Goal: Task Accomplishment & Management: Use online tool/utility

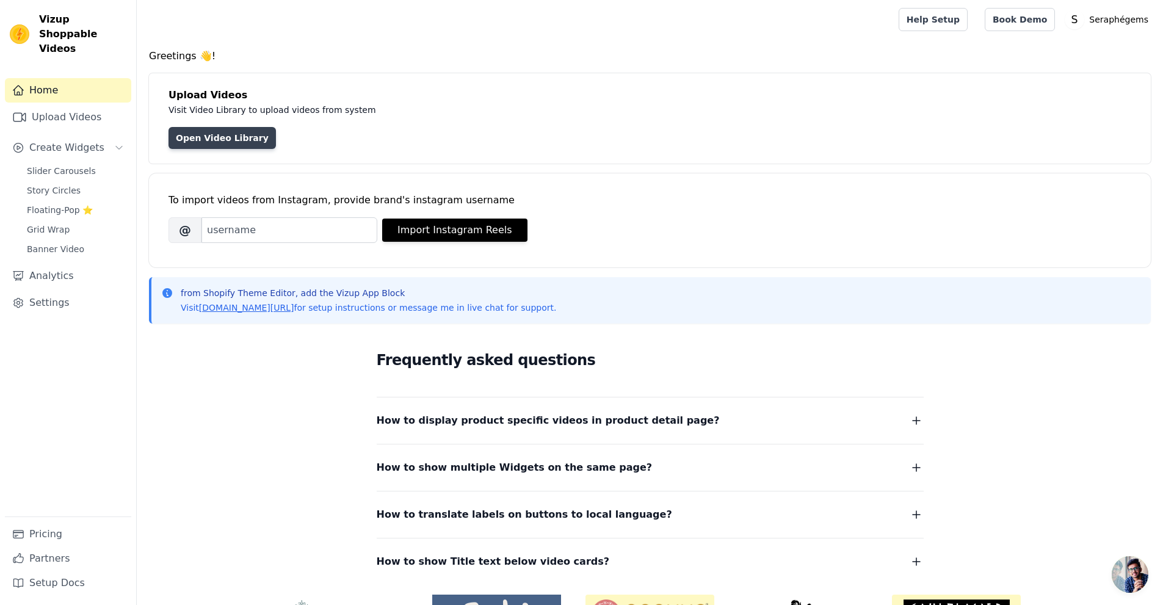
click at [202, 136] on link "Open Video Library" at bounding box center [221, 138] width 107 height 22
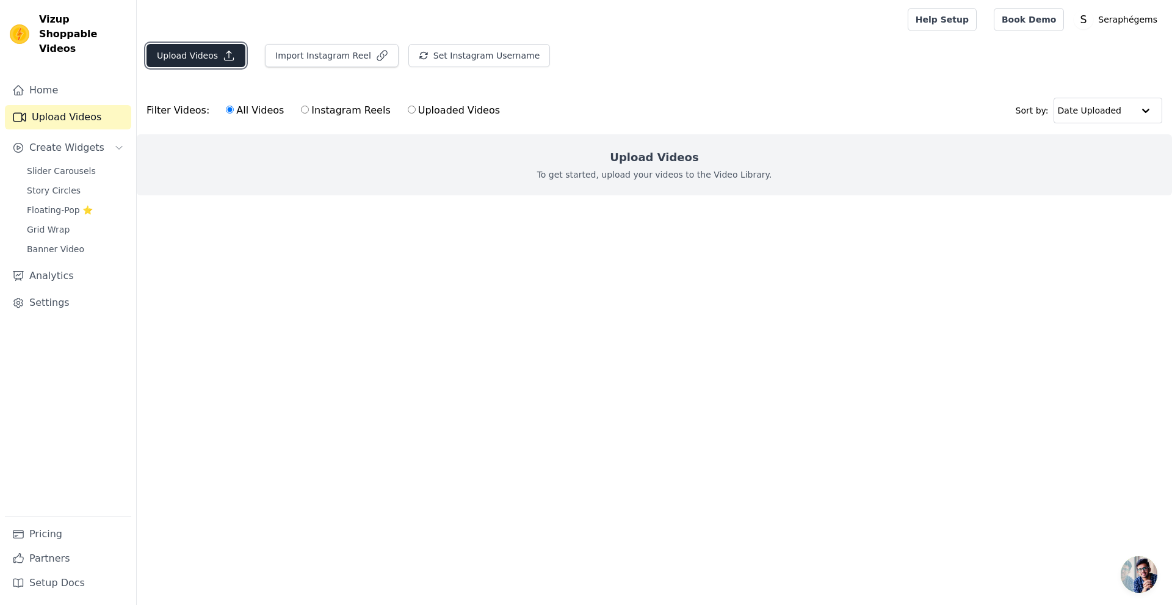
click at [211, 44] on button "Upload Videos" at bounding box center [195, 55] width 99 height 23
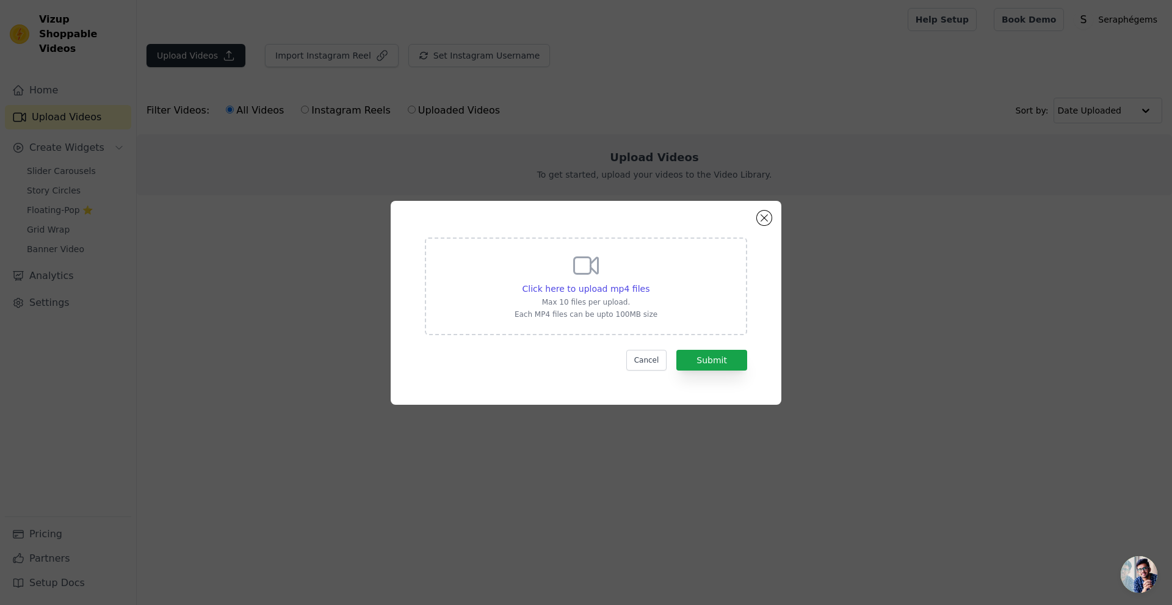
click at [206, 52] on div "Click here to upload mp4 files Max 10 files per upload. Each MP4 files can be u…" at bounding box center [586, 302] width 1172 height 605
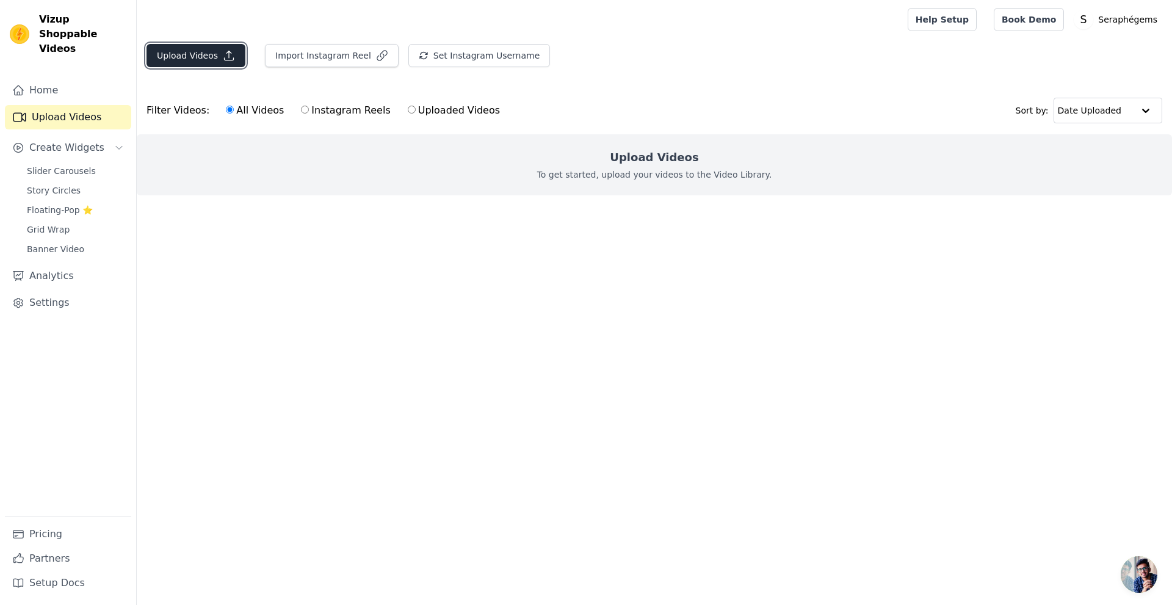
click at [178, 52] on button "Upload Videos" at bounding box center [195, 55] width 99 height 23
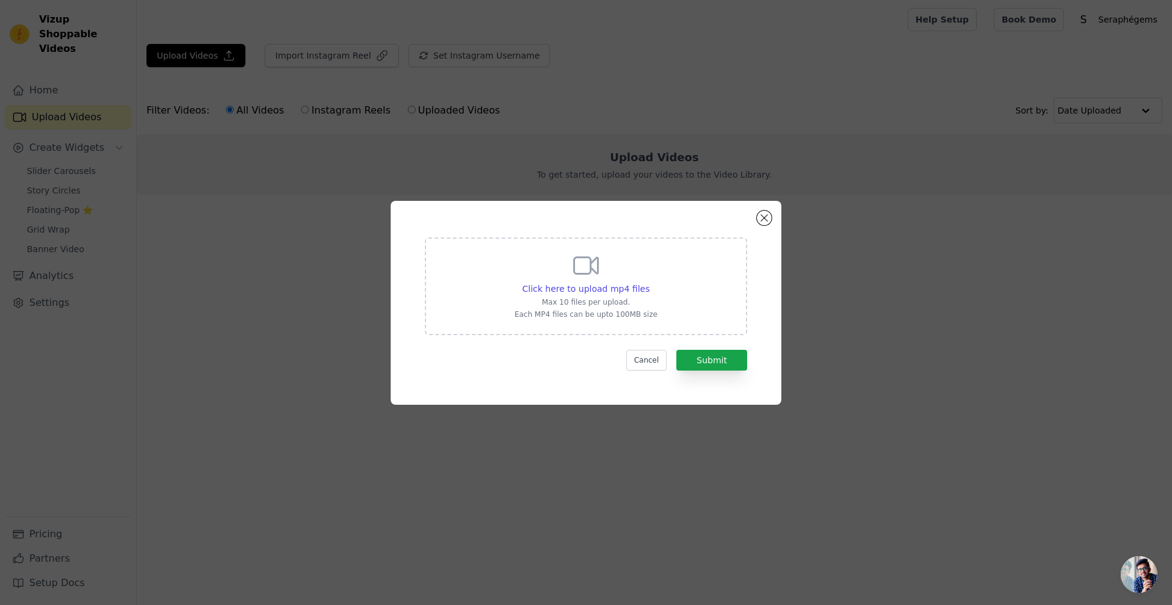
click at [638, 280] on div "Click here to upload mp4 files Max 10 files per upload. Each MP4 files can be u…" at bounding box center [586, 285] width 143 height 68
click at [649, 282] on input "Click here to upload mp4 files Max 10 files per upload. Each MP4 files can be u…" at bounding box center [649, 282] width 1 height 1
type input "C:\fakepath\Eternal Charm Necklace – Dancing Moissanite in 925 Sterling Silver …"
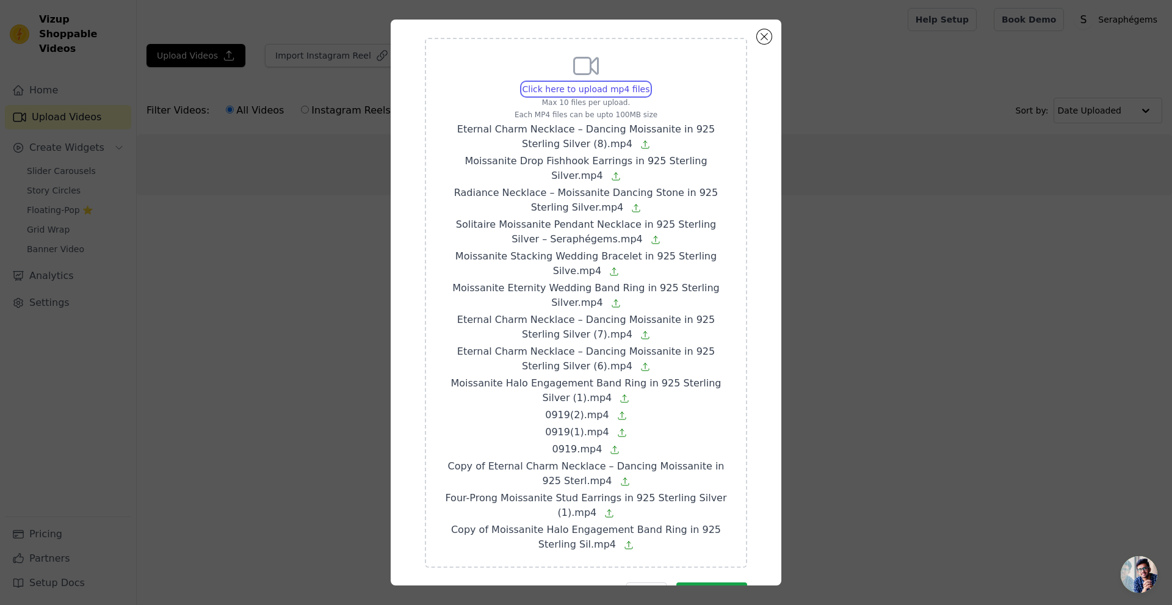
scroll to position [70, 0]
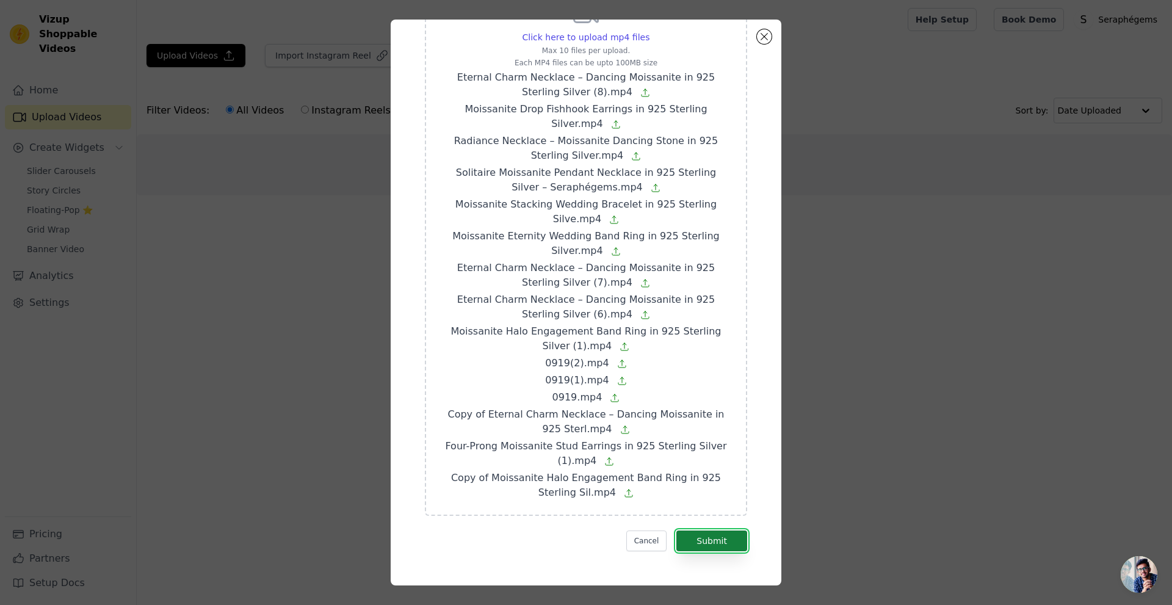
click at [698, 538] on button "Submit" at bounding box center [711, 540] width 71 height 21
click at [624, 496] on icon at bounding box center [629, 493] width 10 height 10
click at [649, 31] on input "Click here to upload mp4 files Max 10 files per upload. Each MP4 files can be u…" at bounding box center [649, 31] width 1 height 1
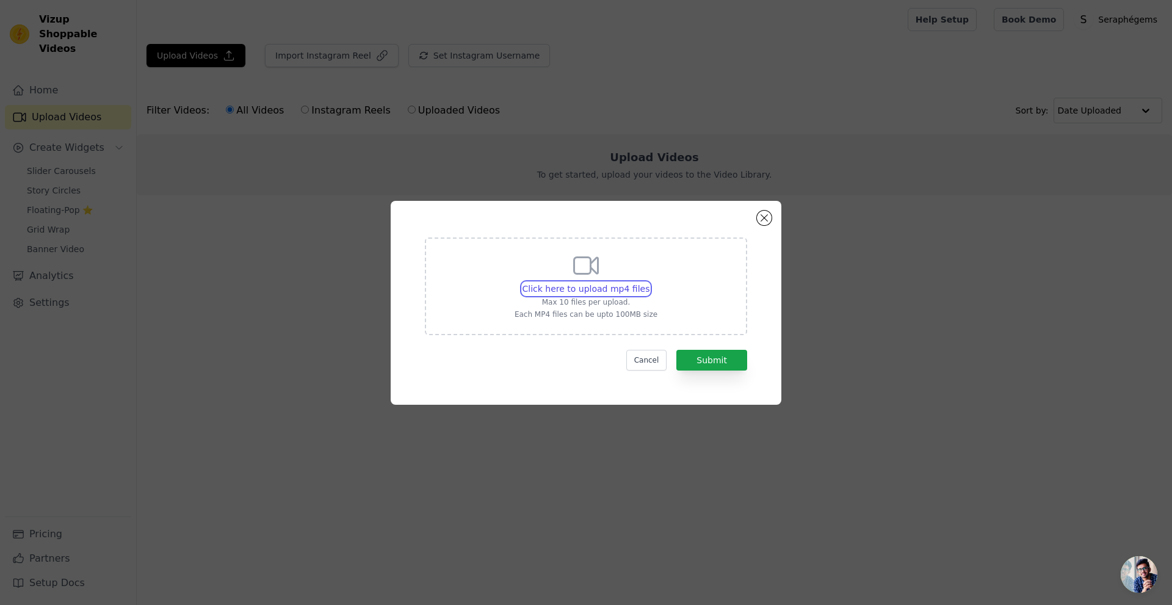
scroll to position [0, 0]
click at [612, 293] on span "Click here to upload mp4 files" at bounding box center [586, 289] width 128 height 10
click at [649, 283] on input "Click here to upload mp4 files Max 10 files per upload. Each MP4 files can be u…" at bounding box center [649, 282] width 1 height 1
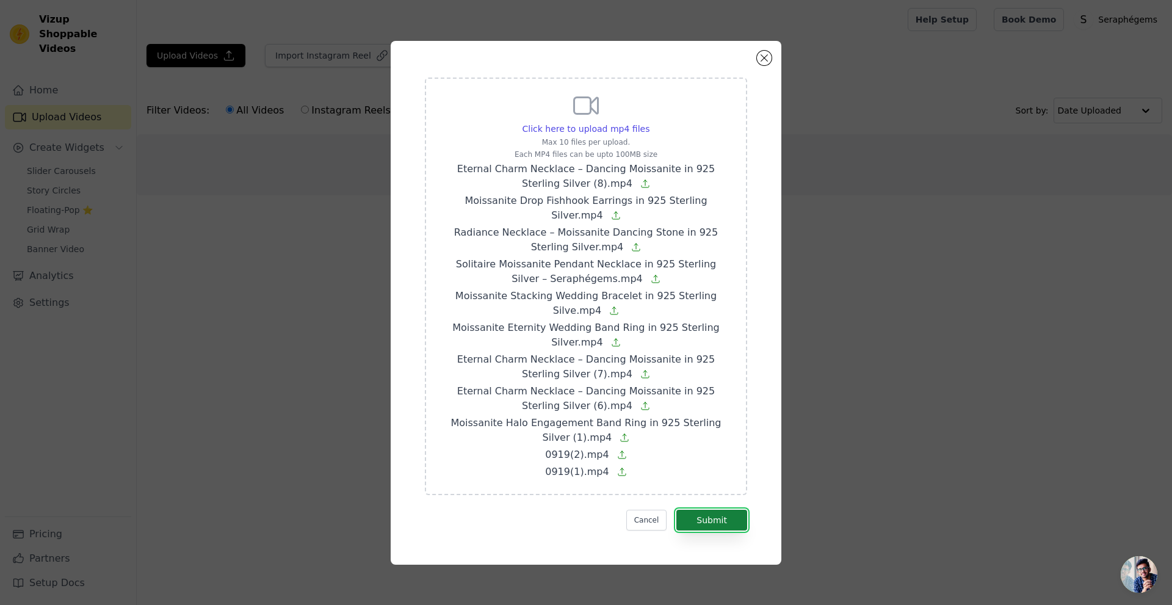
click at [725, 518] on button "Submit" at bounding box center [711, 520] width 71 height 21
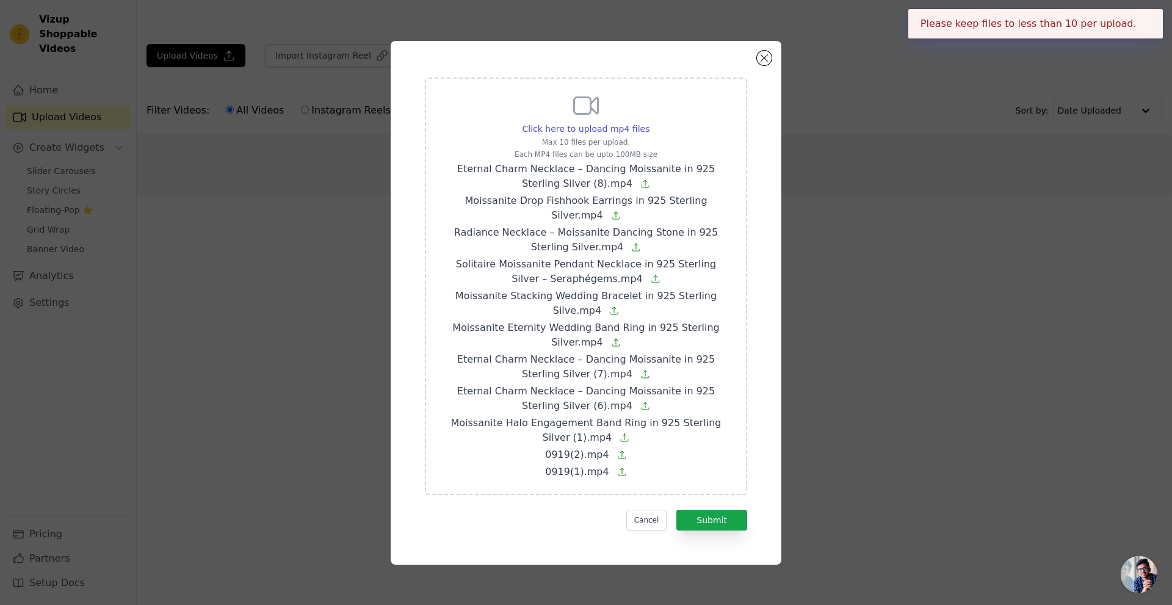
click at [518, 417] on span "Moissanite Halo Engagement Band Ring in 925 Sterling Silver (1).mp4" at bounding box center [585, 430] width 270 height 26
click at [649, 123] on input "Click here to upload mp4 files Max 10 files per upload. Each MP4 files can be u…" at bounding box center [649, 122] width 1 height 1
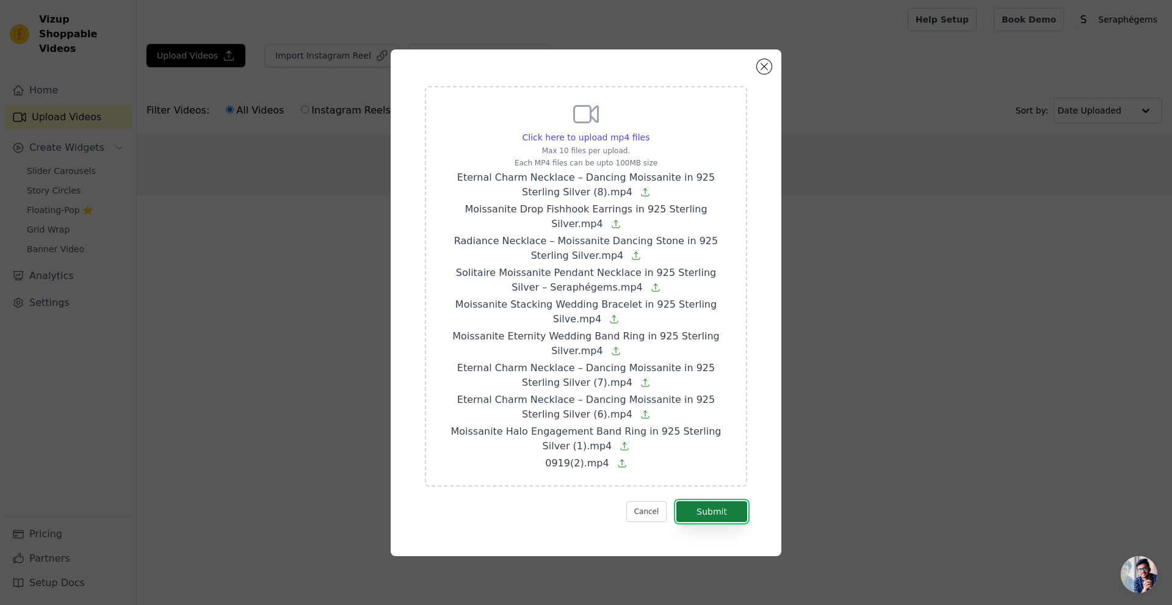
click at [709, 513] on button "Submit" at bounding box center [711, 511] width 71 height 21
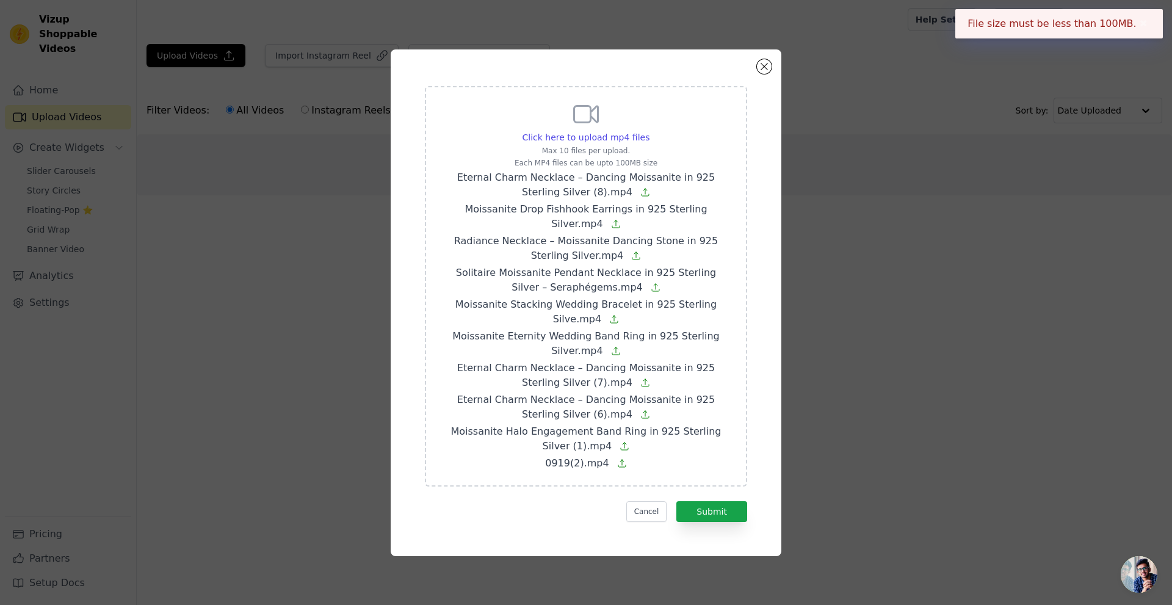
click at [653, 166] on p "Each MP4 files can be upto 100MB size" at bounding box center [586, 163] width 291 height 10
click at [649, 131] on input "Click here to upload mp4 files Max 10 files per upload. Each MP4 files can be u…" at bounding box center [649, 131] width 1 height 1
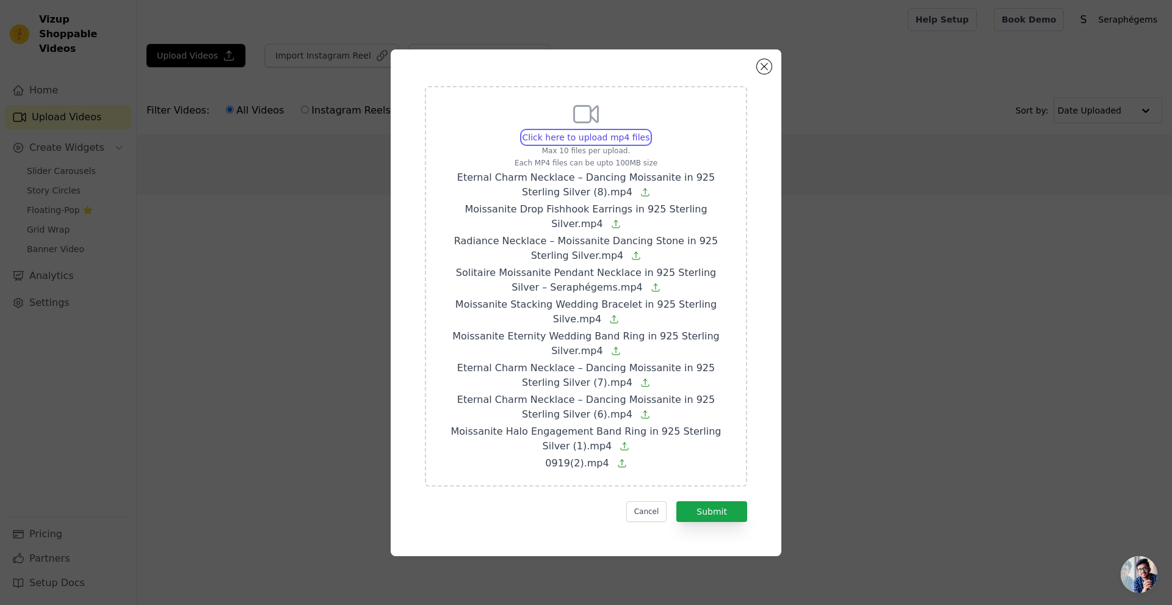
type input "C:\fakepath\Eternal Charm Necklace – Dancing Moissanite in 925 Sterling Silver …"
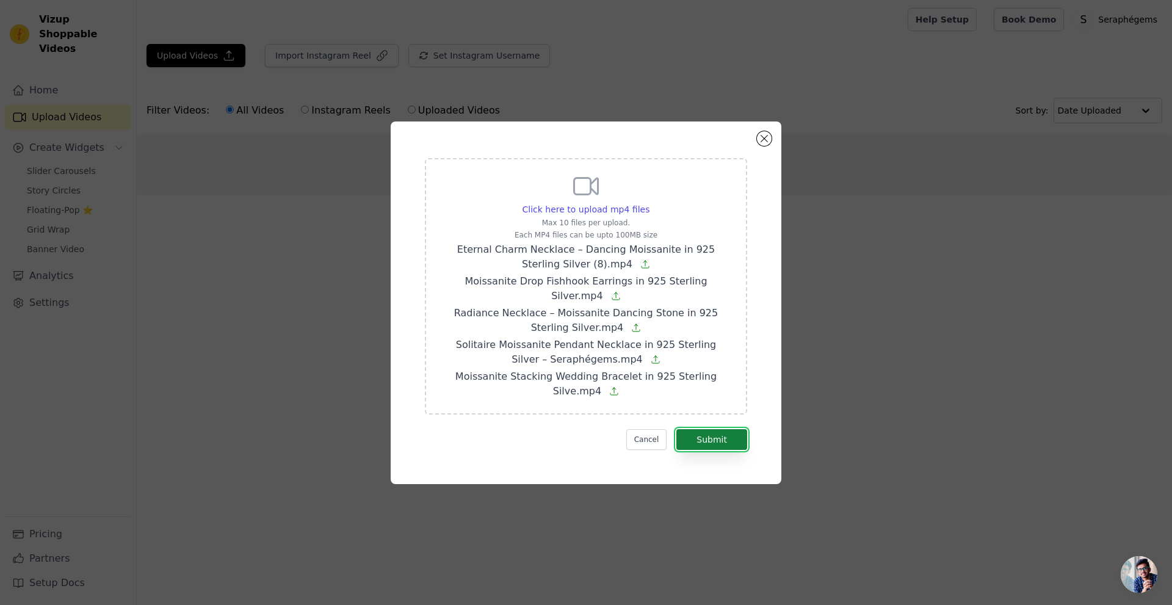
click at [708, 432] on button "Submit" at bounding box center [711, 439] width 71 height 21
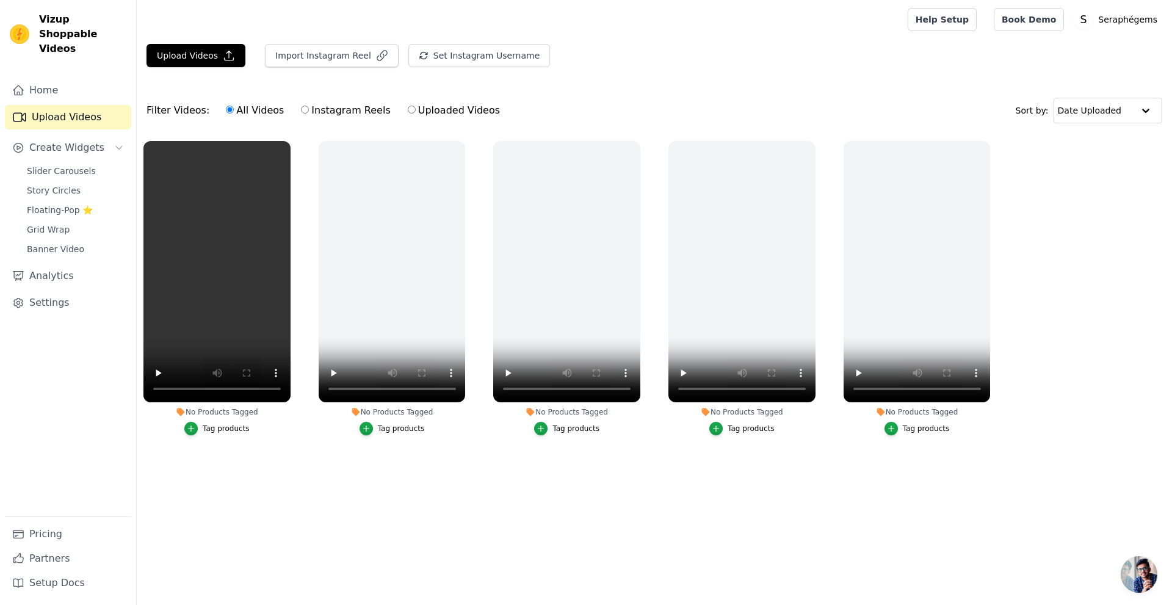
click at [407, 114] on label "Uploaded Videos" at bounding box center [453, 111] width 93 height 16
click at [408, 114] on input "Uploaded Videos" at bounding box center [412, 110] width 8 height 8
radio input "true"
click at [186, 61] on button "Upload Videos" at bounding box center [195, 55] width 99 height 23
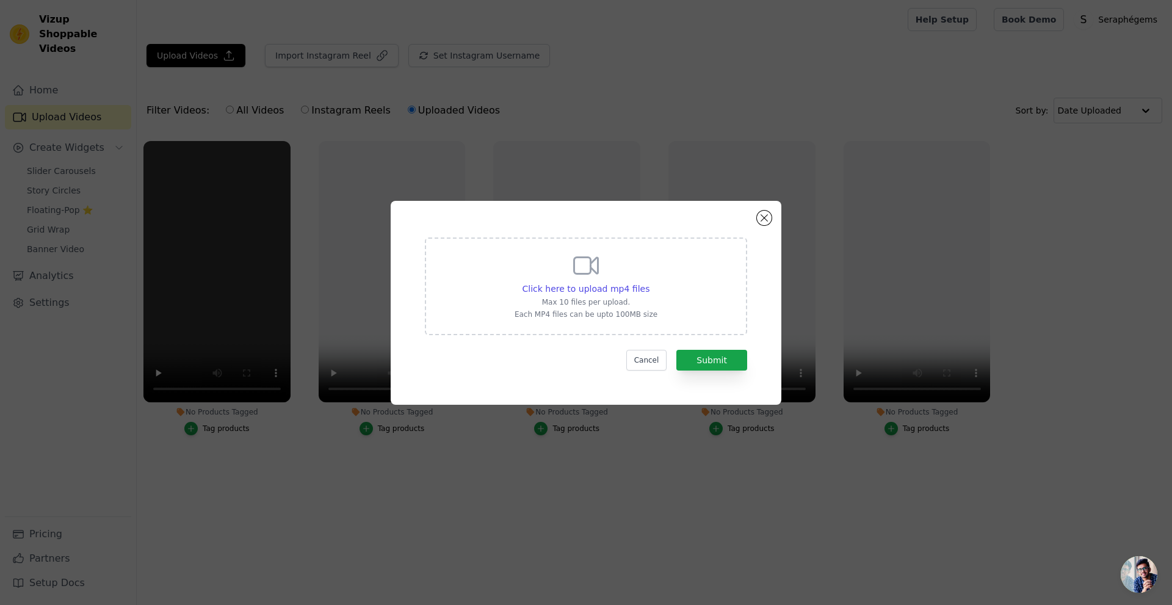
click at [607, 269] on div "Click here to upload mp4 files Max 10 files per upload. Each MP4 files can be u…" at bounding box center [586, 285] width 143 height 68
click at [649, 282] on input "Click here to upload mp4 files Max 10 files per upload. Each MP4 files can be u…" at bounding box center [649, 282] width 1 height 1
type input "C:\fakepath\Moissanite Eternity Wedding Band Ring in 925 Sterling Silver.mp4"
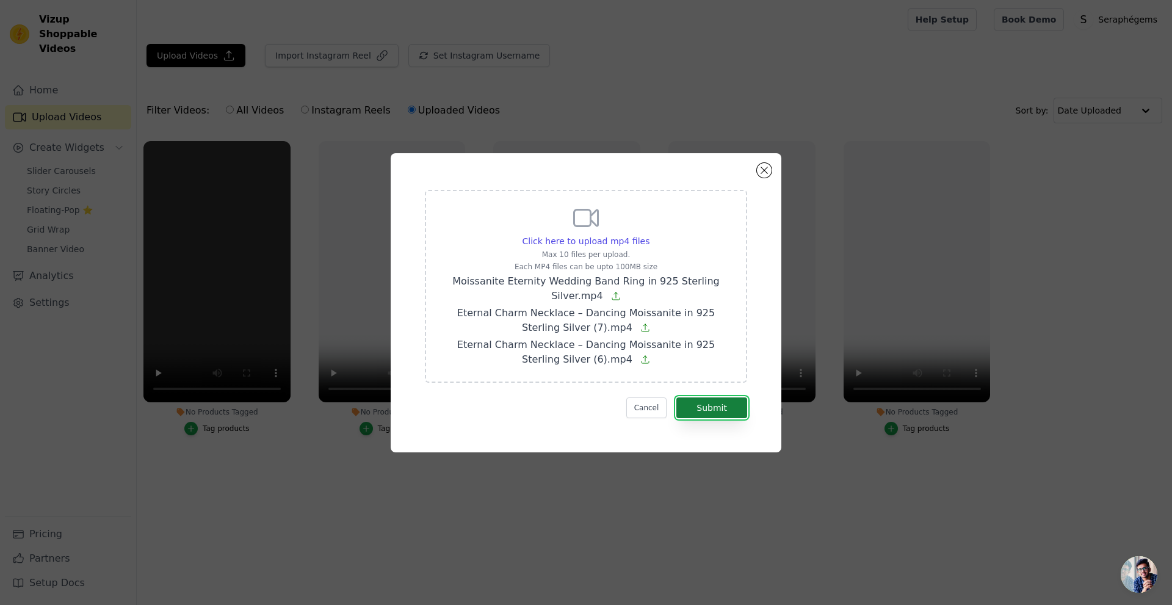
click at [710, 407] on button "Submit" at bounding box center [711, 407] width 71 height 21
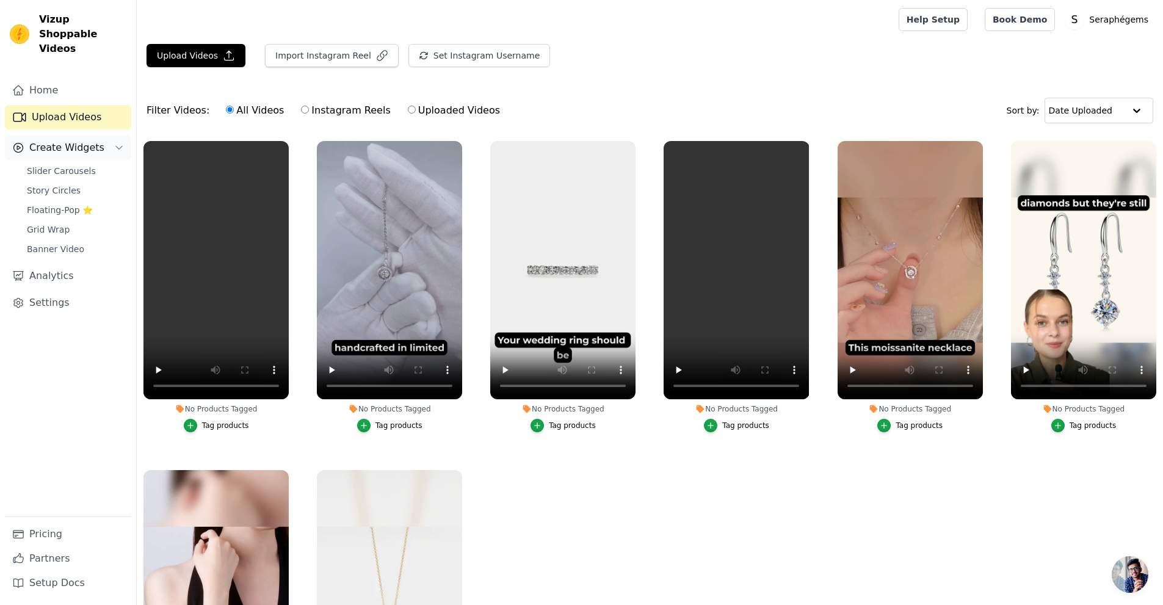
click at [57, 141] on button "Create Widgets" at bounding box center [68, 148] width 126 height 24
click at [104, 136] on button "Create Widgets" at bounding box center [68, 148] width 126 height 24
click at [46, 165] on span "Slider Carousels" at bounding box center [61, 171] width 69 height 12
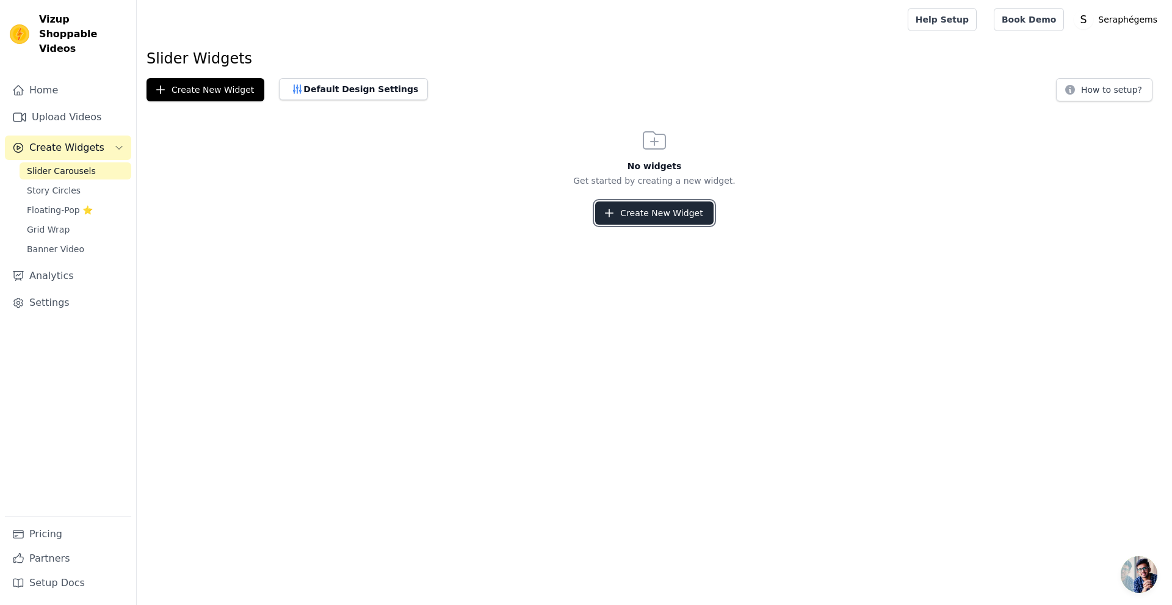
click at [654, 220] on button "Create New Widget" at bounding box center [654, 212] width 118 height 23
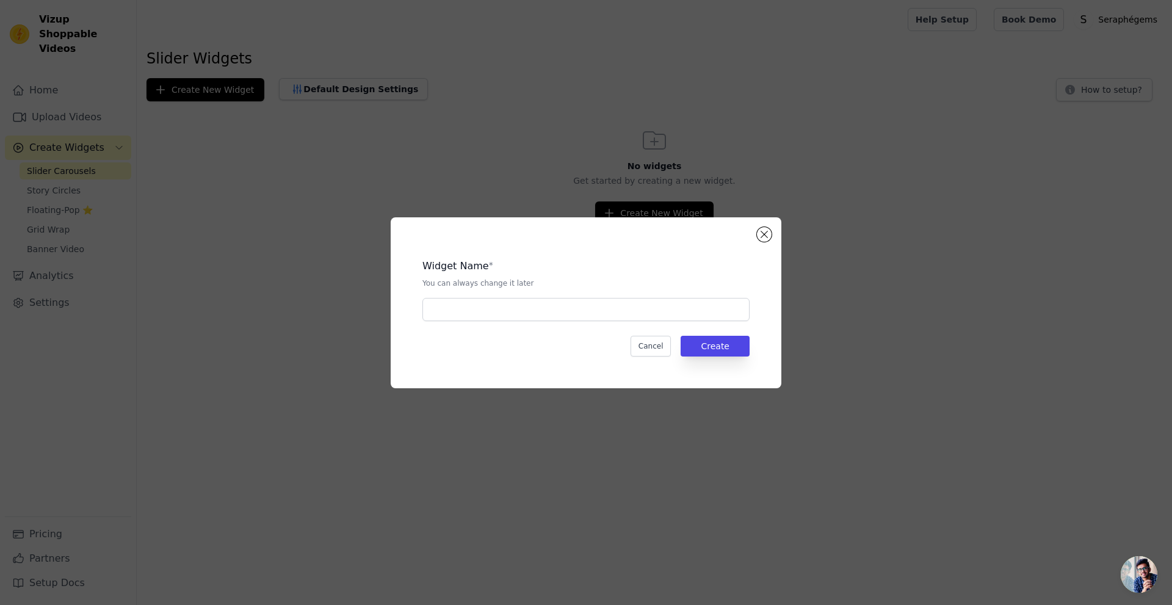
click at [480, 286] on p "You can always change it later" at bounding box center [585, 283] width 327 height 10
click at [485, 316] on input "text" at bounding box center [585, 309] width 327 height 23
type input "baaz"
click at [704, 347] on button "Create" at bounding box center [715, 346] width 69 height 21
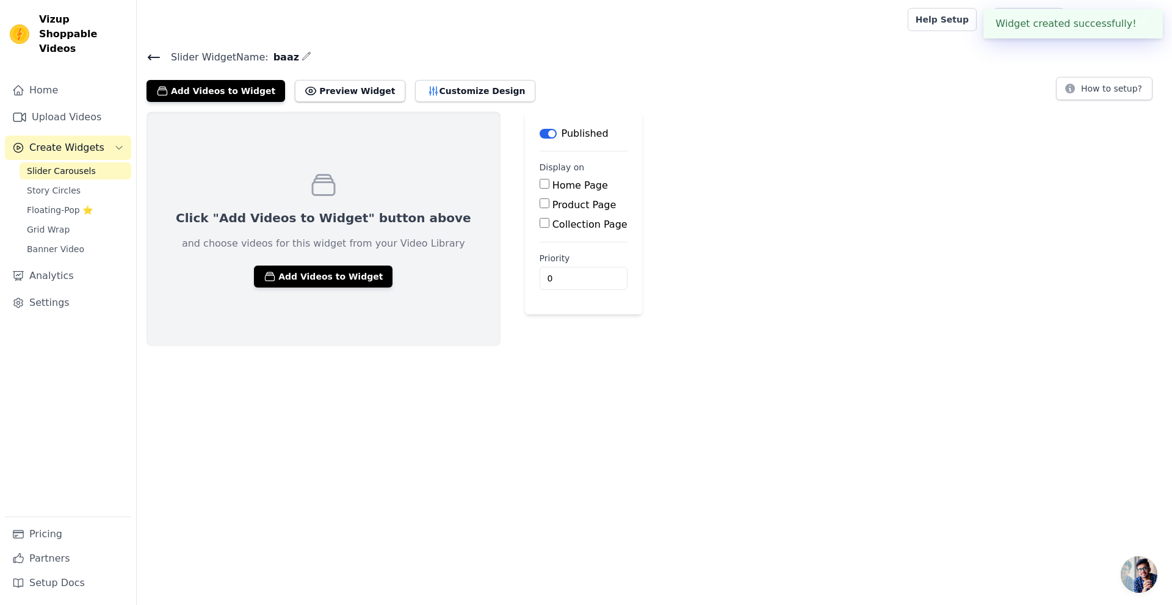
click at [552, 188] on label "Home Page" at bounding box center [580, 185] width 56 height 12
click at [540, 188] on input "Home Page" at bounding box center [545, 184] width 10 height 10
checkbox input "true"
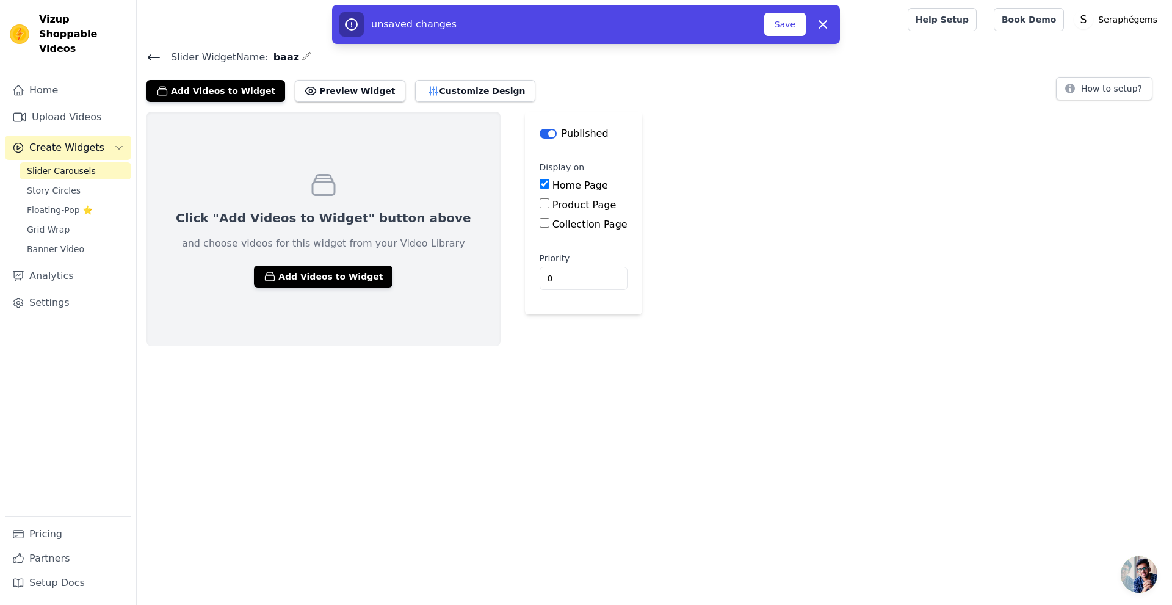
click at [540, 212] on div "Home Page Product Page Collection Page" at bounding box center [584, 205] width 88 height 54
click at [552, 208] on label "Product Page" at bounding box center [584, 205] width 64 height 12
click at [540, 208] on input "Product Page" at bounding box center [545, 203] width 10 height 10
checkbox input "true"
click at [562, 234] on label "Specific Product Pages" at bounding box center [617, 239] width 110 height 12
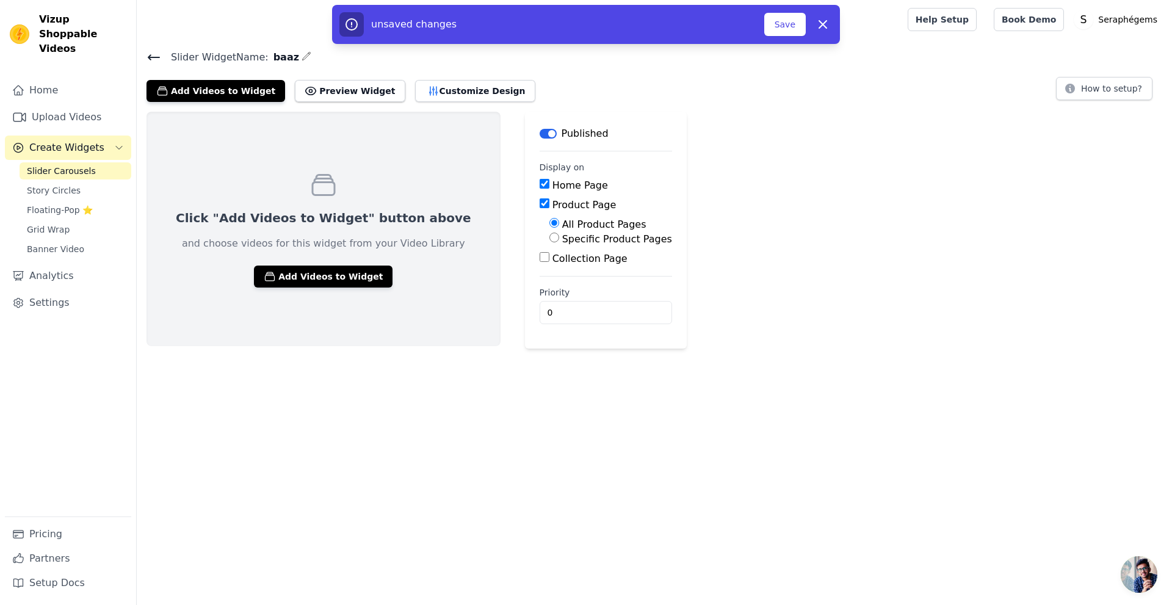
click at [549, 234] on input "Specific Product Pages" at bounding box center [554, 238] width 10 height 10
radio input "true"
click at [562, 223] on label "All Product Pages" at bounding box center [604, 225] width 84 height 12
click at [549, 223] on input "All Product Pages" at bounding box center [554, 223] width 10 height 10
radio input "true"
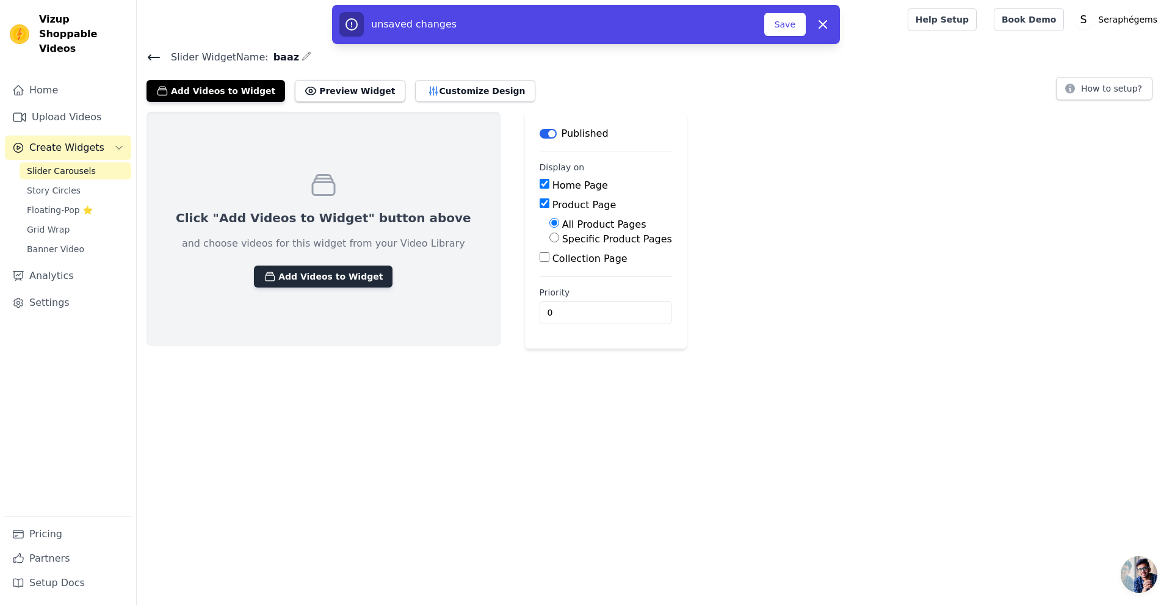
click at [298, 275] on button "Add Videos to Widget" at bounding box center [323, 277] width 139 height 22
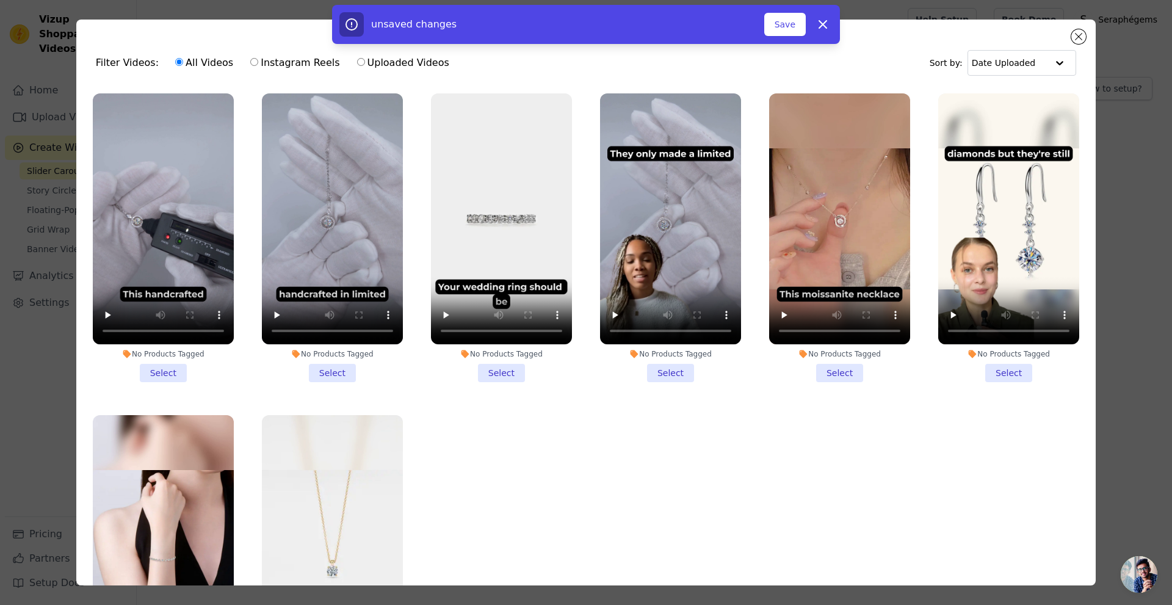
click at [164, 365] on li "No Products Tagged Select" at bounding box center [163, 237] width 141 height 289
click at [0, 0] on input "No Products Tagged Select" at bounding box center [0, 0] width 0 height 0
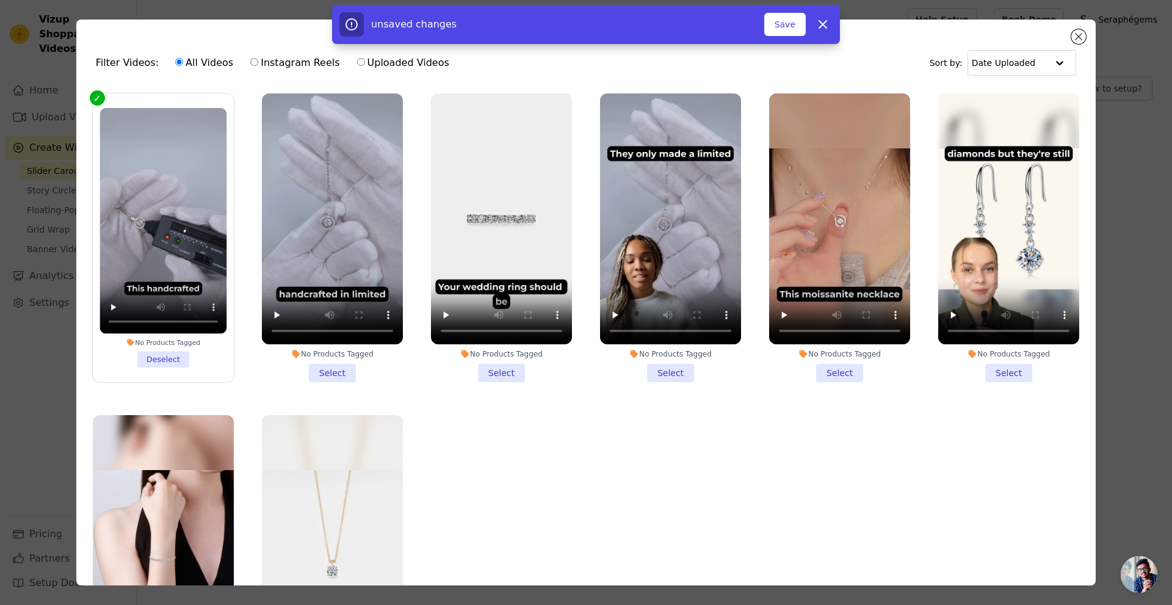
click at [320, 365] on li "No Products Tagged Select" at bounding box center [332, 237] width 141 height 289
click at [0, 0] on input "No Products Tagged Select" at bounding box center [0, 0] width 0 height 0
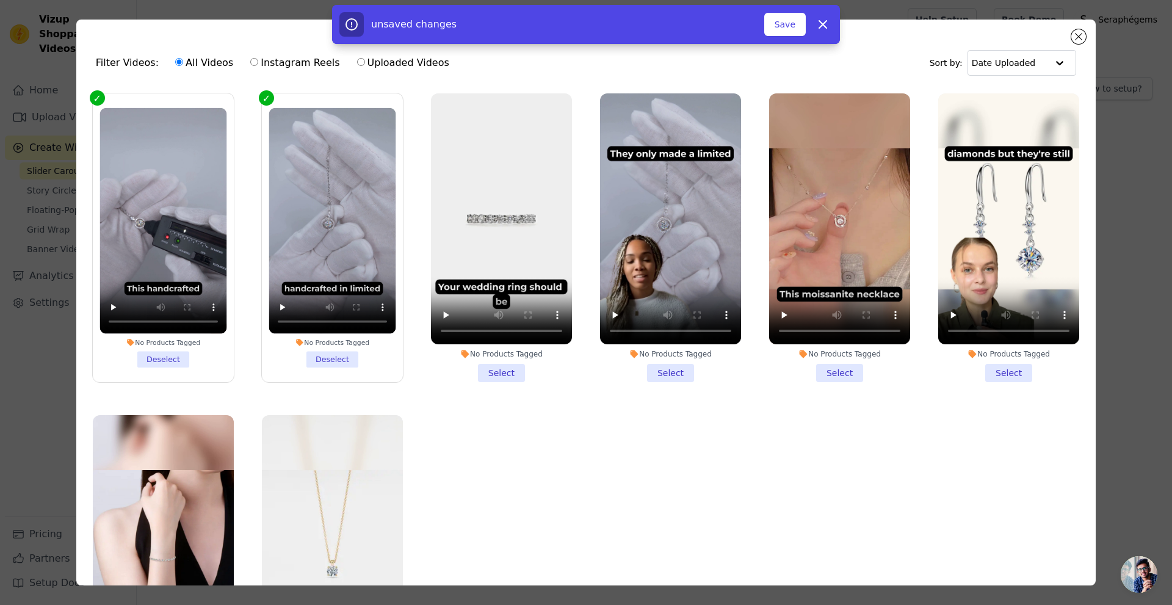
drag, startPoint x: 467, startPoint y: 371, endPoint x: 488, endPoint y: 373, distance: 20.8
click at [471, 371] on li "No Products Tagged Select" at bounding box center [501, 237] width 141 height 289
click at [0, 0] on input "No Products Tagged Select" at bounding box center [0, 0] width 0 height 0
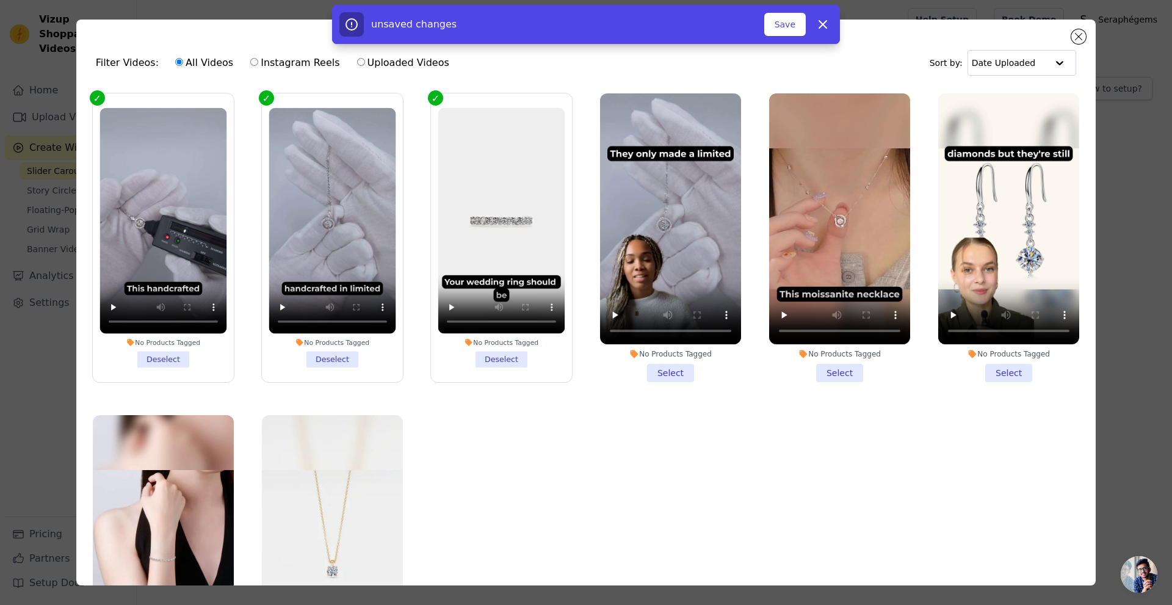
drag, startPoint x: 667, startPoint y: 369, endPoint x: 817, endPoint y: 366, distance: 150.8
click at [667, 368] on li "No Products Tagged Select" at bounding box center [670, 237] width 141 height 289
click at [0, 0] on input "No Products Tagged Select" at bounding box center [0, 0] width 0 height 0
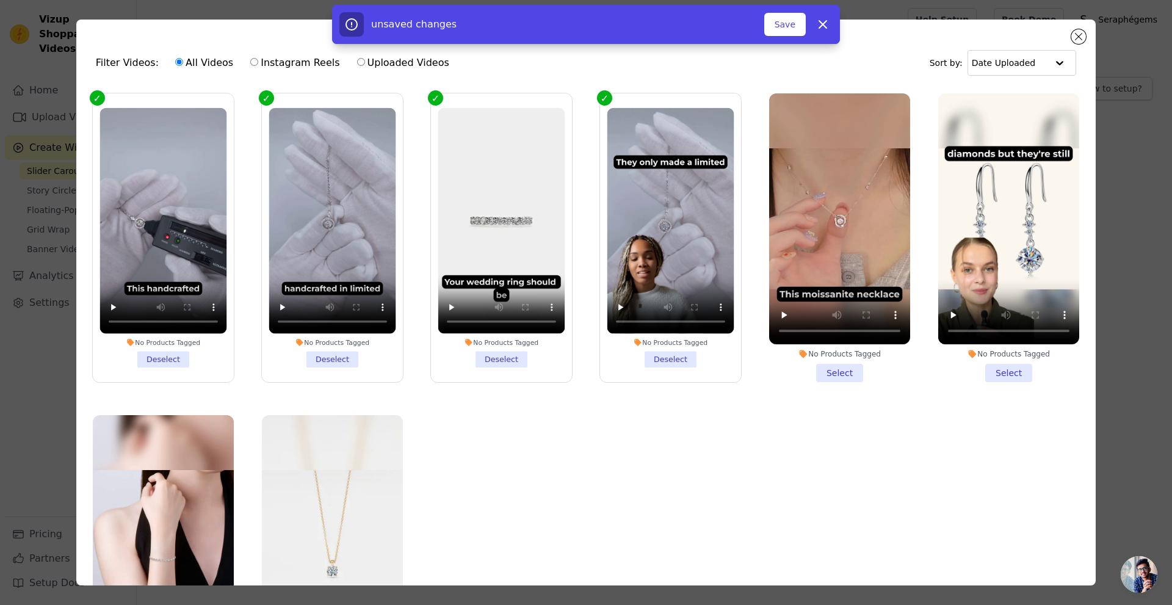
drag, startPoint x: 848, startPoint y: 365, endPoint x: 861, endPoint y: 367, distance: 12.3
click at [857, 366] on li "No Products Tagged Select" at bounding box center [839, 237] width 141 height 289
click at [0, 0] on input "No Products Tagged Select" at bounding box center [0, 0] width 0 height 0
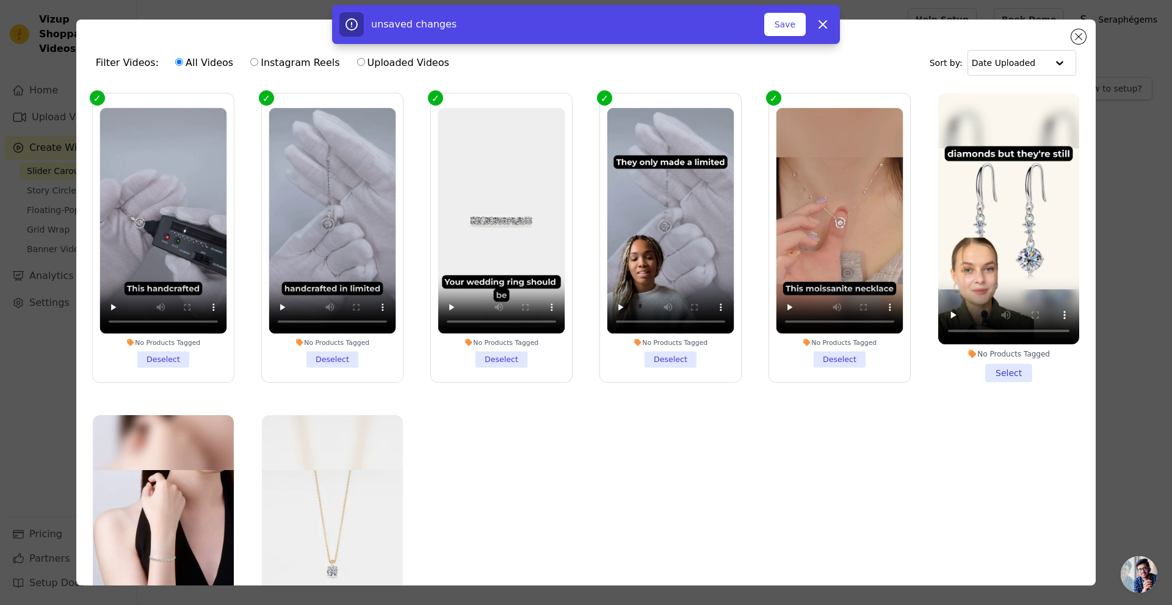
click at [979, 372] on li "No Products Tagged Select" at bounding box center [1008, 237] width 141 height 289
click at [0, 0] on input "No Products Tagged Select" at bounding box center [0, 0] width 0 height 0
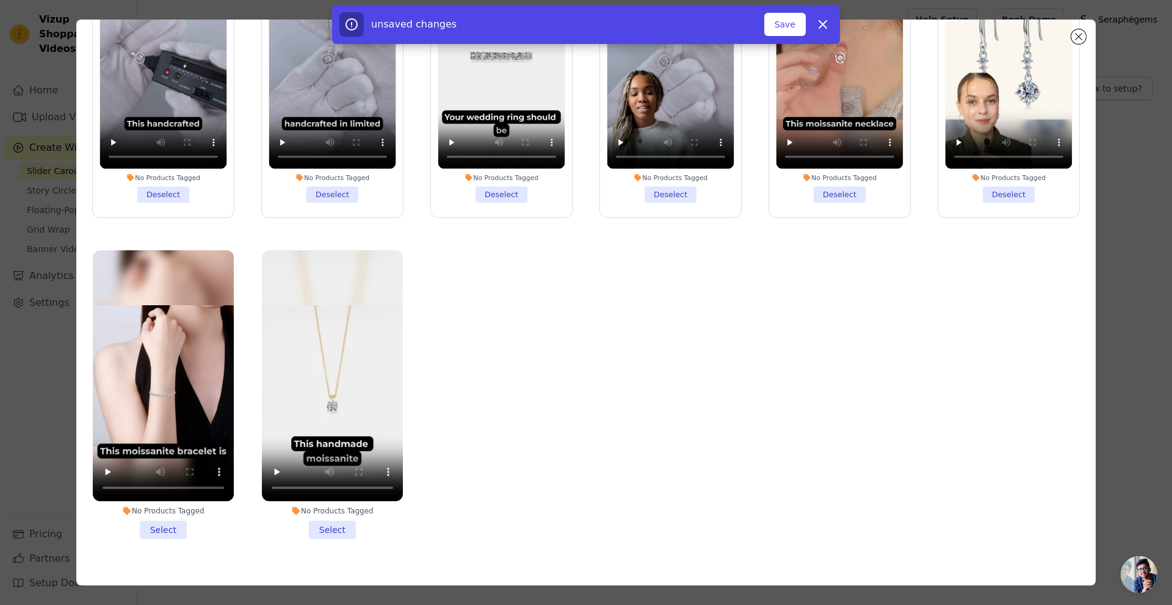
scroll to position [106, 0]
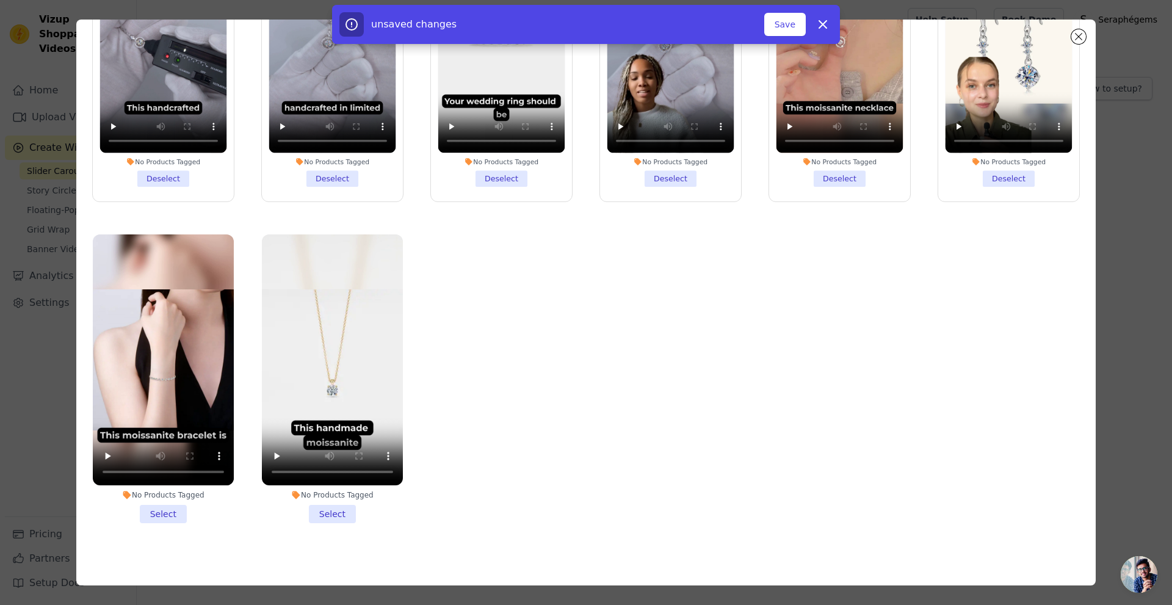
click at [313, 504] on li "No Products Tagged Select" at bounding box center [332, 378] width 141 height 289
click at [0, 0] on input "No Products Tagged Select" at bounding box center [0, 0] width 0 height 0
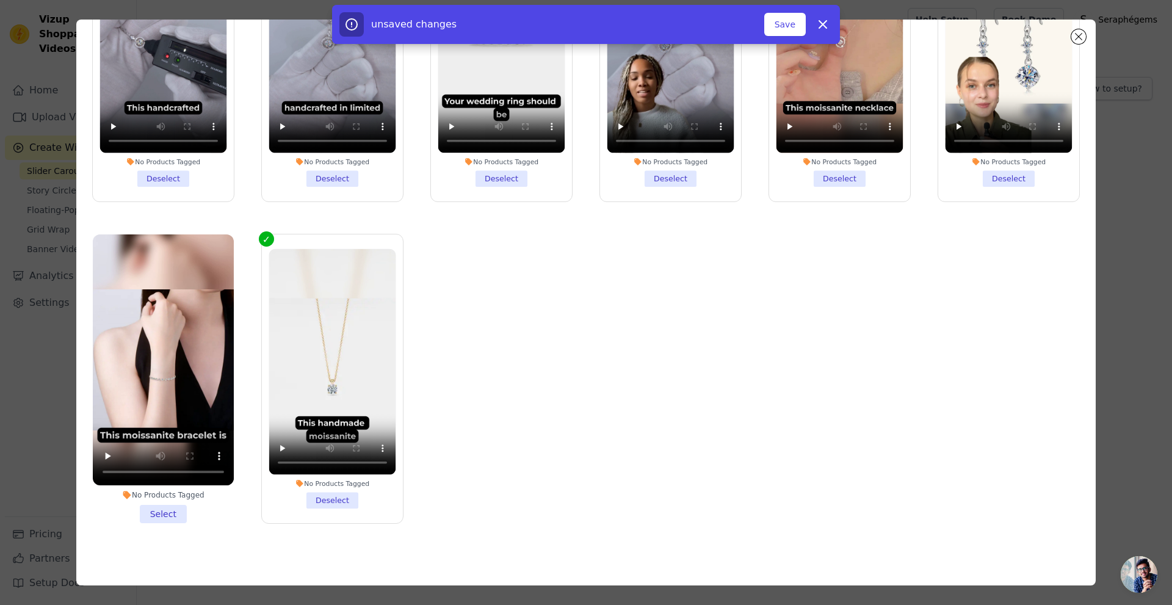
click at [158, 499] on li "No Products Tagged Select" at bounding box center [163, 378] width 141 height 289
click at [0, 0] on input "No Products Tagged Select" at bounding box center [0, 0] width 0 height 0
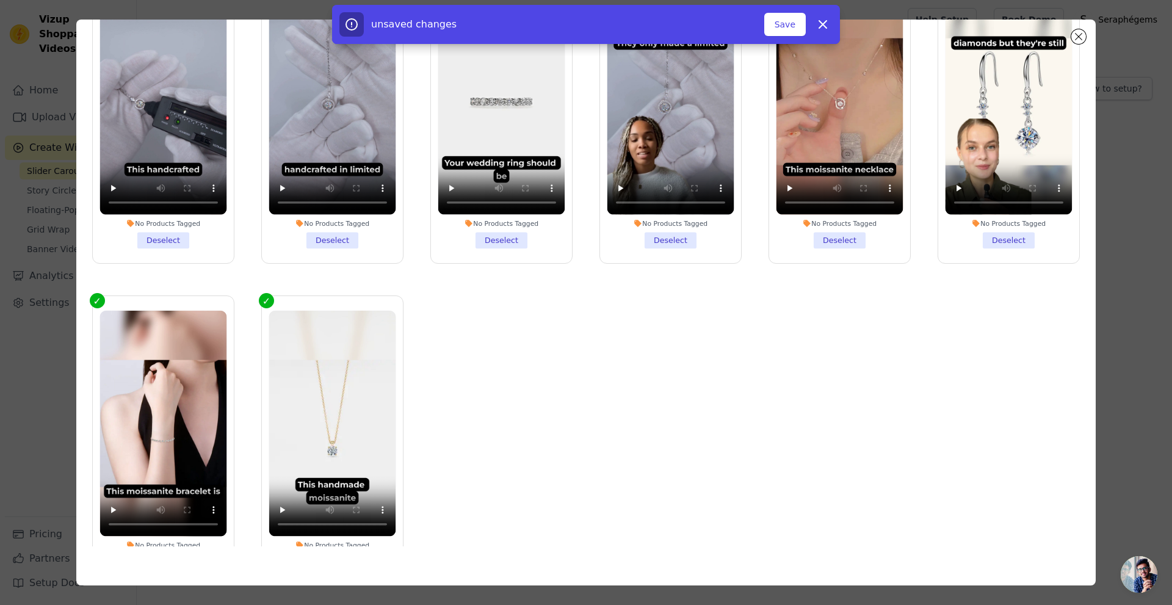
scroll to position [0, 0]
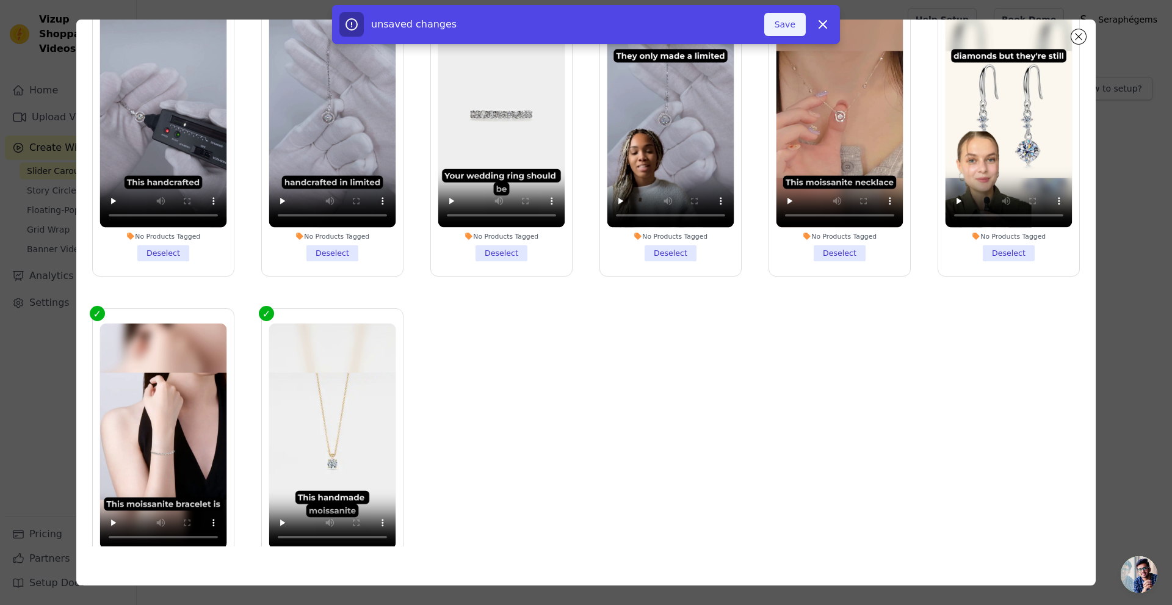
click at [782, 23] on button "Save" at bounding box center [785, 24] width 42 height 23
click at [781, 28] on button "Save" at bounding box center [785, 24] width 42 height 23
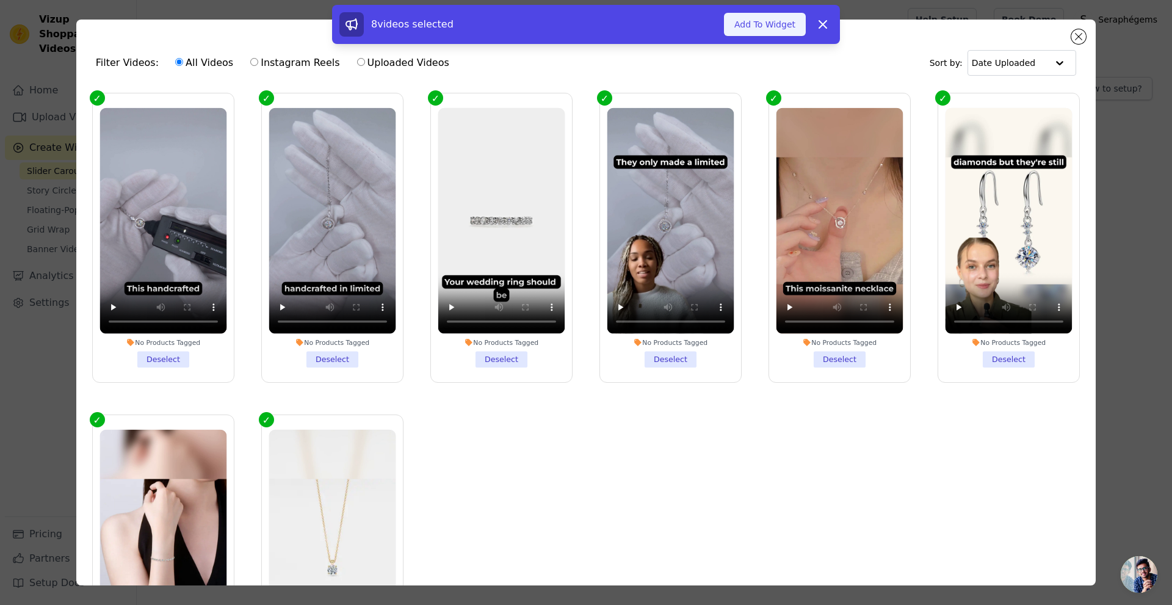
click at [765, 24] on button "Add To Widget" at bounding box center [765, 24] width 82 height 23
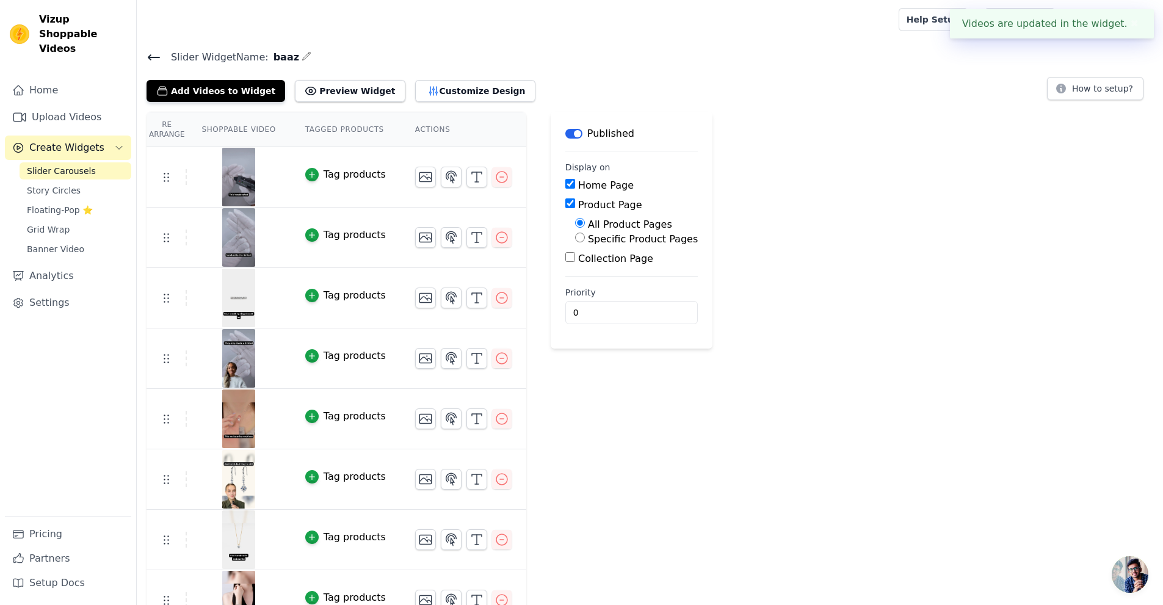
click at [565, 261] on input "Collection Page" at bounding box center [570, 257] width 10 height 10
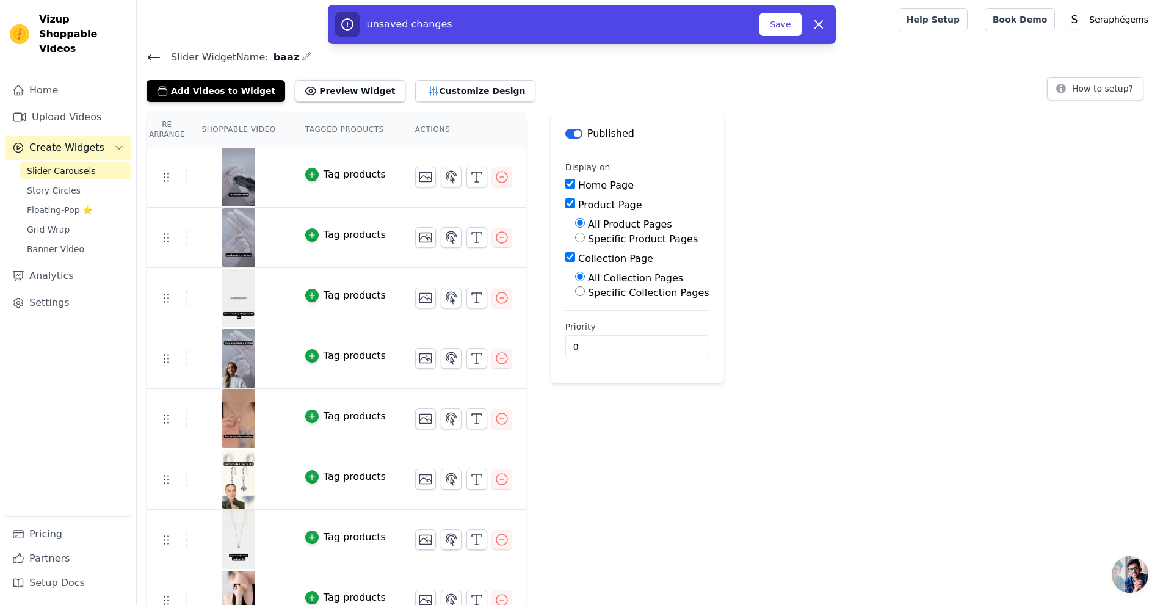
click at [565, 259] on input "Collection Page" at bounding box center [570, 257] width 10 height 10
checkbox input "false"
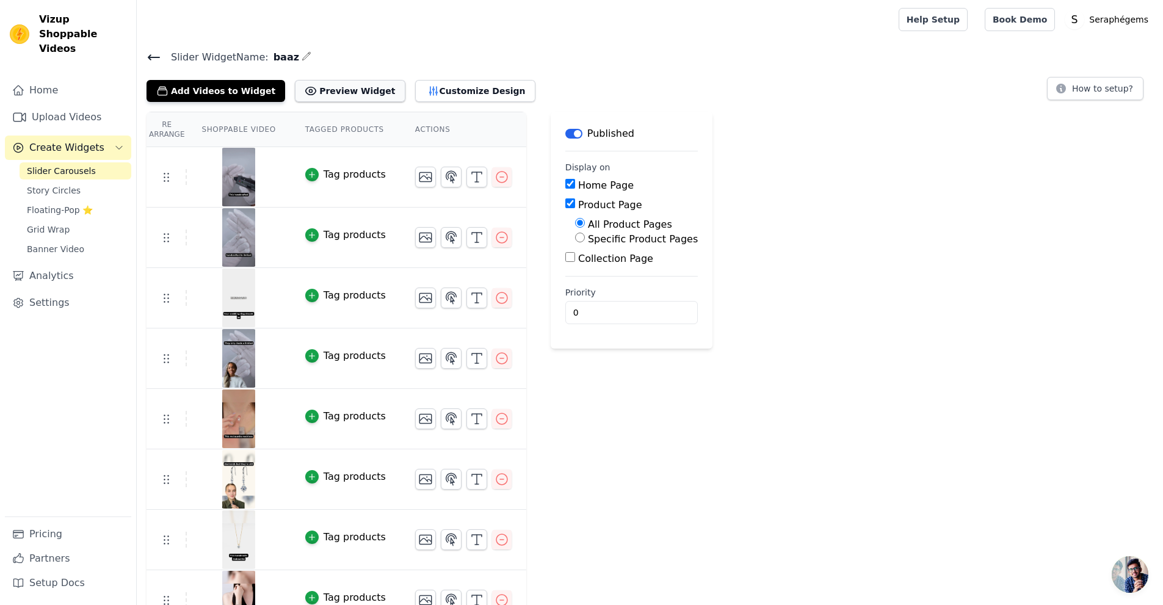
click at [319, 92] on button "Preview Widget" at bounding box center [350, 91] width 110 height 22
click at [228, 133] on th "Shoppable Video" at bounding box center [238, 129] width 103 height 35
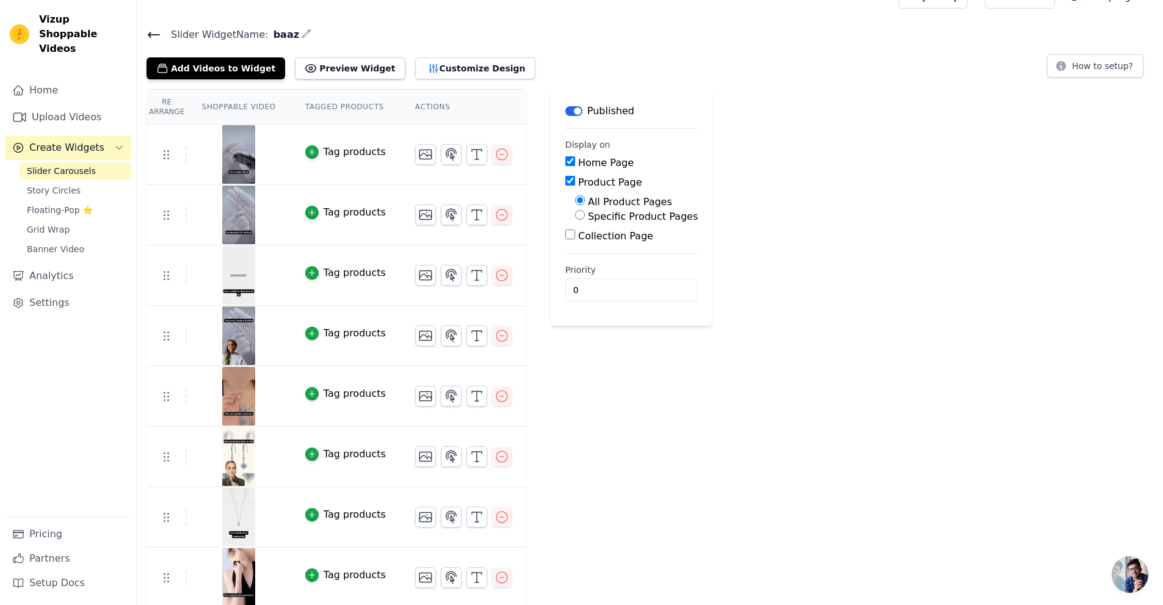
scroll to position [25, 0]
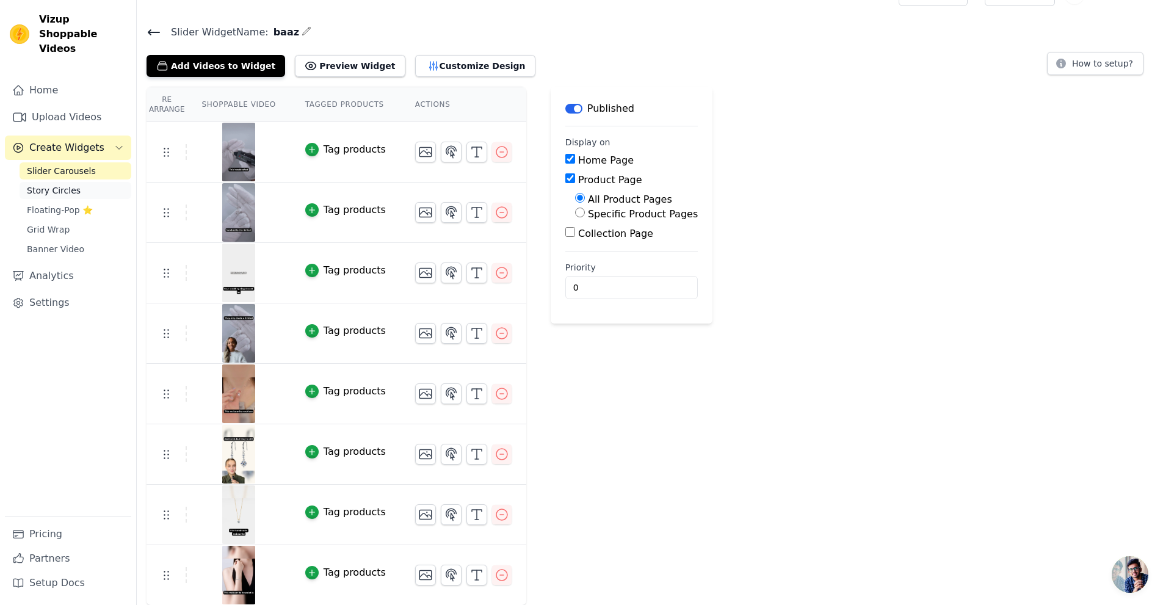
click at [55, 184] on span "Story Circles" at bounding box center [54, 190] width 54 height 12
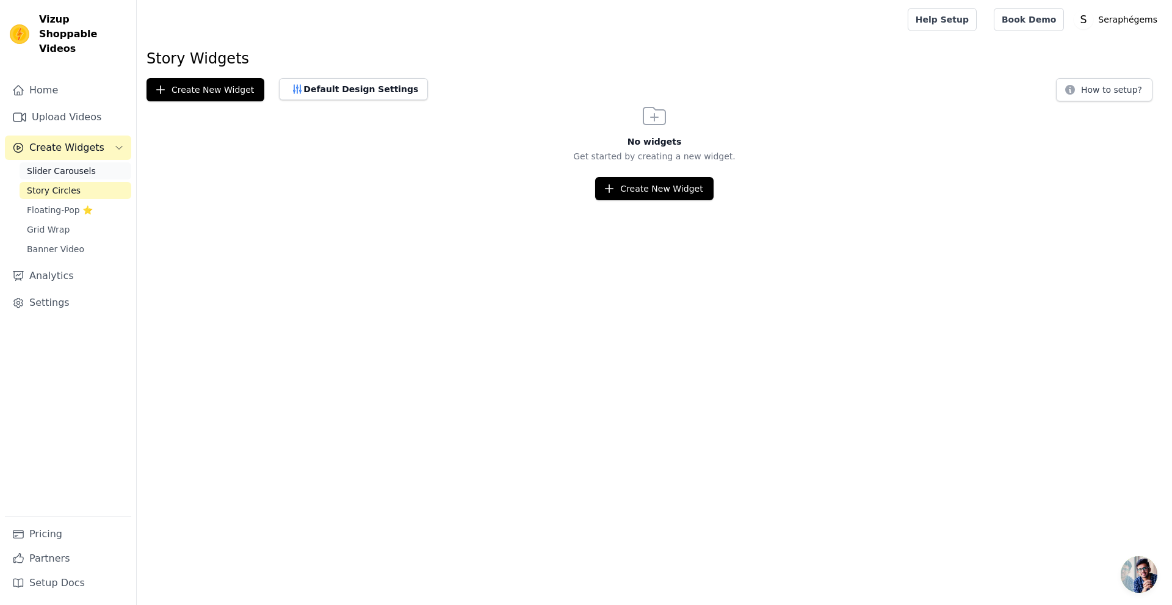
click at [60, 165] on span "Slider Carousels" at bounding box center [61, 171] width 69 height 12
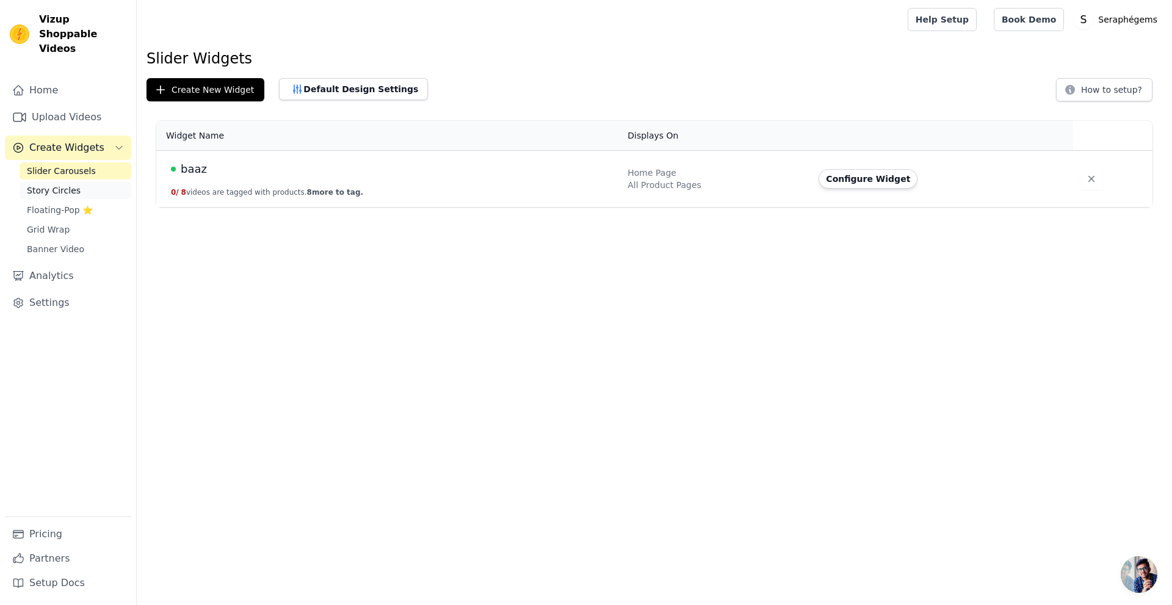
click at [73, 182] on link "Story Circles" at bounding box center [76, 190] width 112 height 17
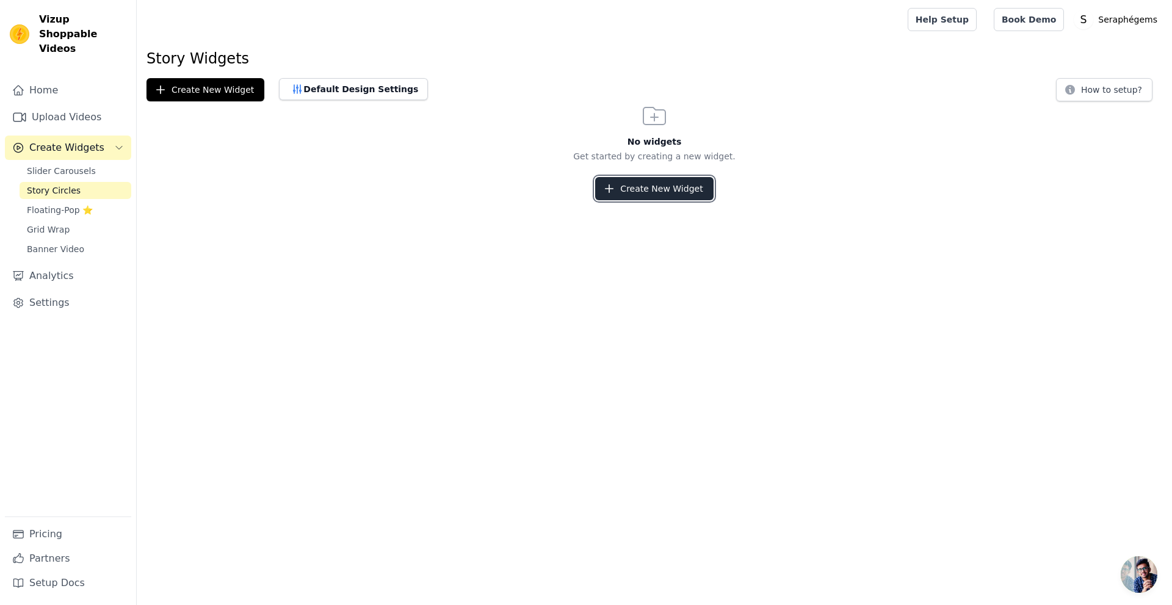
click at [681, 193] on button "Create New Widget" at bounding box center [654, 188] width 118 height 23
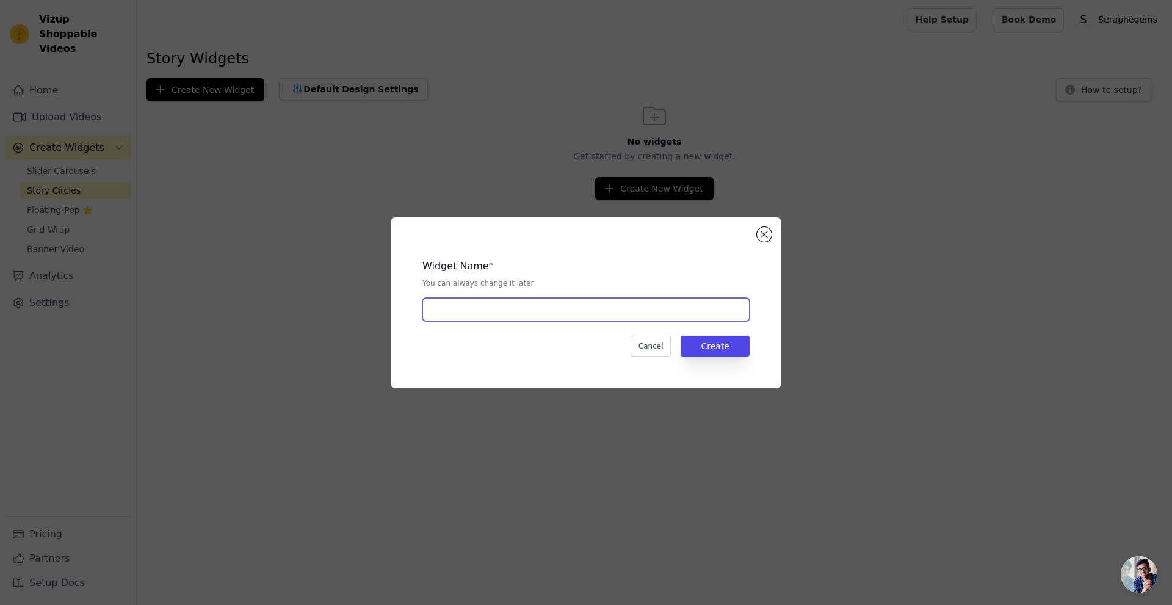
click at [674, 319] on input "text" at bounding box center [585, 309] width 327 height 23
type input "baaz"
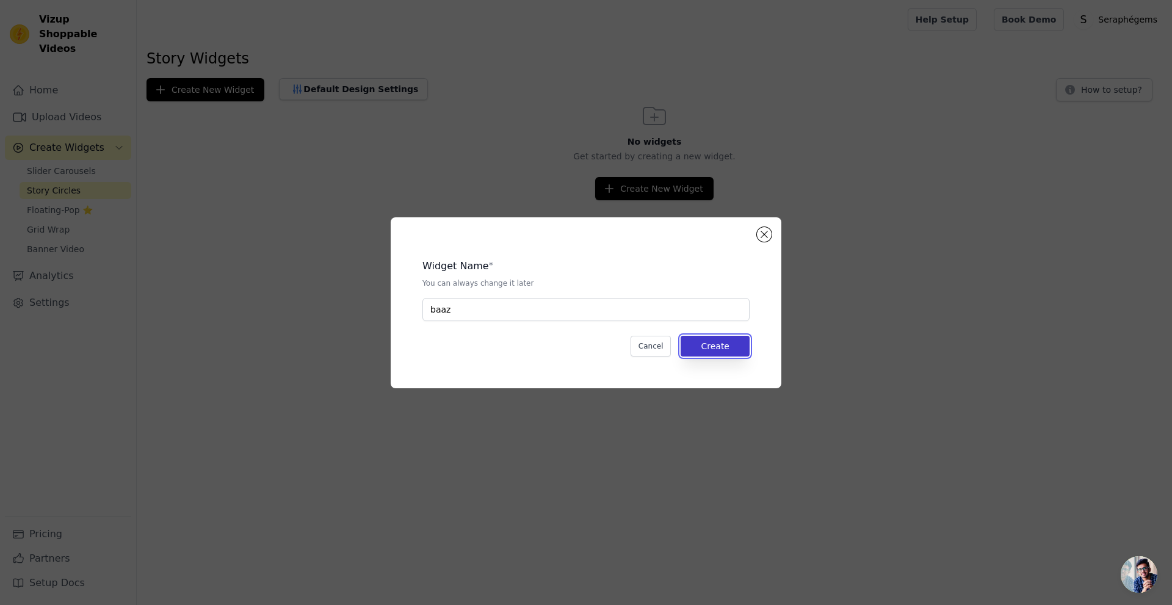
click at [718, 344] on button "Create" at bounding box center [715, 346] width 69 height 21
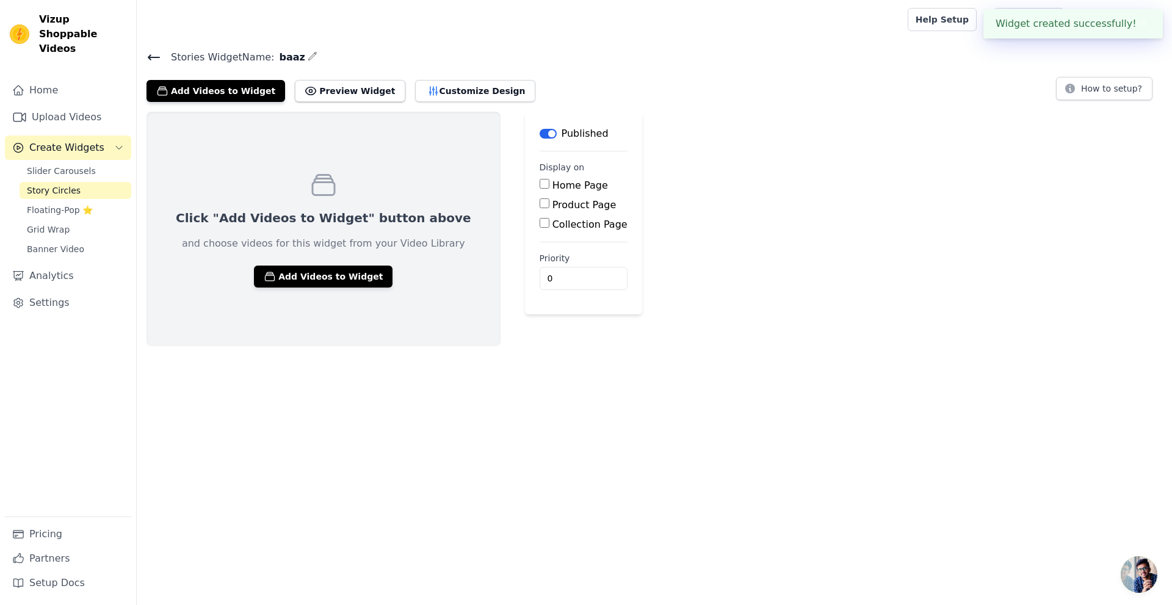
click at [552, 186] on label "Home Page" at bounding box center [580, 185] width 56 height 12
click at [540, 186] on input "Home Page" at bounding box center [545, 184] width 10 height 10
checkbox input "true"
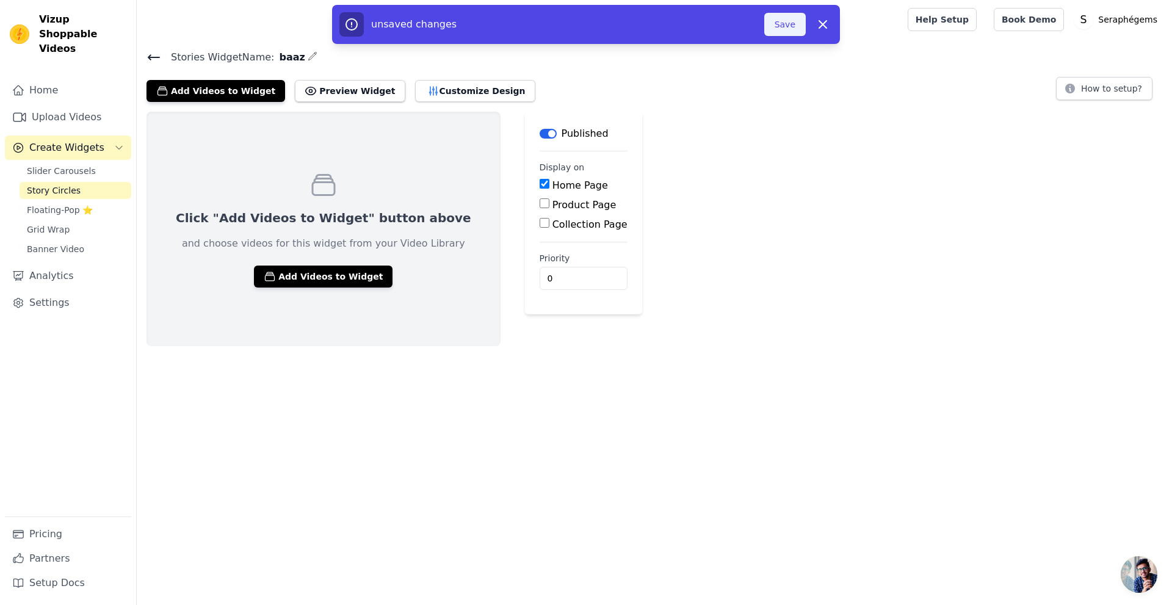
click at [782, 22] on button "Save" at bounding box center [785, 24] width 42 height 23
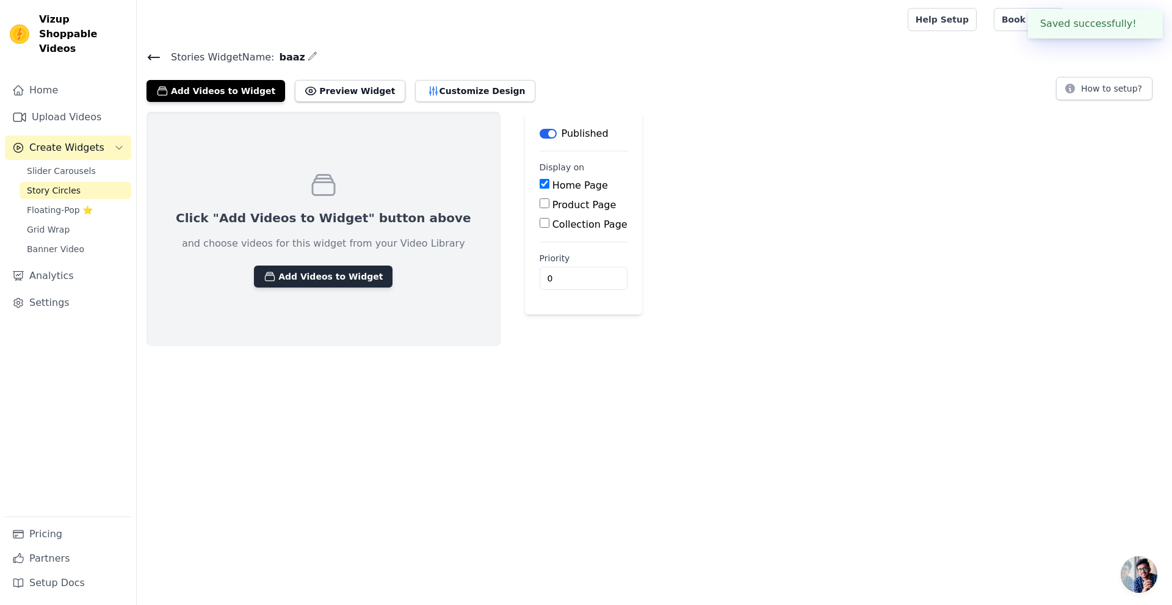
click at [333, 277] on button "Add Videos to Widget" at bounding box center [323, 277] width 139 height 22
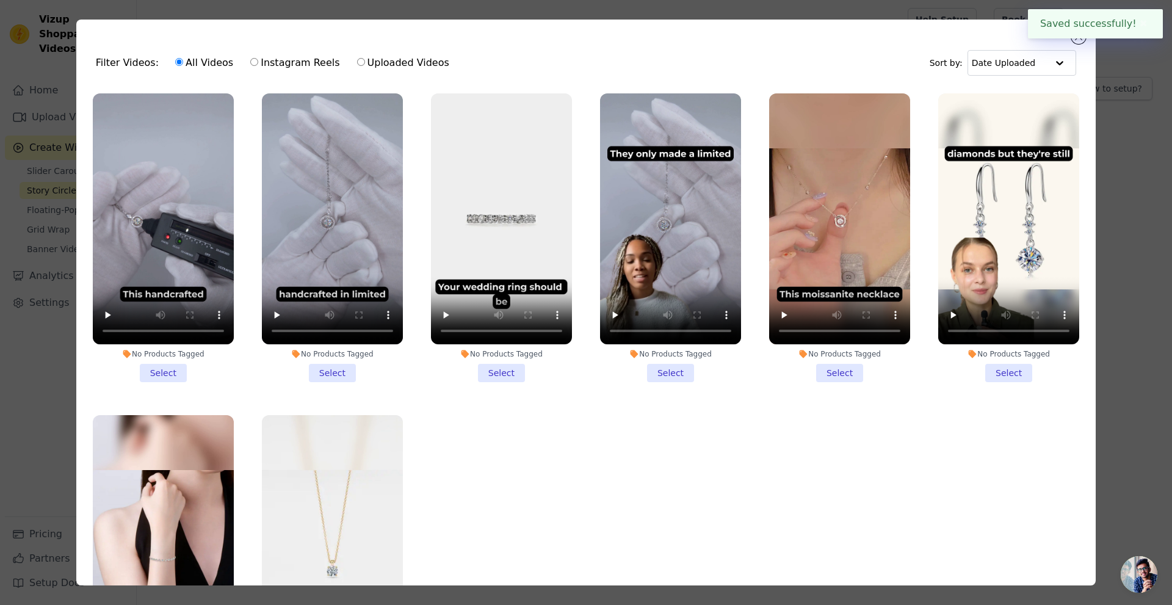
drag, startPoint x: 168, startPoint y: 372, endPoint x: 176, endPoint y: 372, distance: 7.3
click at [171, 372] on li "No Products Tagged Select" at bounding box center [163, 237] width 141 height 289
click at [0, 0] on input "No Products Tagged Select" at bounding box center [0, 0] width 0 height 0
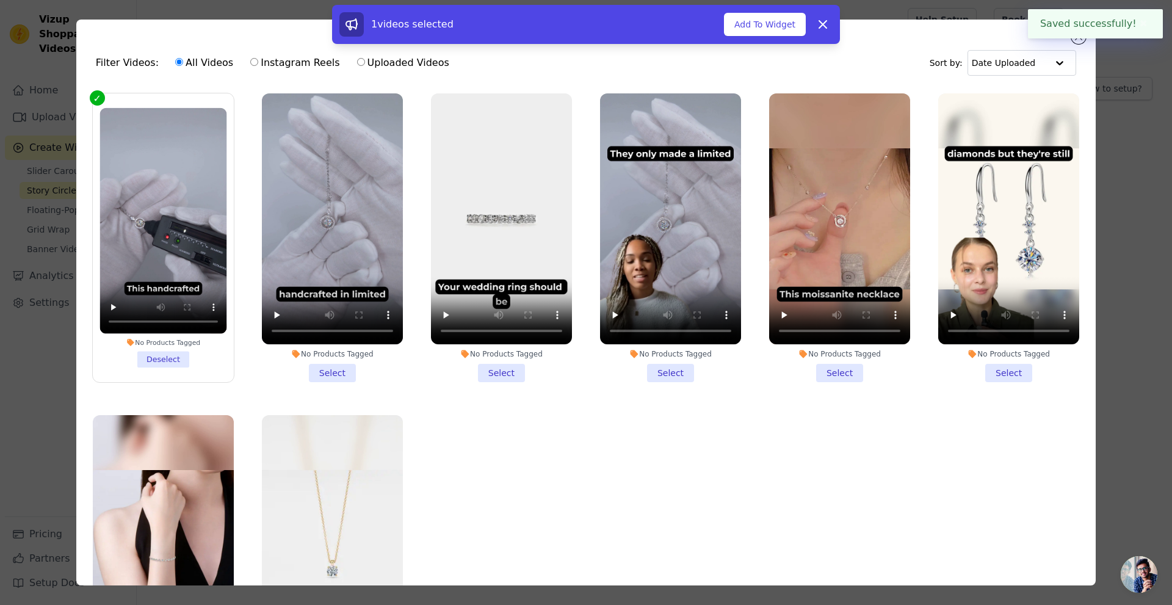
click at [332, 369] on li "No Products Tagged Select" at bounding box center [332, 237] width 141 height 289
click at [0, 0] on input "No Products Tagged Select" at bounding box center [0, 0] width 0 height 0
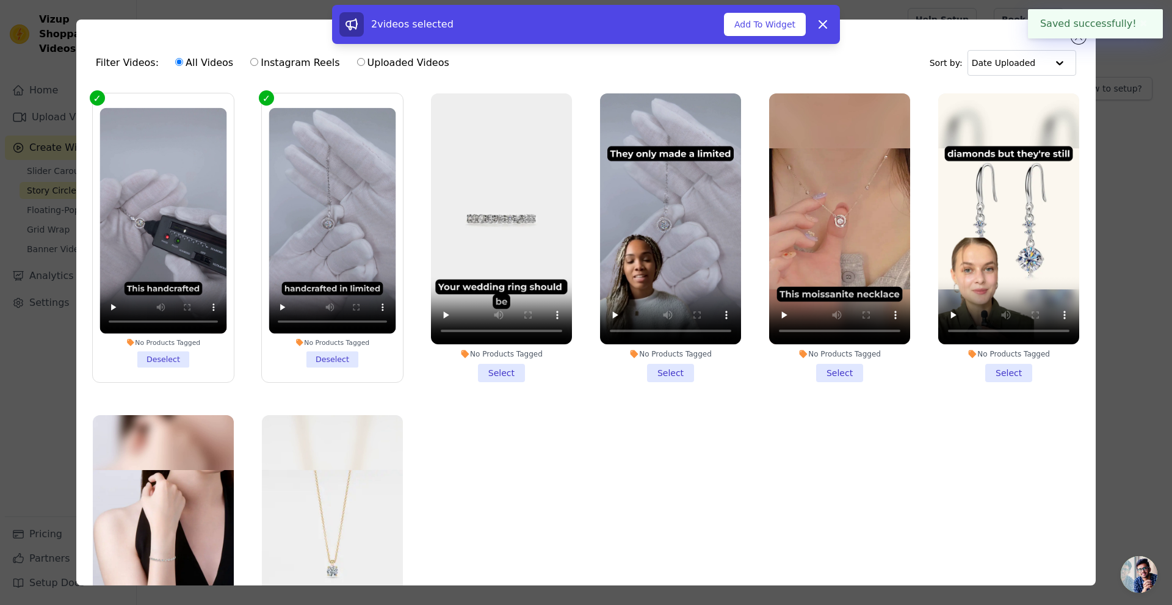
click at [503, 358] on li "No Products Tagged Select" at bounding box center [501, 237] width 141 height 289
click at [0, 0] on input "No Products Tagged Select" at bounding box center [0, 0] width 0 height 0
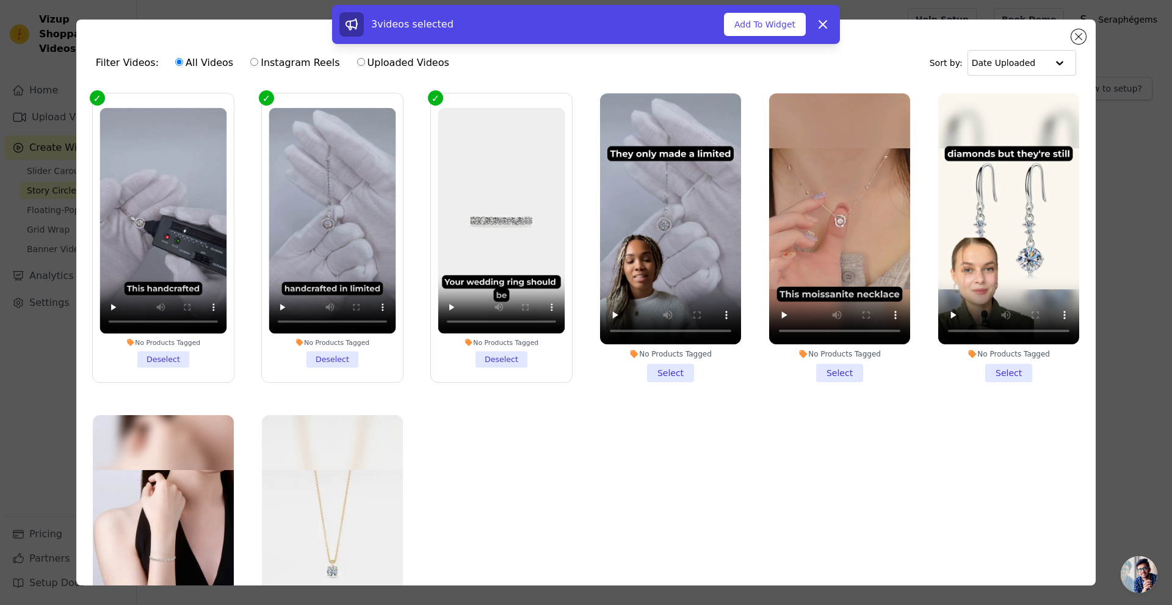
click at [675, 364] on li "No Products Tagged Select" at bounding box center [670, 237] width 141 height 289
click at [0, 0] on input "No Products Tagged Select" at bounding box center [0, 0] width 0 height 0
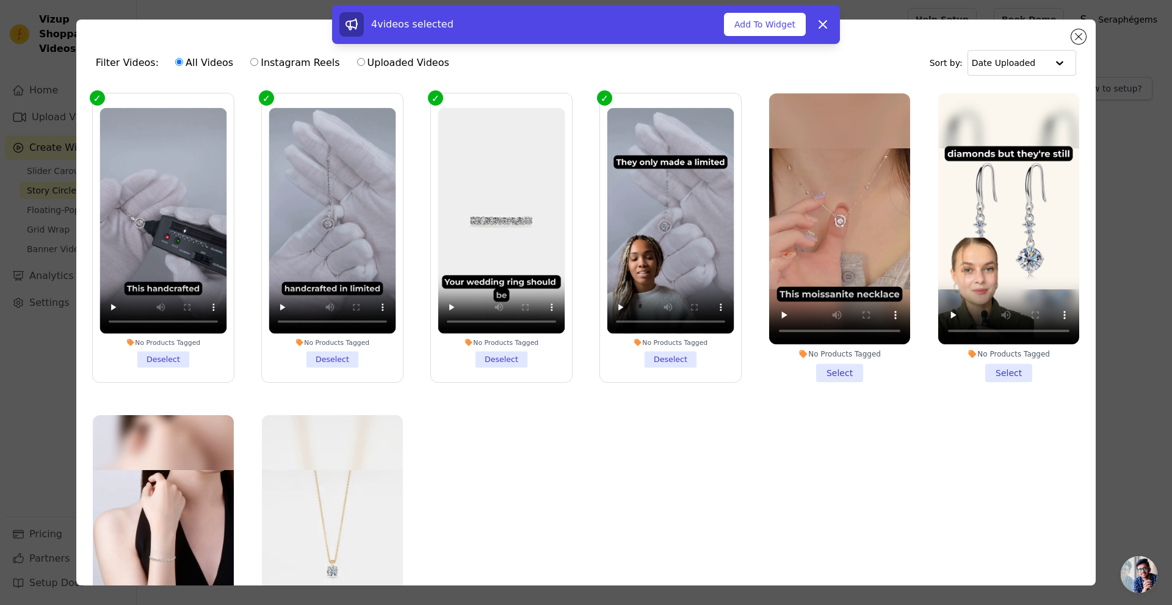
drag, startPoint x: 815, startPoint y: 370, endPoint x: 833, endPoint y: 371, distance: 17.7
click at [820, 370] on li "No Products Tagged Select" at bounding box center [839, 237] width 141 height 289
click at [982, 367] on li "No Products Tagged Select" at bounding box center [1008, 237] width 141 height 289
click at [0, 0] on input "No Products Tagged Select" at bounding box center [0, 0] width 0 height 0
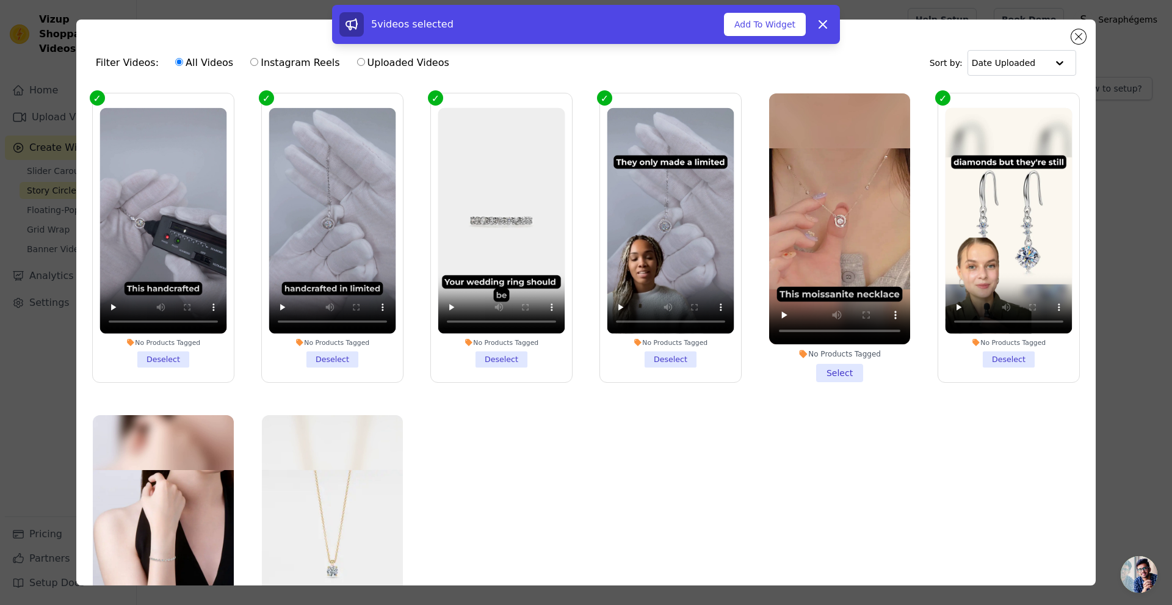
click at [822, 376] on li "No Products Tagged Select" at bounding box center [839, 237] width 141 height 289
click at [0, 0] on input "No Products Tagged Select" at bounding box center [0, 0] width 0 height 0
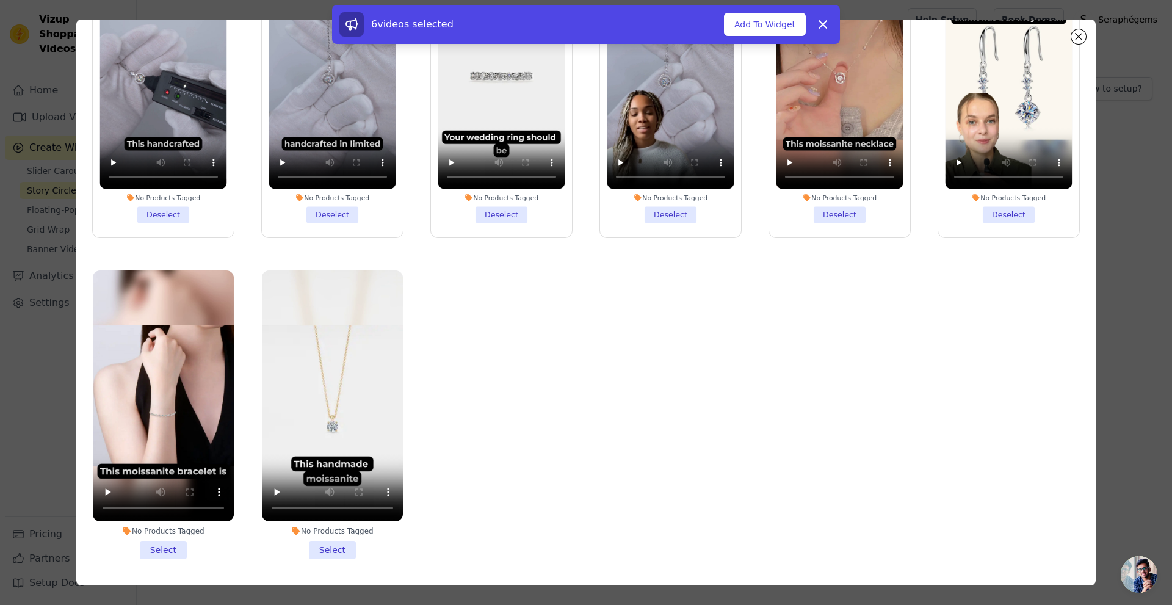
scroll to position [106, 0]
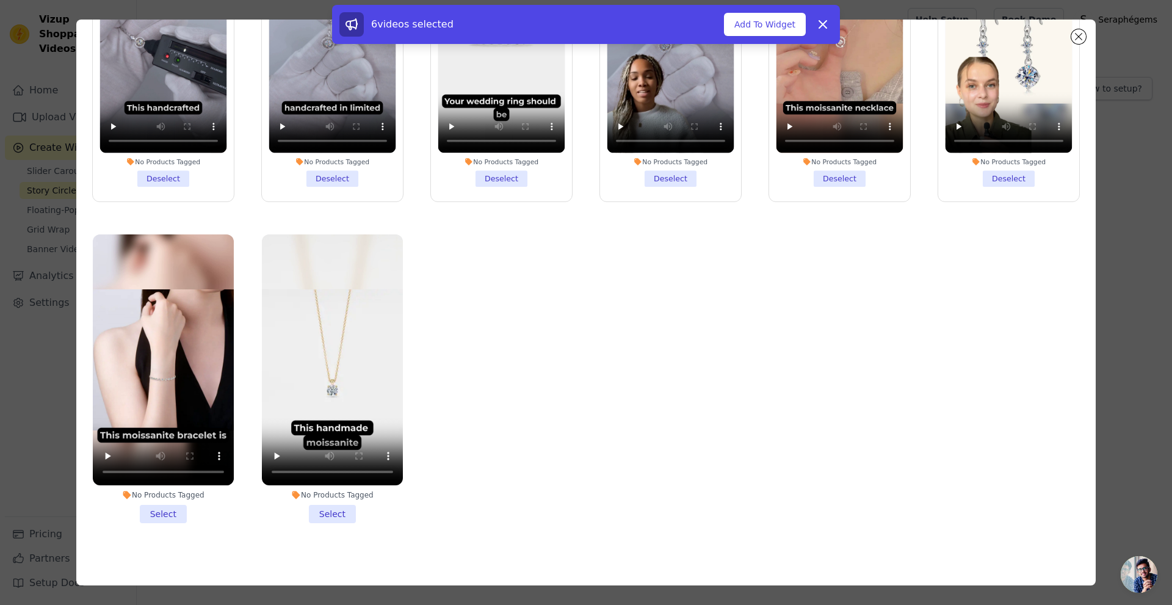
click at [165, 501] on li "No Products Tagged Select" at bounding box center [163, 378] width 141 height 289
click at [0, 0] on input "No Products Tagged Select" at bounding box center [0, 0] width 0 height 0
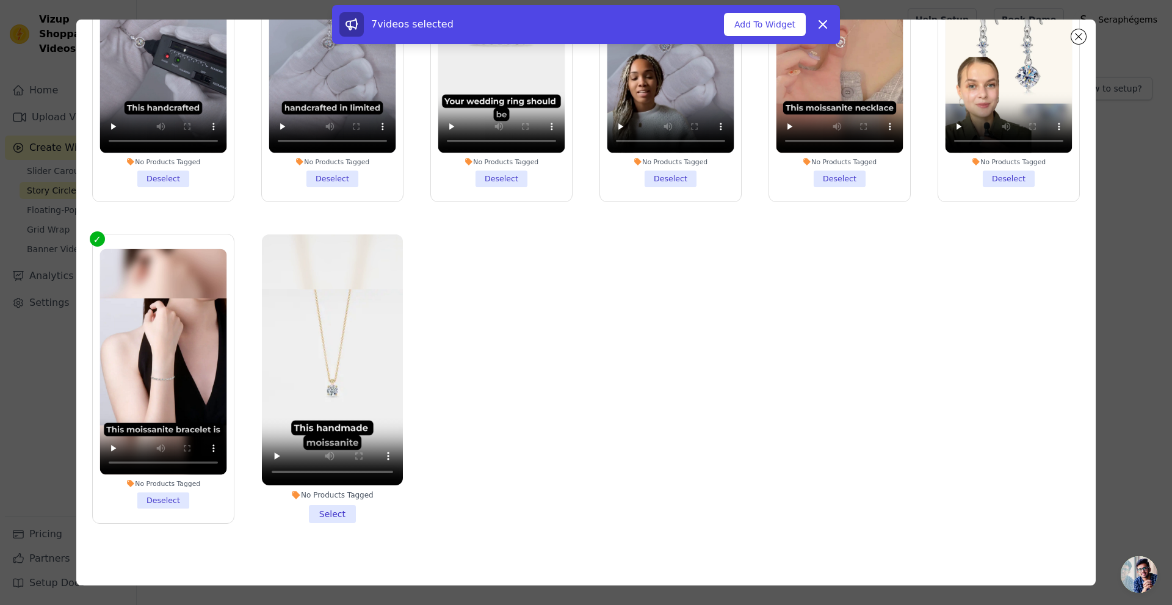
click at [320, 502] on li "No Products Tagged Select" at bounding box center [332, 378] width 141 height 289
click at [322, 505] on li "No Products Tagged Select" at bounding box center [332, 378] width 141 height 289
click at [0, 0] on input "No Products Tagged Select" at bounding box center [0, 0] width 0 height 0
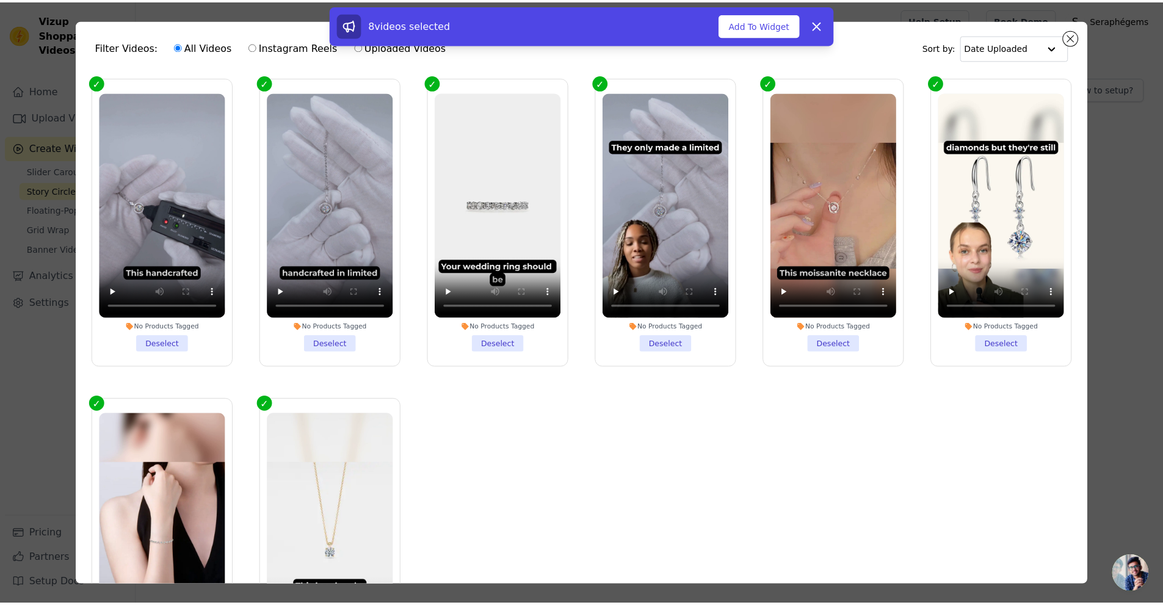
scroll to position [0, 0]
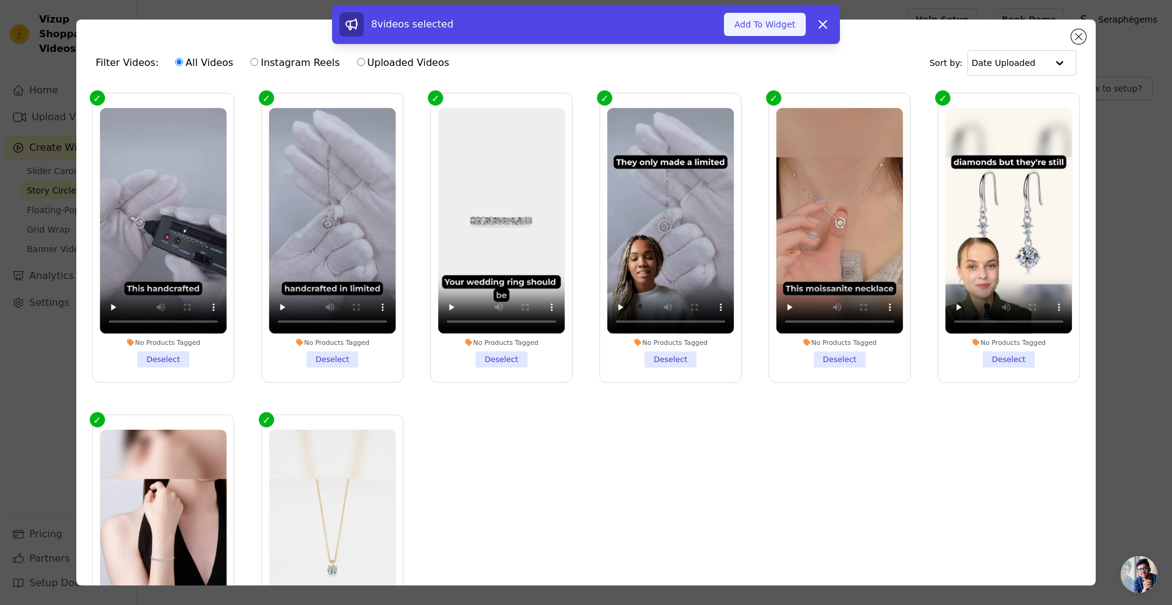
click at [768, 24] on button "Add To Widget" at bounding box center [765, 24] width 82 height 23
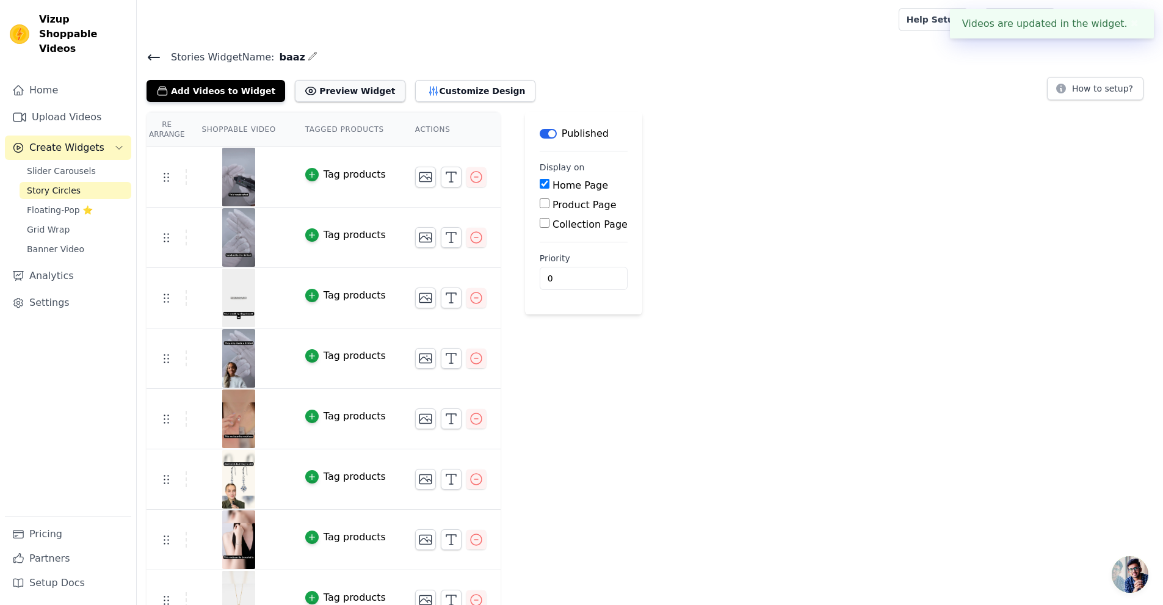
click at [320, 95] on button "Preview Widget" at bounding box center [350, 91] width 110 height 22
click at [51, 243] on span "Banner Video" at bounding box center [55, 249] width 57 height 12
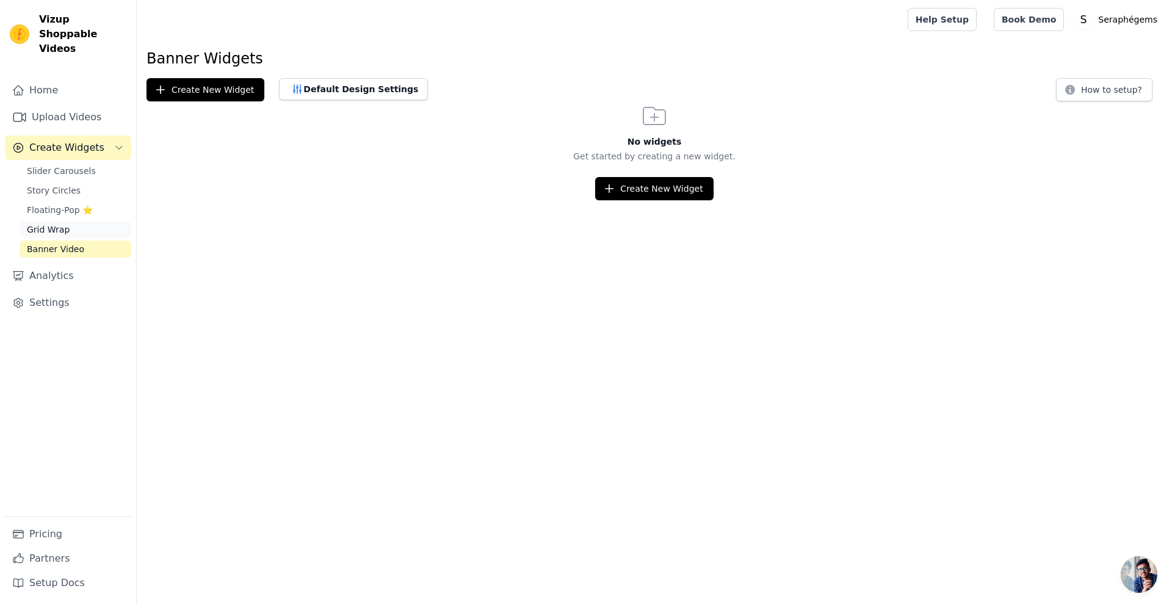
click at [51, 223] on span "Grid Wrap" at bounding box center [48, 229] width 43 height 12
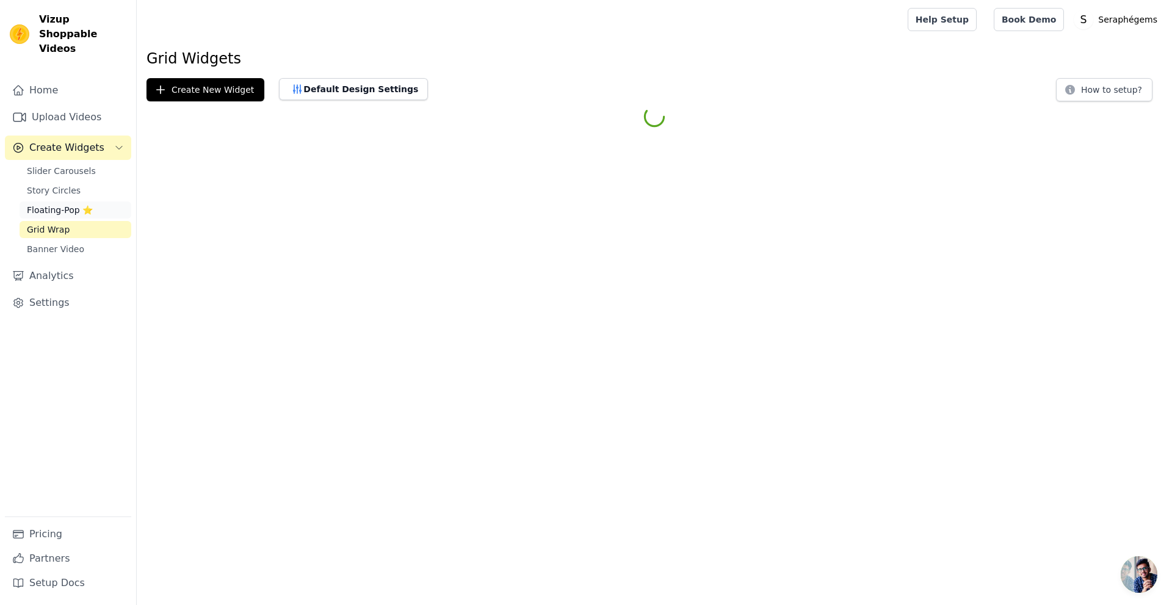
click at [56, 204] on span "Floating-Pop ⭐" at bounding box center [60, 210] width 66 height 12
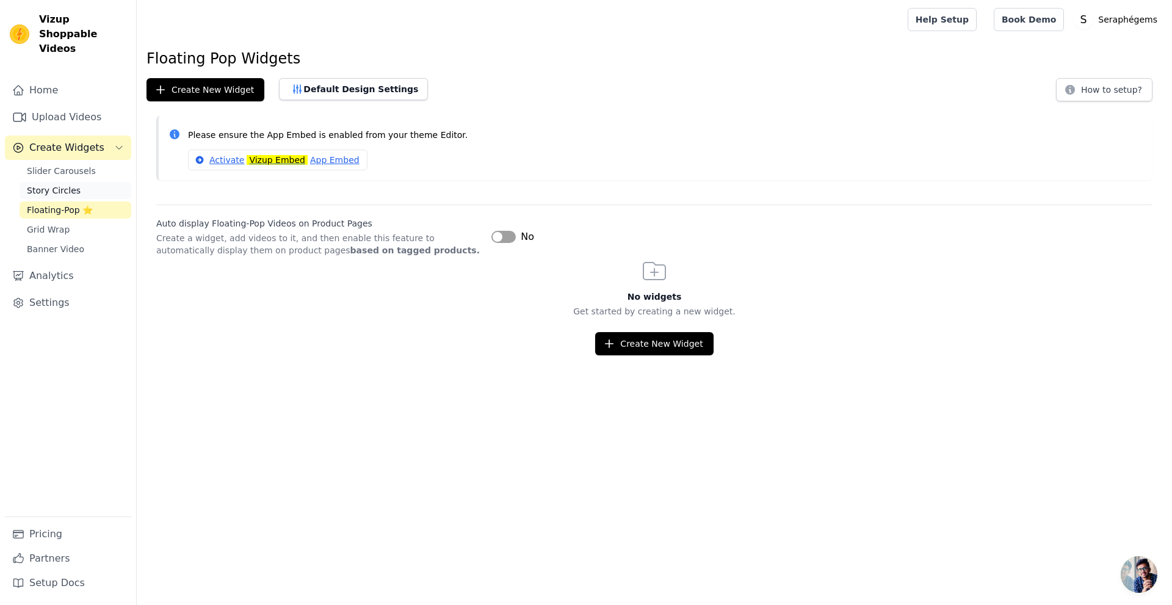
click at [57, 184] on span "Story Circles" at bounding box center [54, 190] width 54 height 12
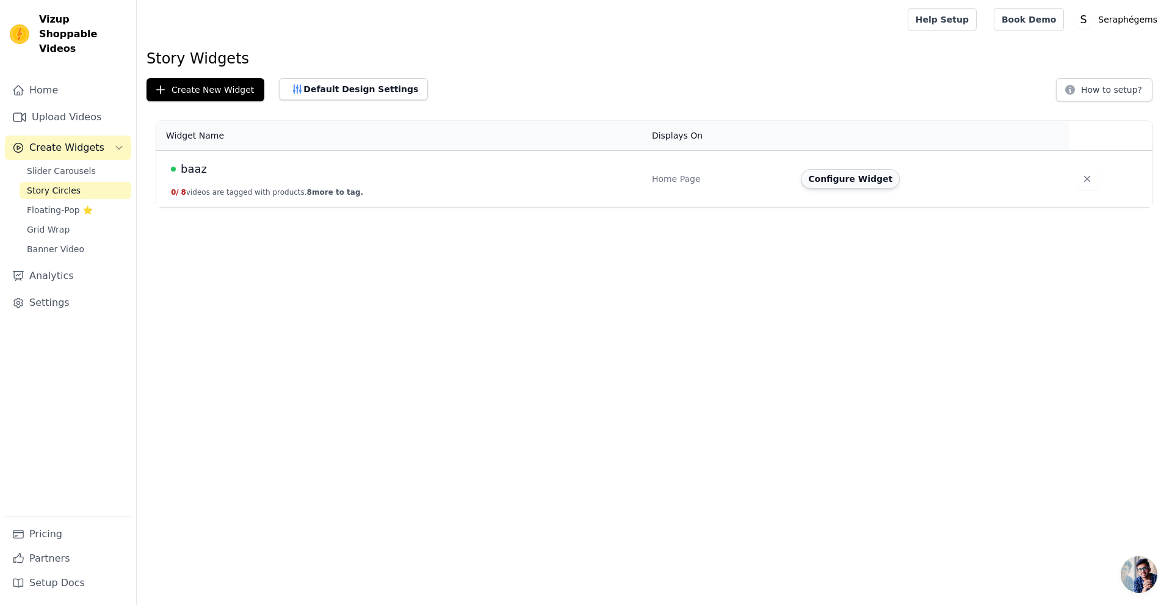
click at [835, 177] on button "Configure Widget" at bounding box center [850, 179] width 99 height 20
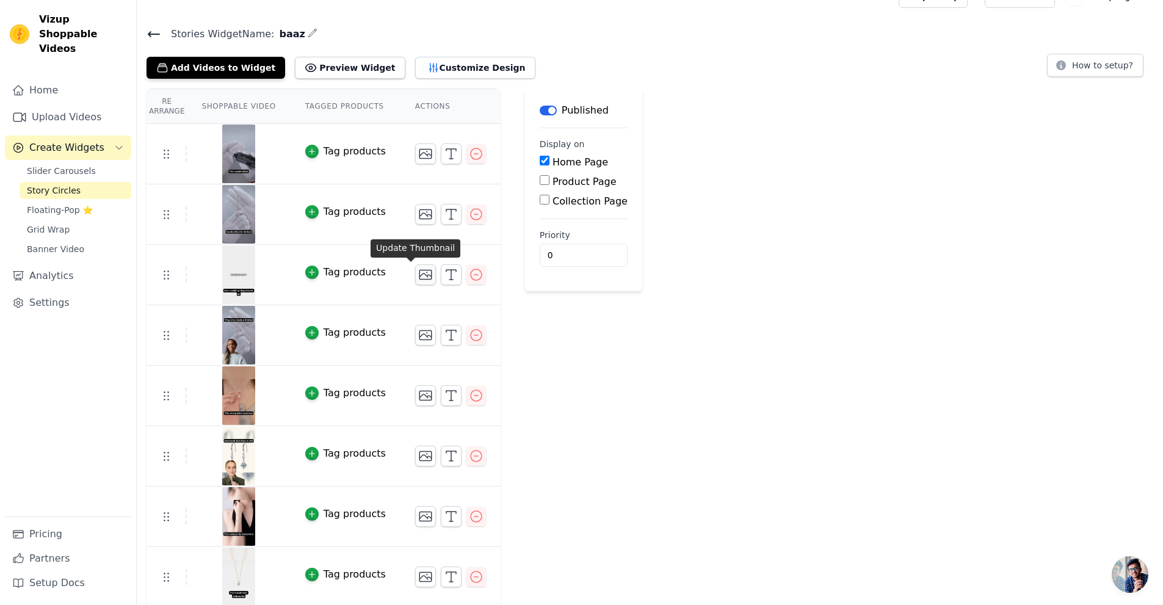
scroll to position [25, 0]
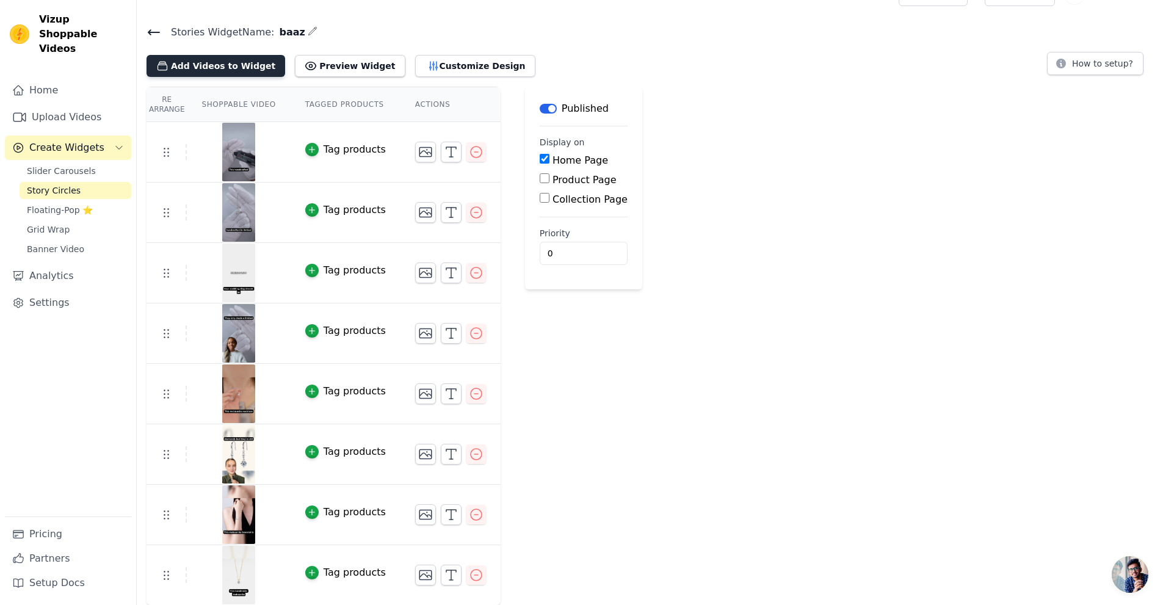
click at [198, 70] on button "Add Videos to Widget" at bounding box center [215, 66] width 139 height 22
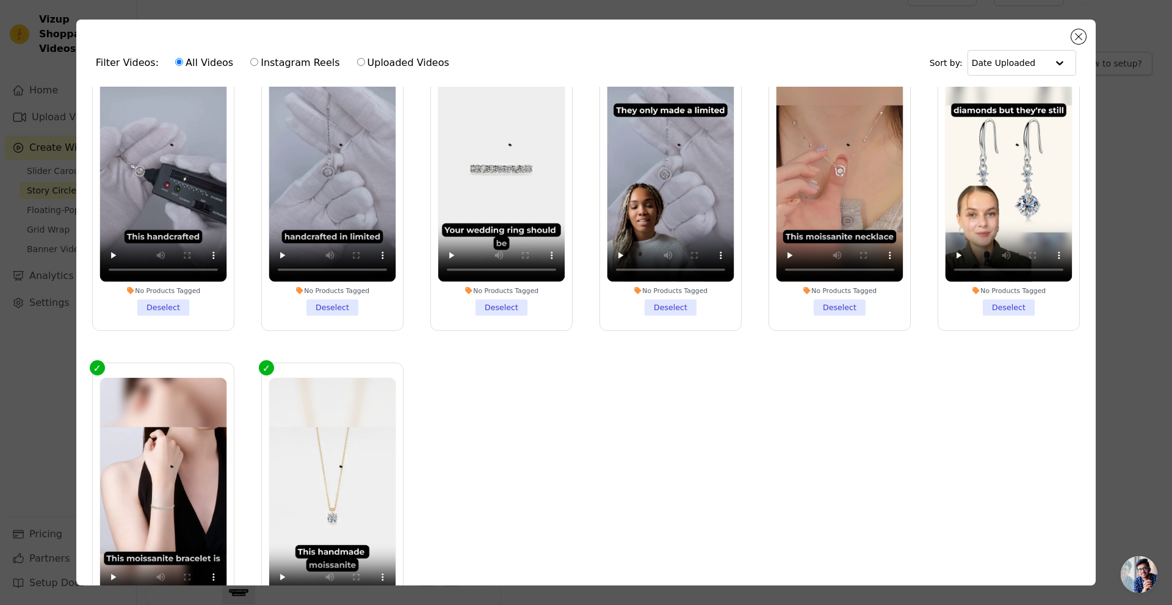
scroll to position [0, 0]
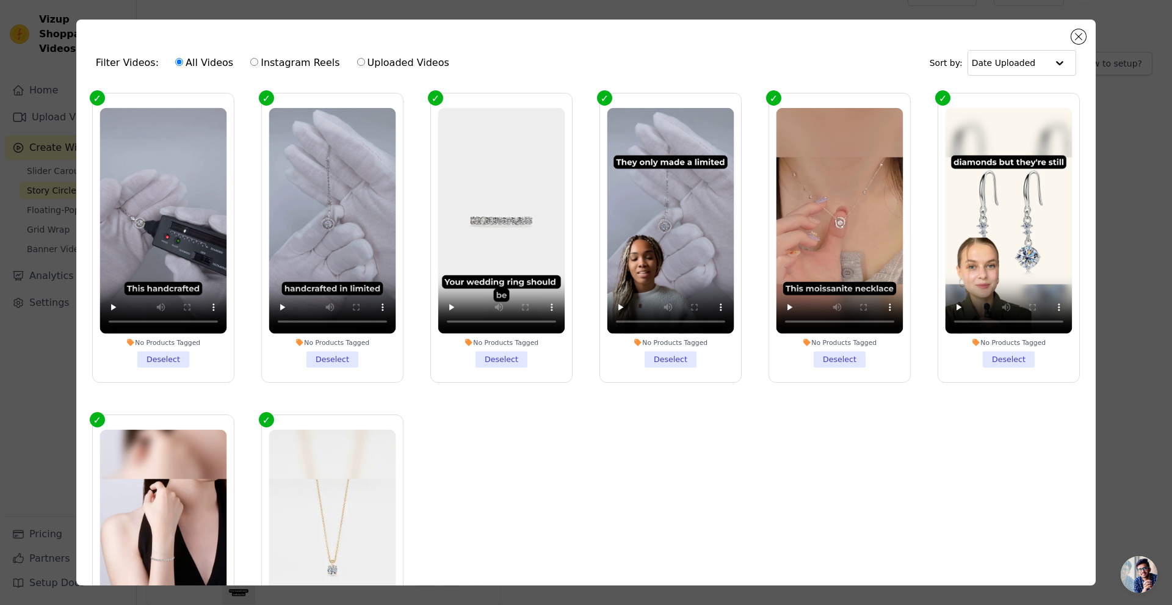
click at [360, 59] on label "Uploaded Videos" at bounding box center [402, 63] width 93 height 16
click at [360, 59] on input "Uploaded Videos" at bounding box center [361, 62] width 8 height 8
radio input "true"
click at [360, 59] on label "Uploaded Videos" at bounding box center [402, 63] width 93 height 16
click at [360, 59] on input "Uploaded Videos" at bounding box center [361, 62] width 8 height 8
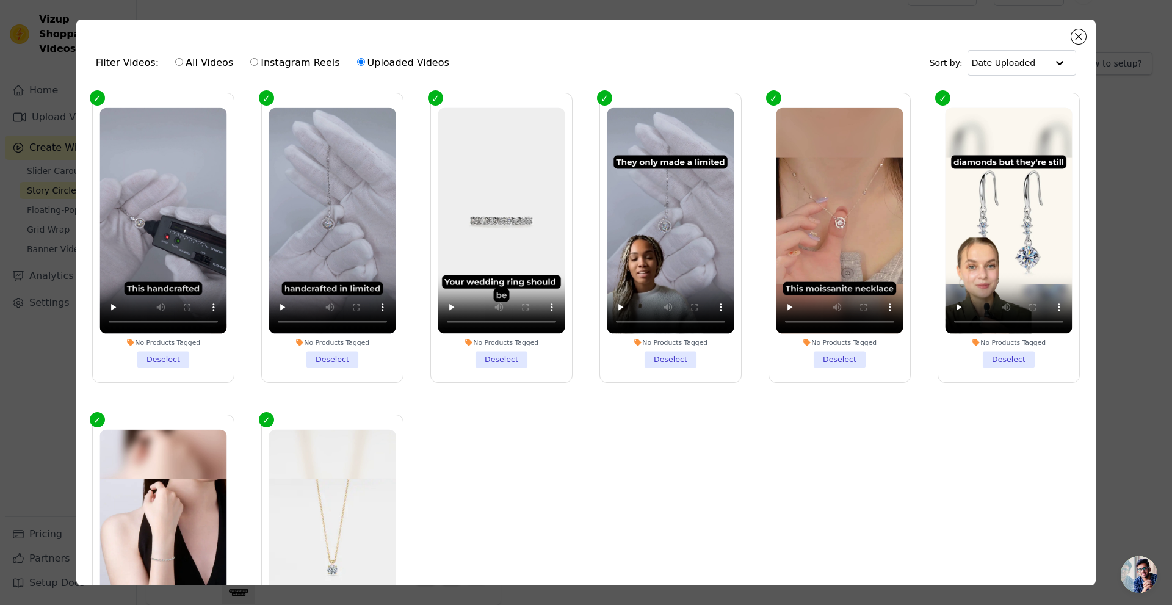
click at [117, 57] on div "Filter Videos: All Videos Instagram Reels Uploaded Videos" at bounding box center [276, 63] width 360 height 28
click at [1023, 62] on input "text" at bounding box center [1009, 63] width 76 height 24
click at [1076, 29] on div "Filter Videos: All Videos Instagram Reels Uploaded Videos Sort by: Date Uploade…" at bounding box center [585, 303] width 1019 height 566
click at [1075, 34] on button "Close modal" at bounding box center [1078, 36] width 15 height 15
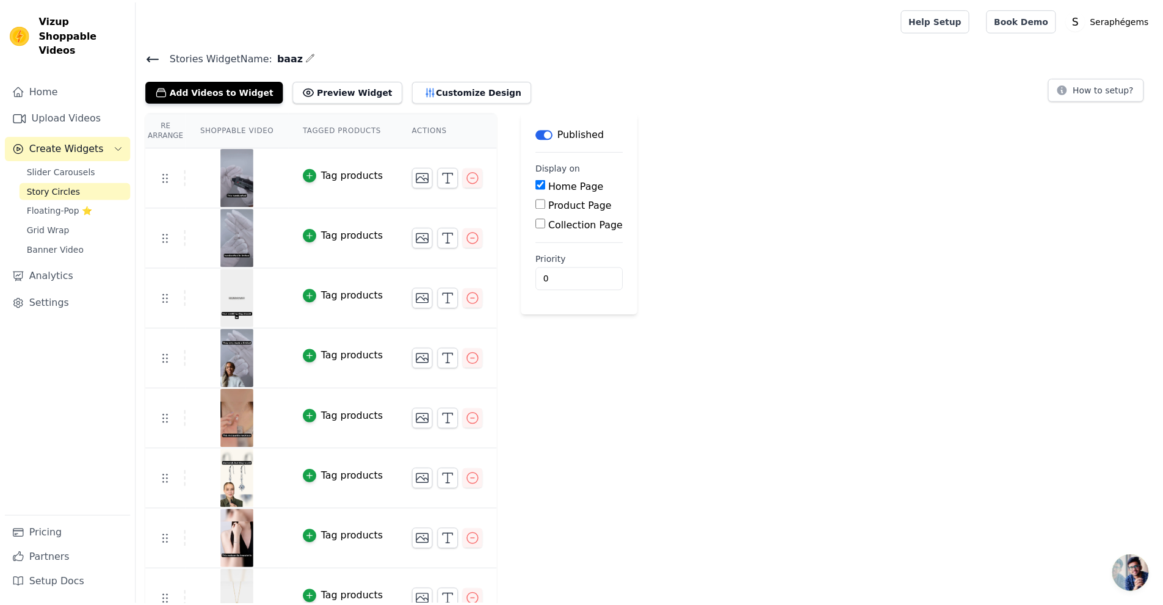
scroll to position [25, 0]
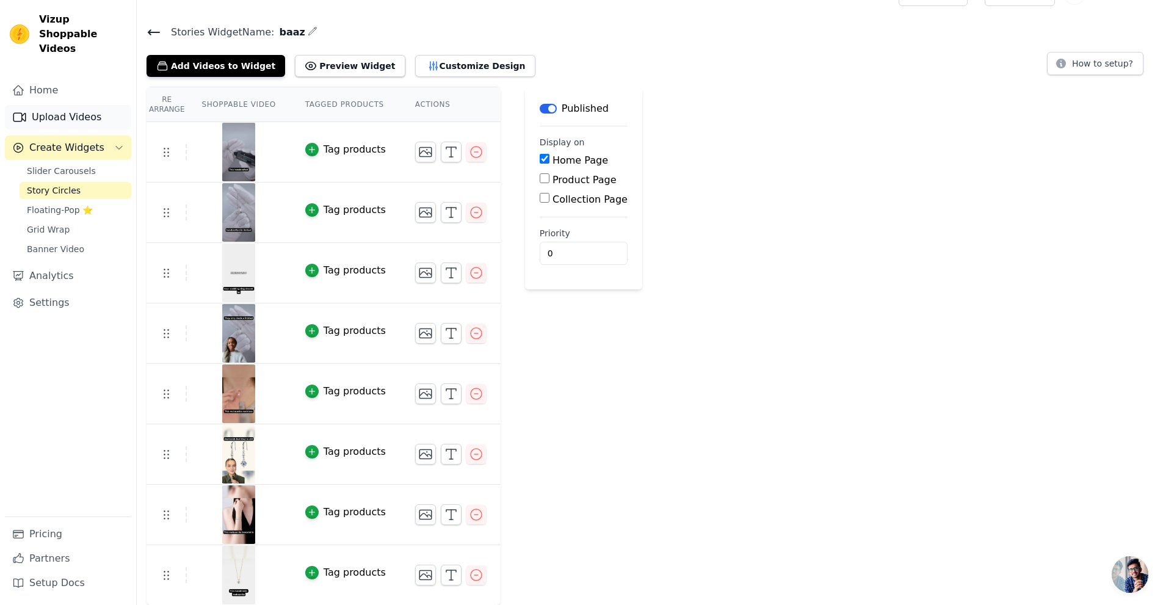
click at [55, 105] on link "Upload Videos" at bounding box center [68, 117] width 126 height 24
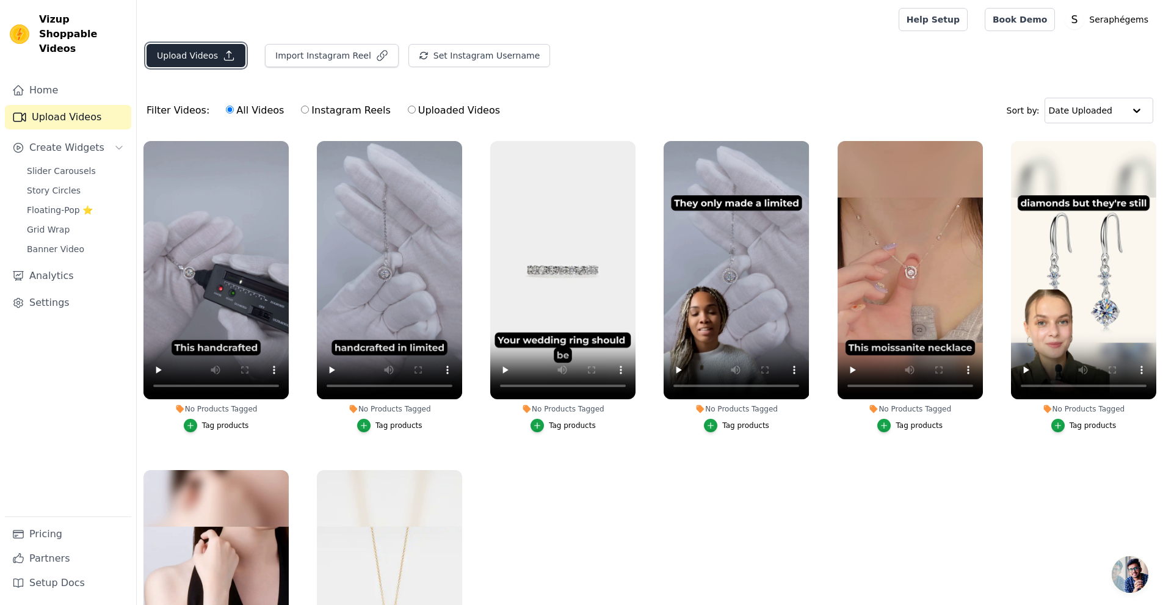
click at [204, 61] on button "Upload Videos" at bounding box center [195, 55] width 99 height 23
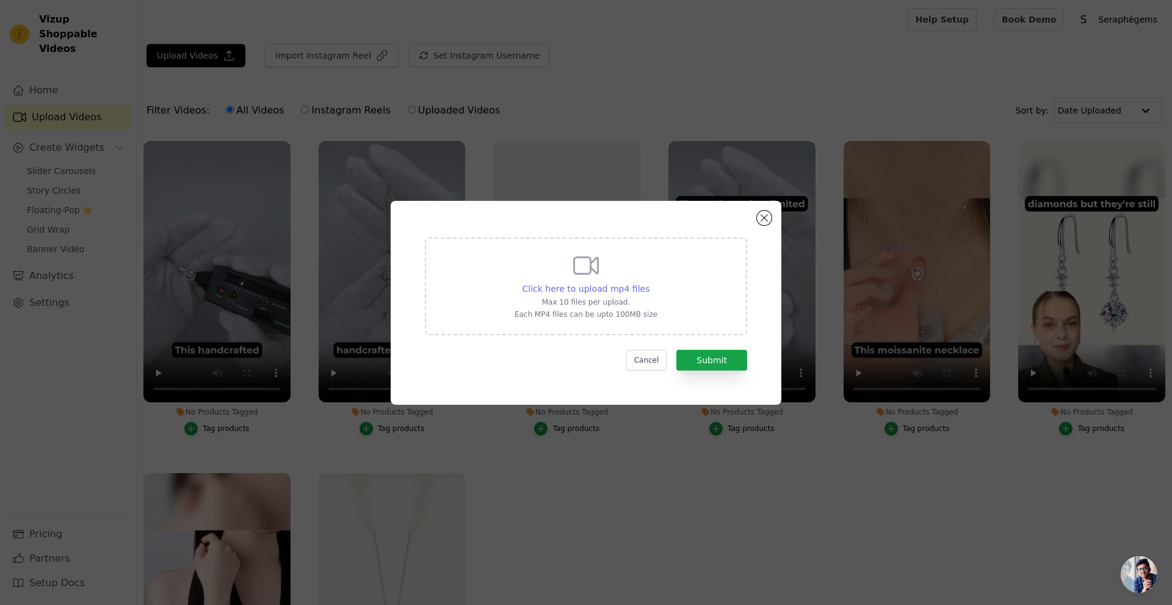
click at [638, 294] on div "Click here to upload mp4 files" at bounding box center [586, 289] width 128 height 12
click at [649, 283] on input "Click here to upload mp4 files Max 10 files per upload. Each MP4 files can be u…" at bounding box center [649, 282] width 1 height 1
type input "C:\fakepath\0919.mp4"
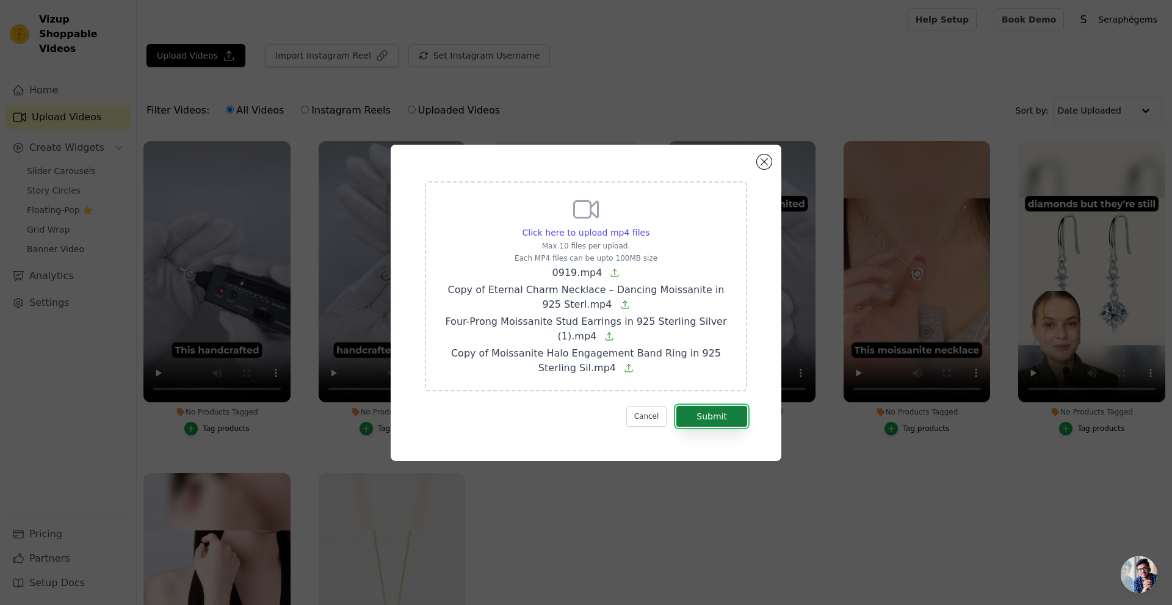
click at [714, 423] on button "Submit" at bounding box center [711, 416] width 71 height 21
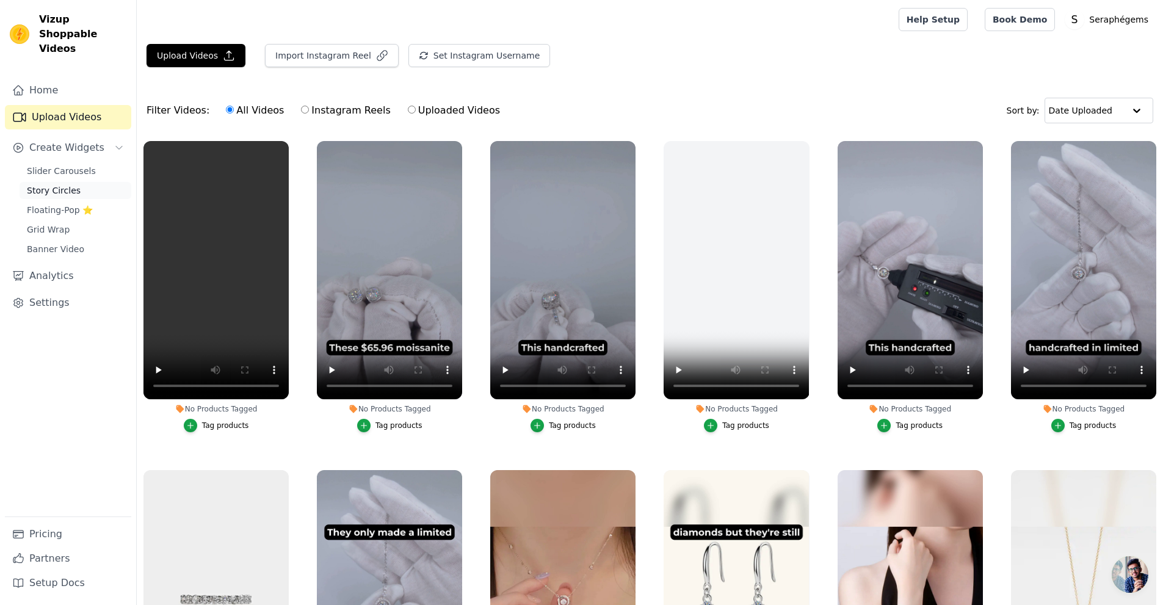
click at [52, 184] on span "Story Circles" at bounding box center [54, 190] width 54 height 12
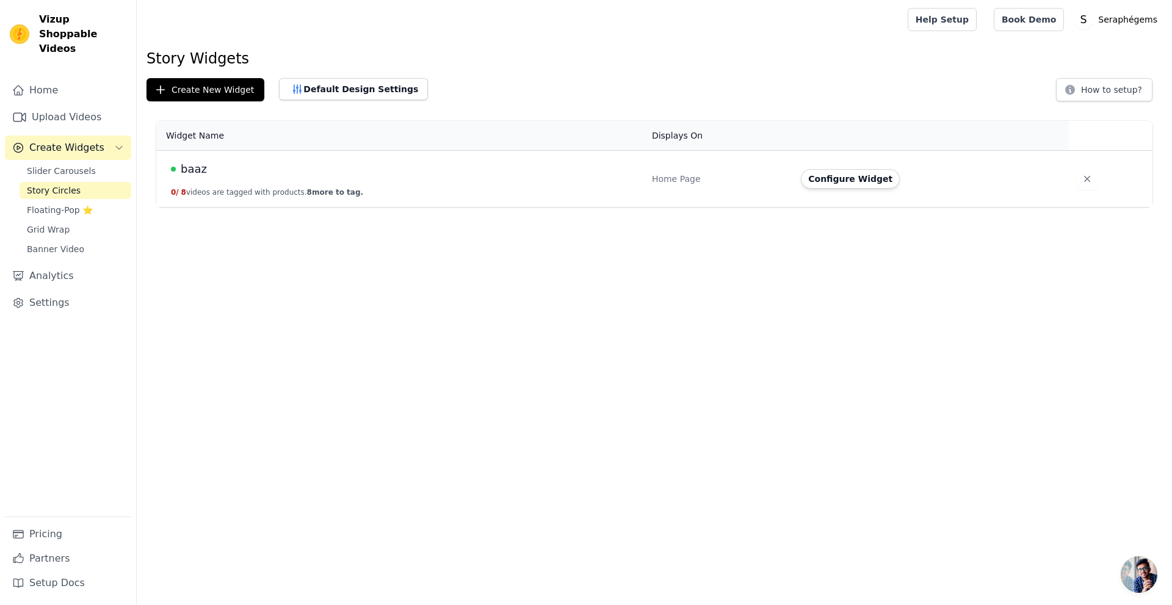
click at [328, 182] on td "baaz 0 / 8 videos are tagged with products. 8 more to tag." at bounding box center [400, 179] width 488 height 57
click at [830, 183] on button "Configure Widget" at bounding box center [850, 179] width 99 height 20
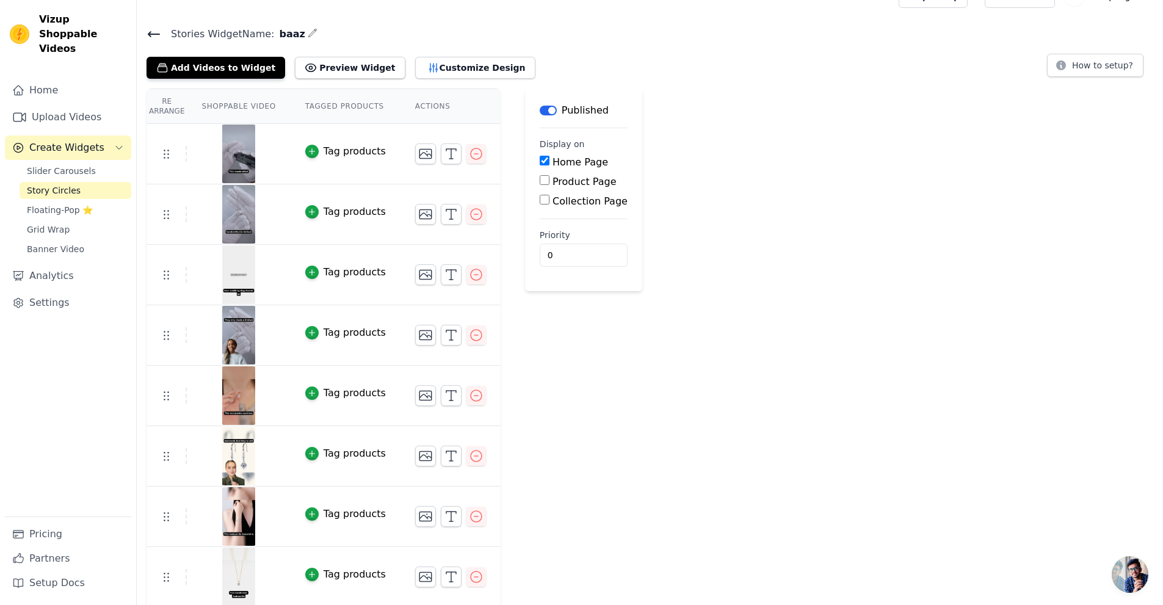
scroll to position [25, 0]
click at [236, 68] on button "Add Videos to Widget" at bounding box center [215, 66] width 139 height 22
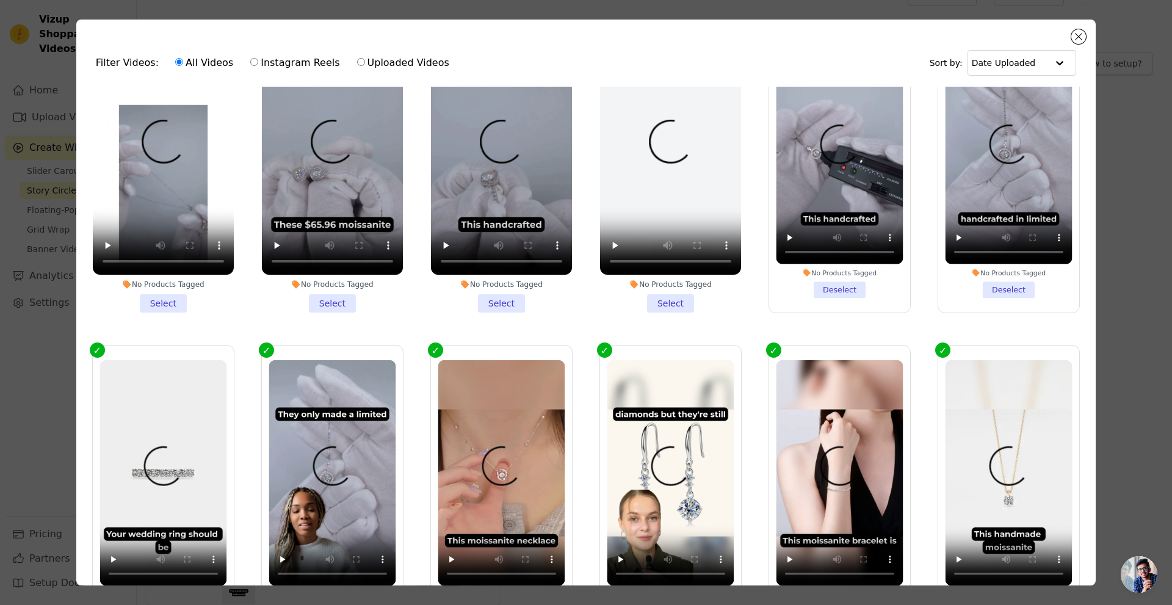
scroll to position [0, 0]
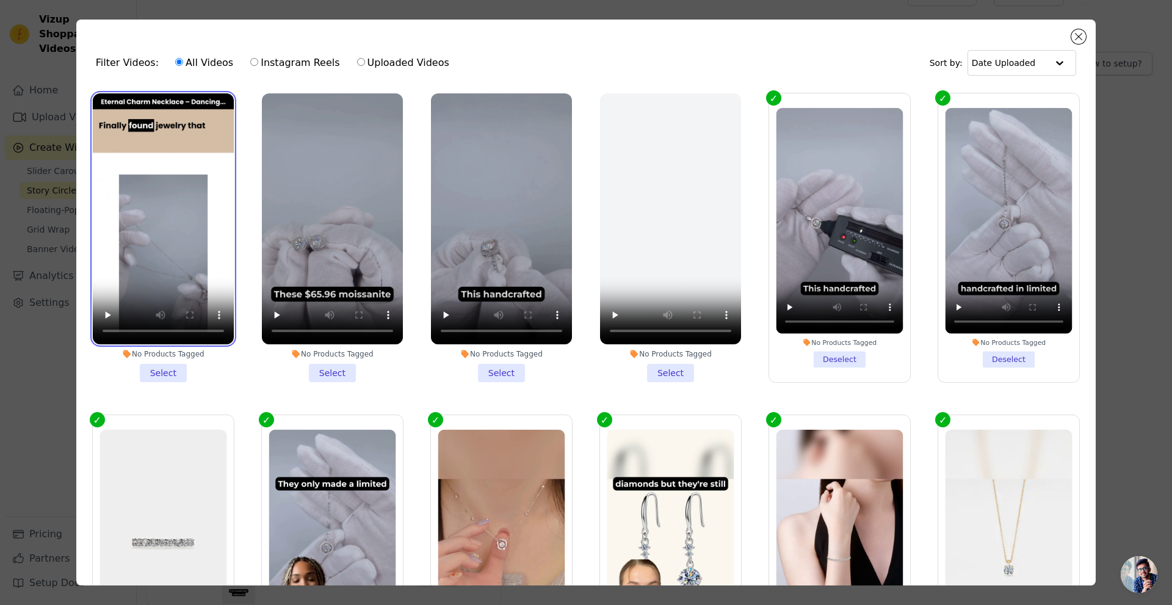
click at [120, 152] on video at bounding box center [163, 218] width 141 height 251
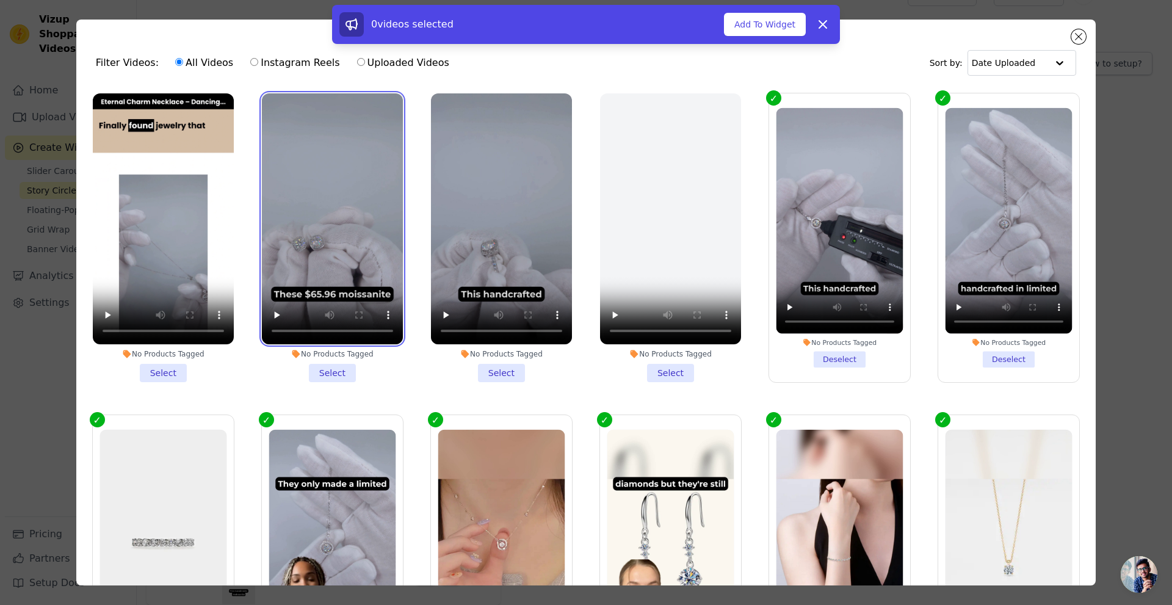
click at [322, 156] on video at bounding box center [332, 218] width 141 height 251
click at [339, 179] on video at bounding box center [332, 218] width 141 height 251
click at [311, 168] on video at bounding box center [332, 218] width 141 height 251
click at [333, 377] on li "No Products Tagged Select" at bounding box center [332, 237] width 141 height 289
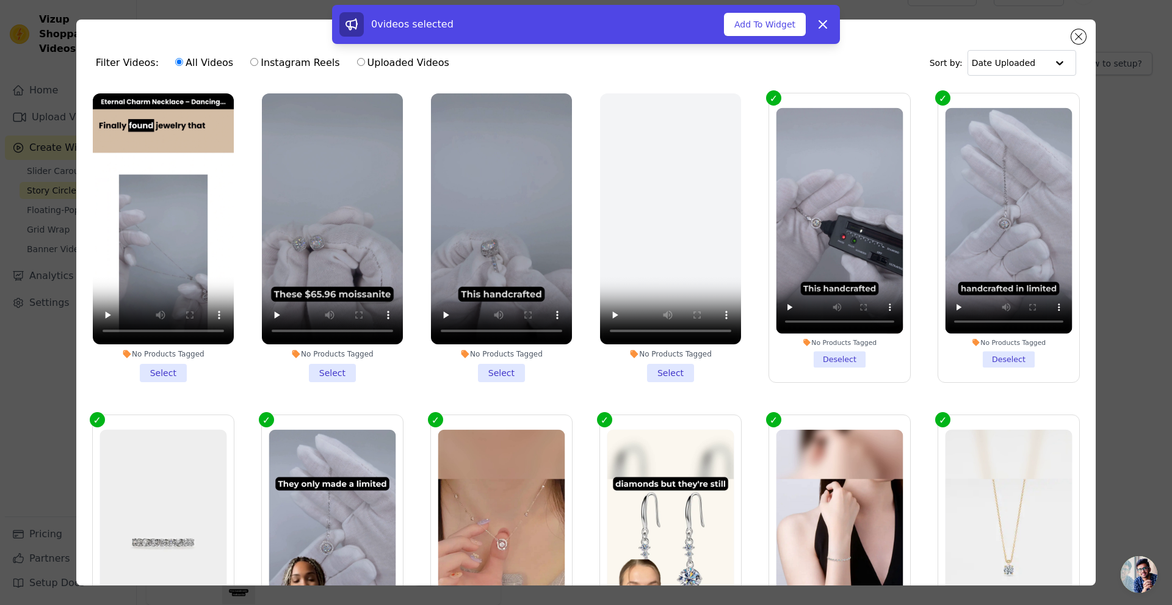
click at [0, 0] on input "No Products Tagged Select" at bounding box center [0, 0] width 0 height 0
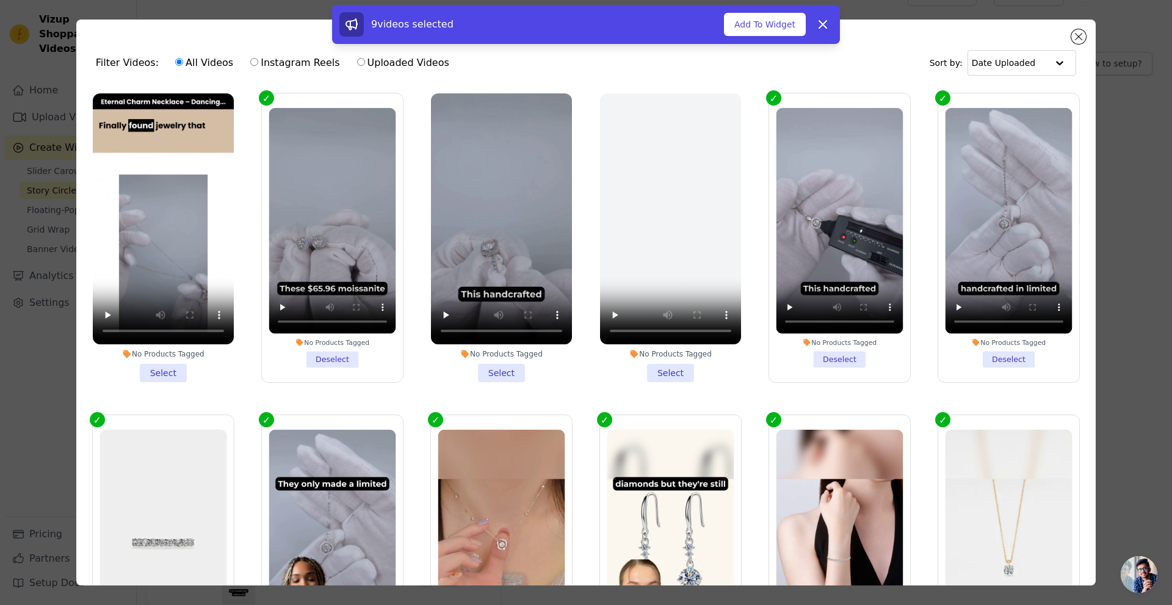
click at [150, 365] on li "No Products Tagged Select" at bounding box center [163, 237] width 141 height 289
click at [0, 0] on input "No Products Tagged Select" at bounding box center [0, 0] width 0 height 0
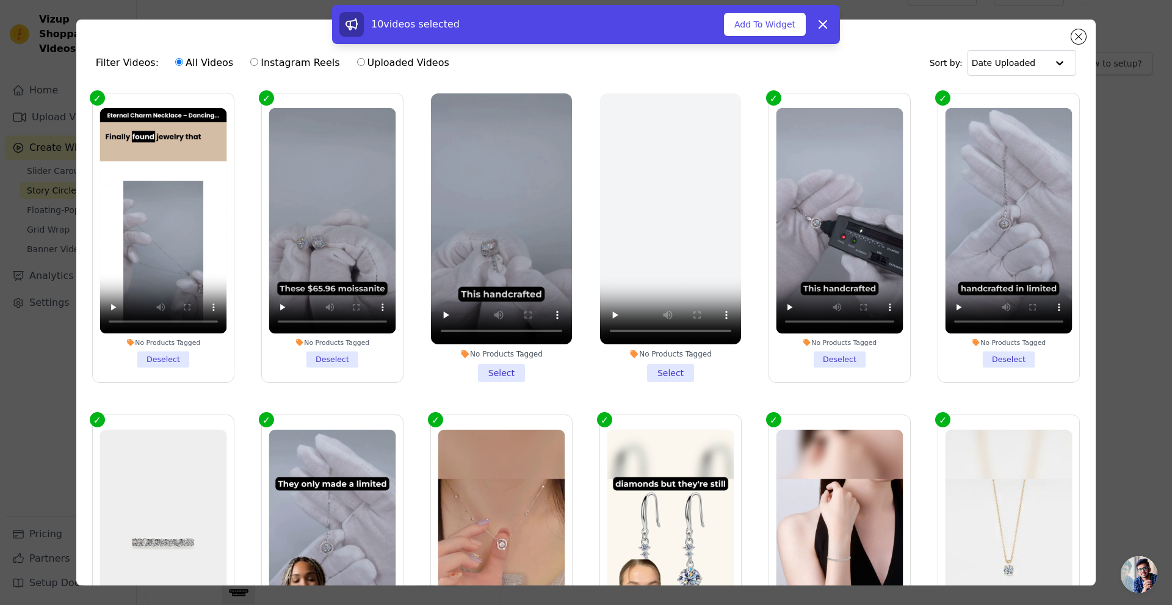
click at [509, 373] on li "No Products Tagged Select" at bounding box center [501, 237] width 141 height 289
click at [0, 0] on input "No Products Tagged Select" at bounding box center [0, 0] width 0 height 0
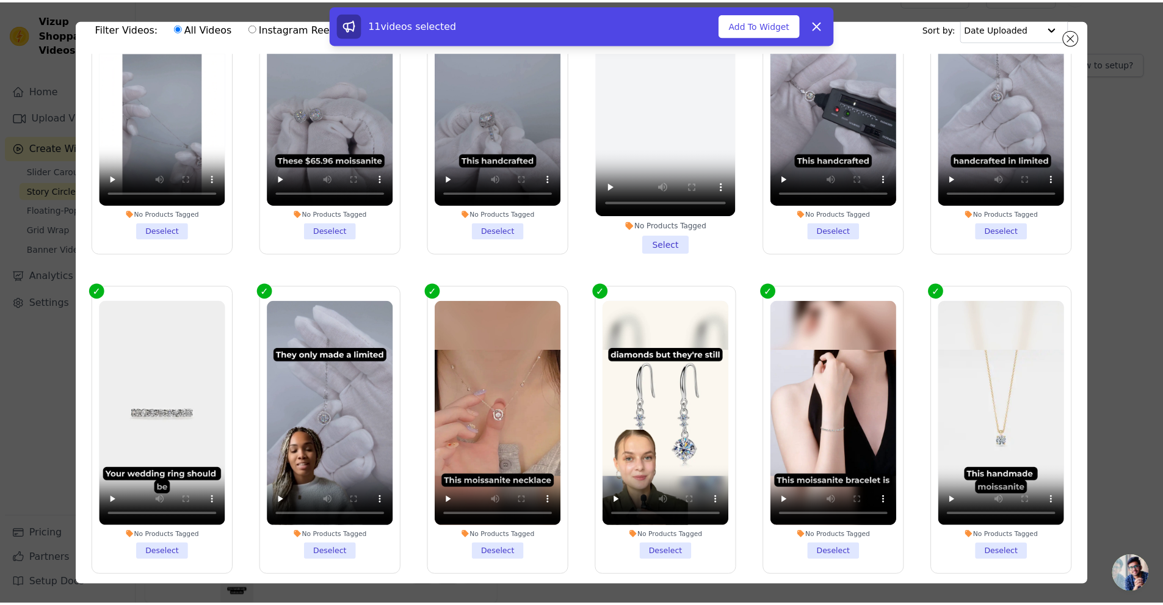
scroll to position [106, 0]
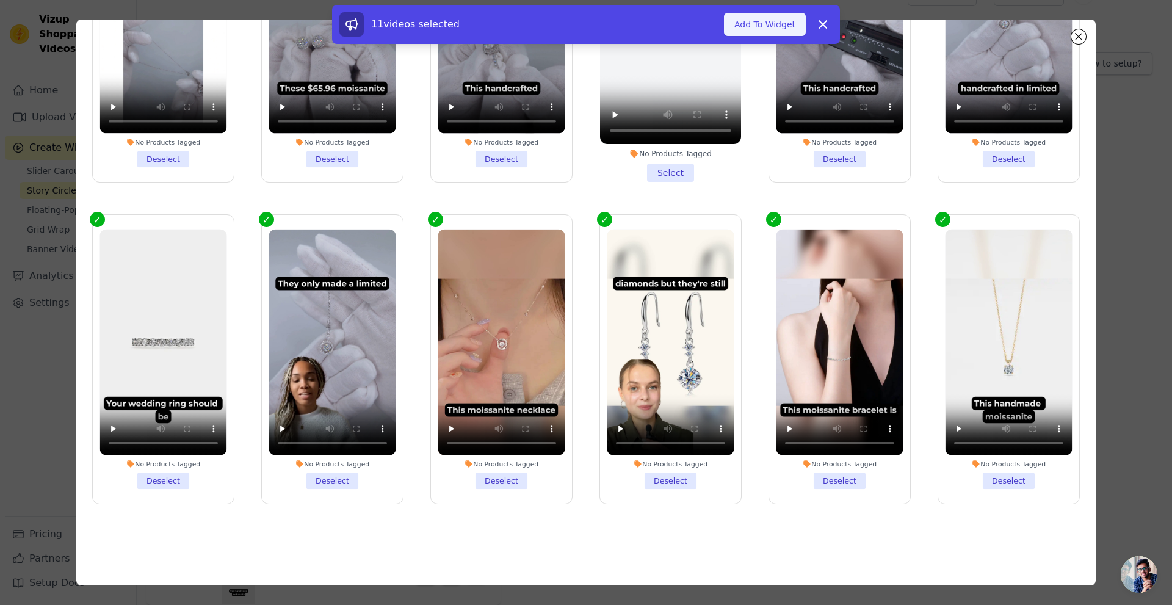
click at [768, 31] on button "Add To Widget" at bounding box center [765, 24] width 82 height 23
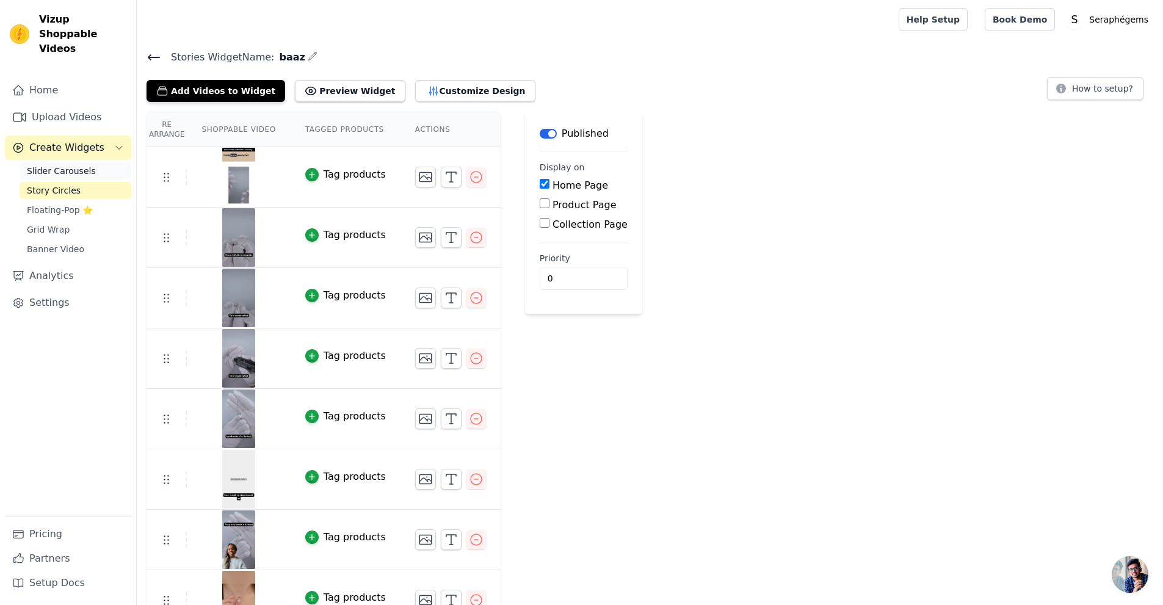
click at [64, 165] on span "Slider Carousels" at bounding box center [61, 171] width 69 height 12
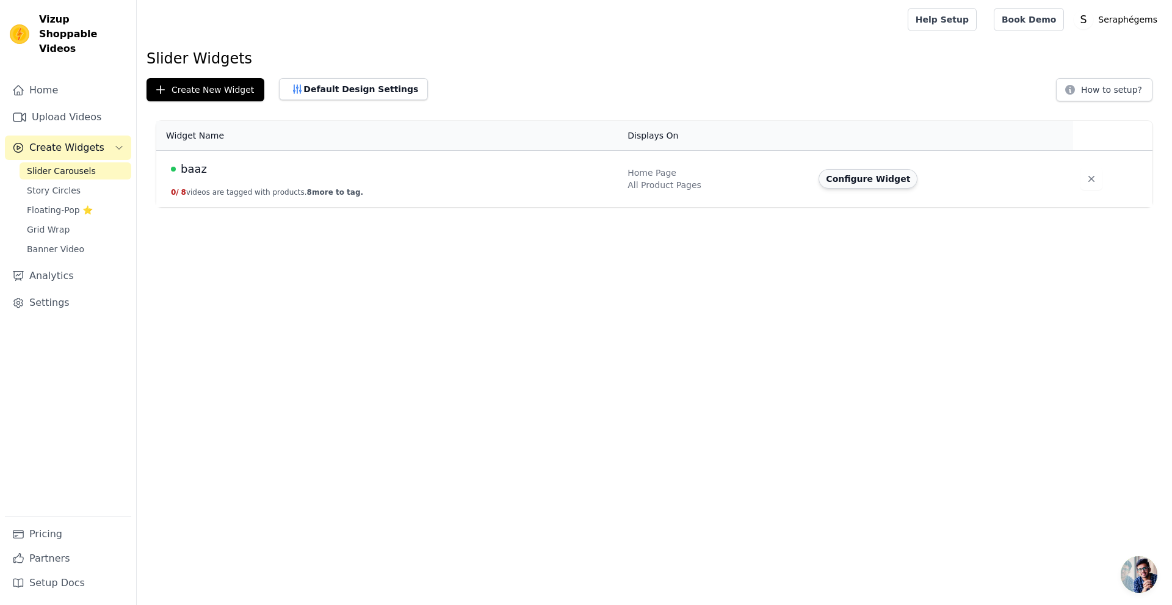
click at [853, 174] on button "Configure Widget" at bounding box center [868, 179] width 99 height 20
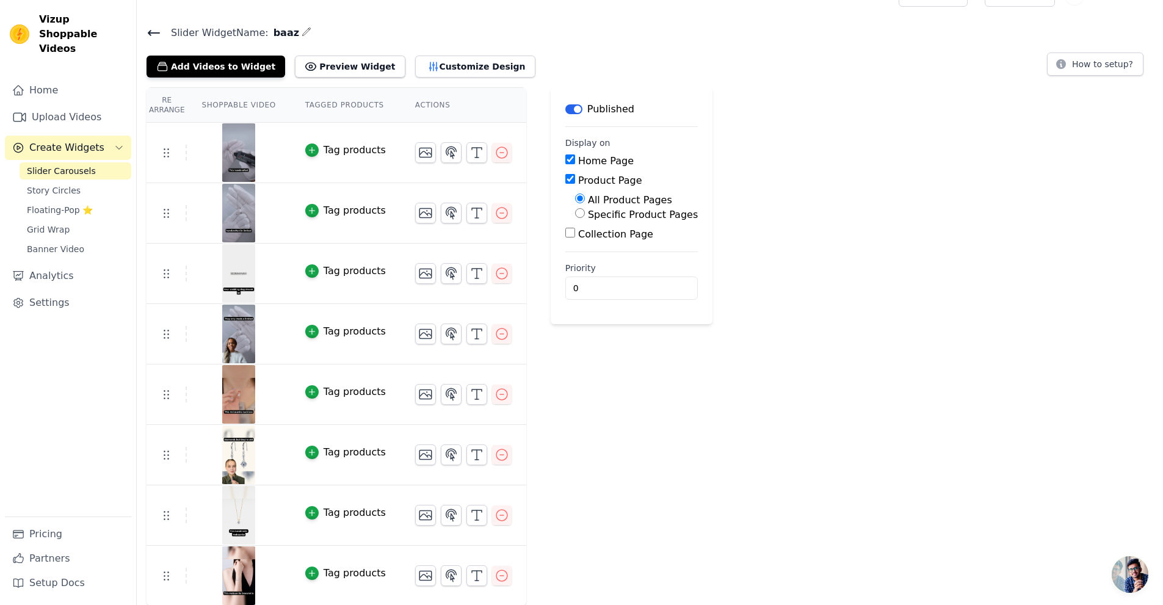
scroll to position [25, 0]
click at [37, 184] on span "Story Circles" at bounding box center [54, 190] width 54 height 12
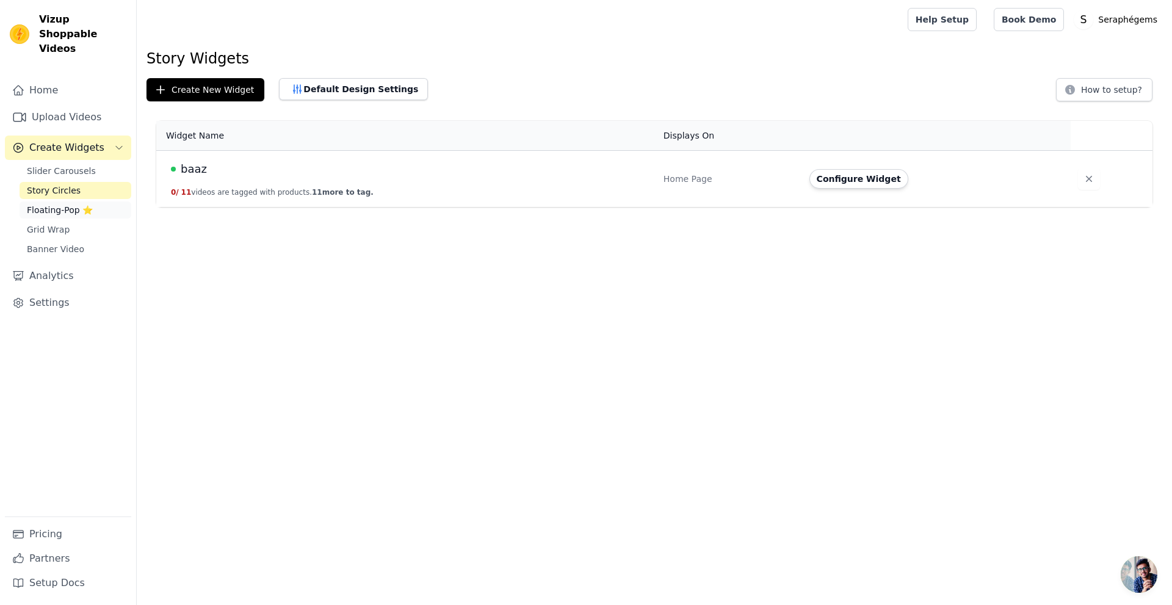
click at [57, 204] on span "Floating-Pop ⭐" at bounding box center [60, 210] width 66 height 12
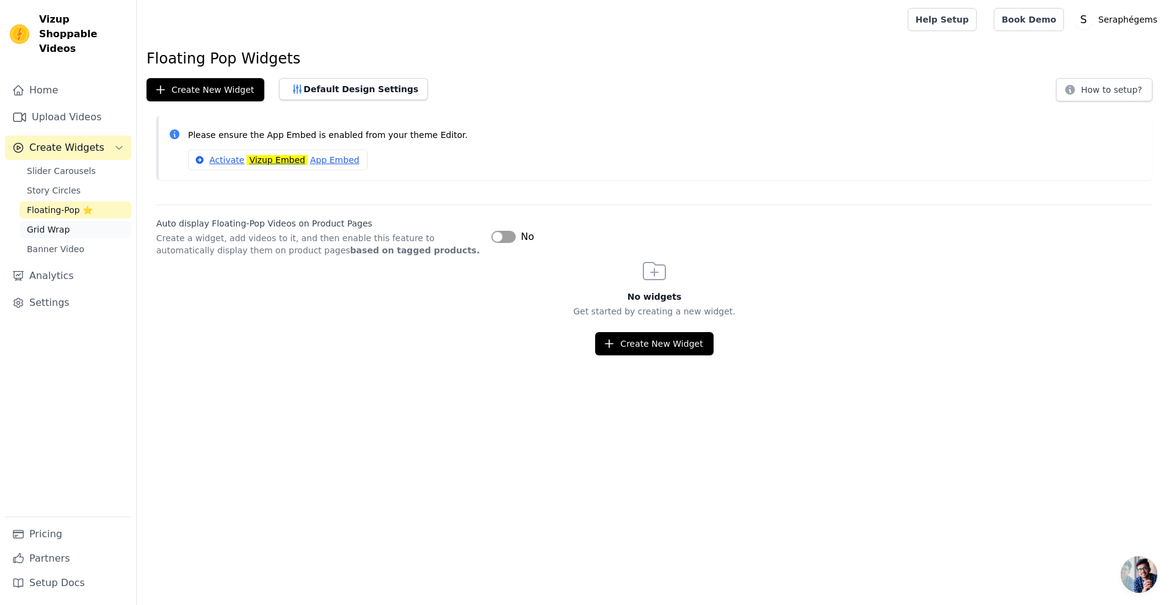
click at [75, 221] on link "Grid Wrap" at bounding box center [76, 229] width 112 height 17
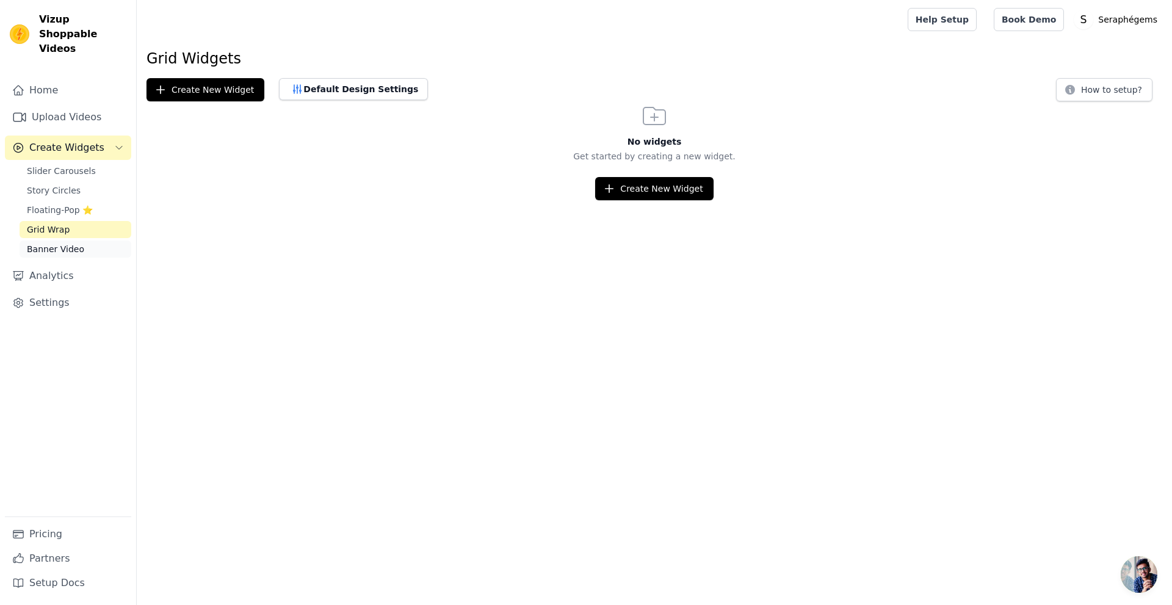
click at [63, 243] on span "Banner Video" at bounding box center [55, 249] width 57 height 12
click at [65, 223] on span "Grid Wrap" at bounding box center [48, 229] width 43 height 12
click at [65, 204] on span "Floating-Pop ⭐" at bounding box center [60, 210] width 66 height 12
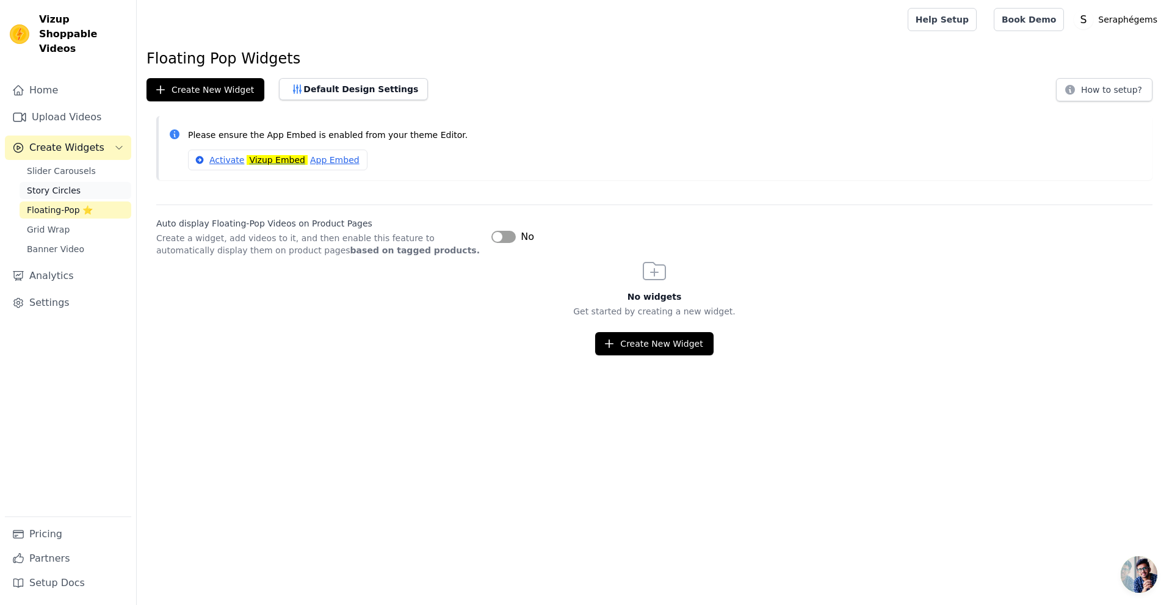
click at [65, 184] on span "Story Circles" at bounding box center [54, 190] width 54 height 12
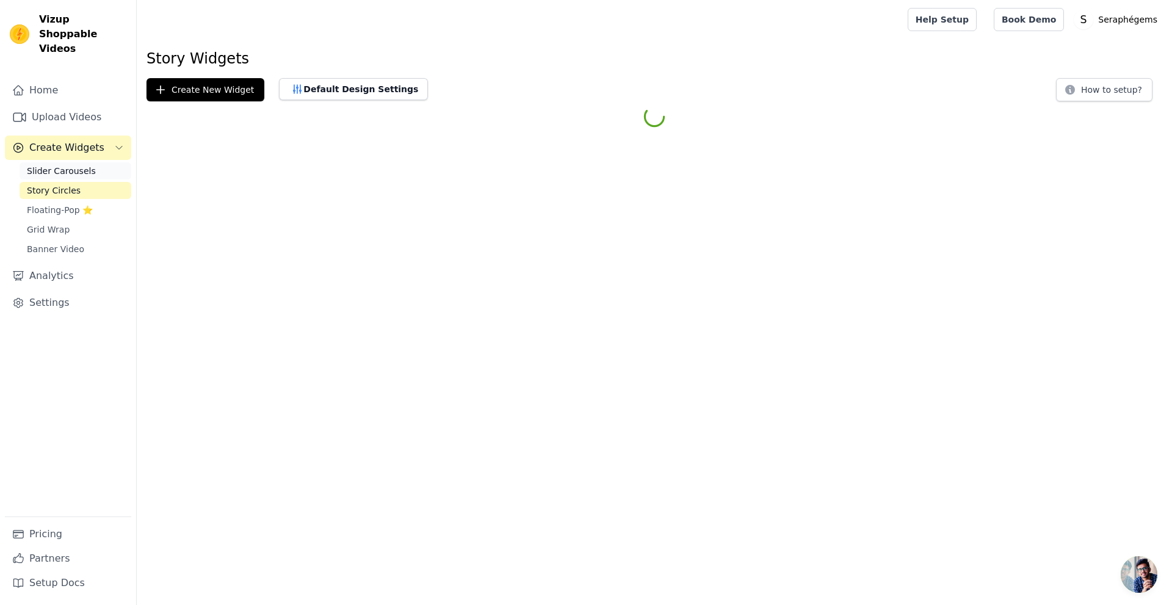
click at [71, 165] on span "Slider Carousels" at bounding box center [61, 171] width 69 height 12
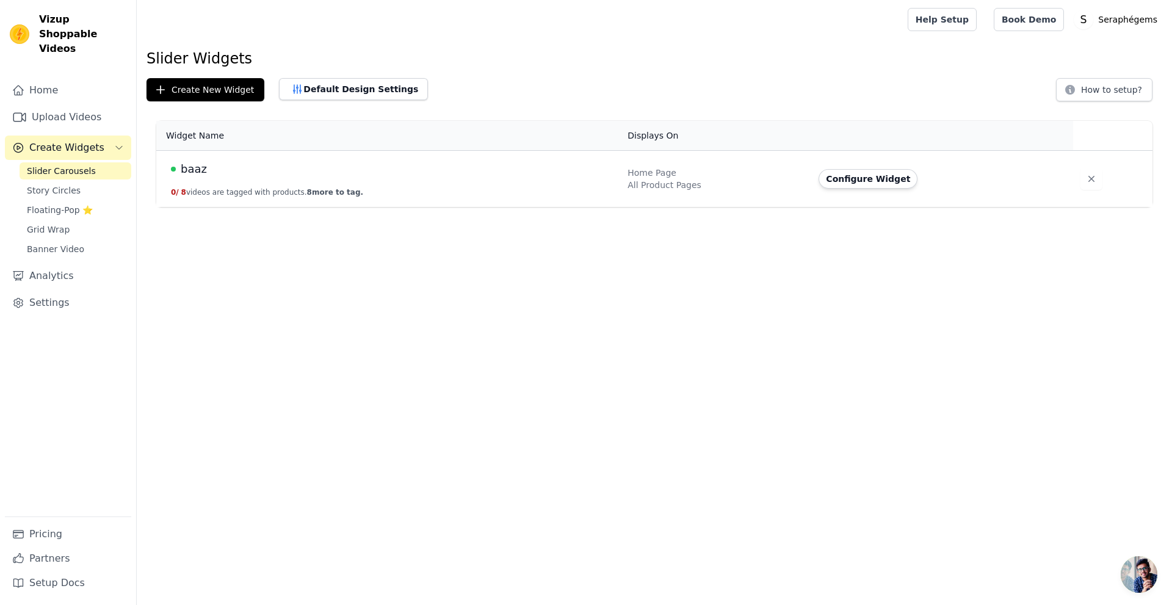
click at [259, 187] on td "baaz 0 / 8 videos are tagged with products. 8 more to tag." at bounding box center [388, 179] width 464 height 57
click at [872, 178] on button "Configure Widget" at bounding box center [868, 179] width 99 height 20
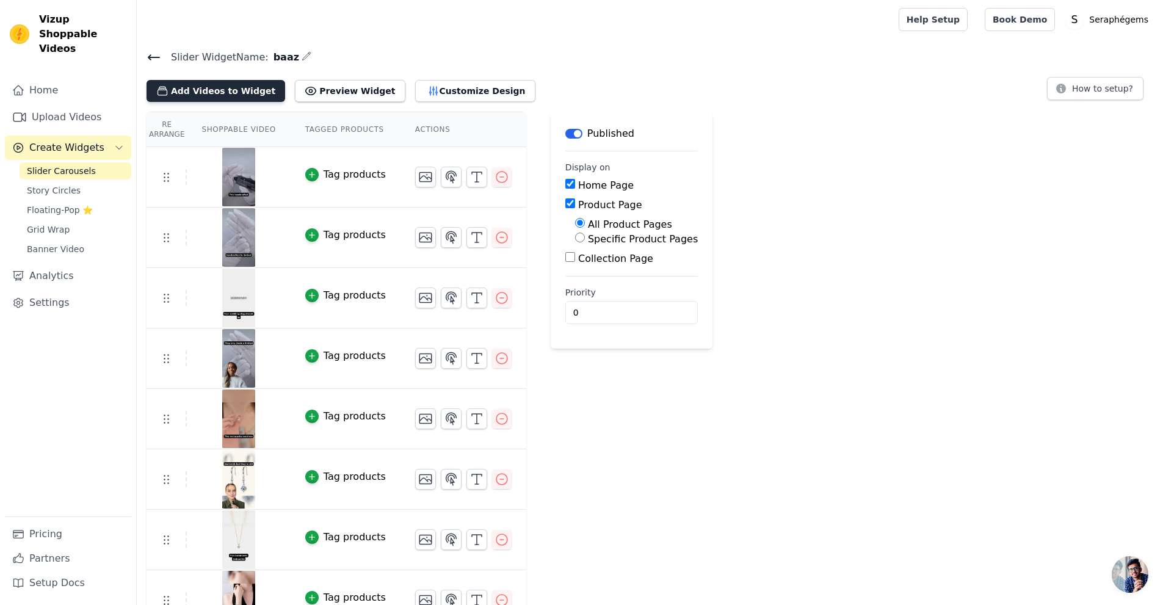
click at [218, 94] on button "Add Videos to Widget" at bounding box center [215, 91] width 139 height 22
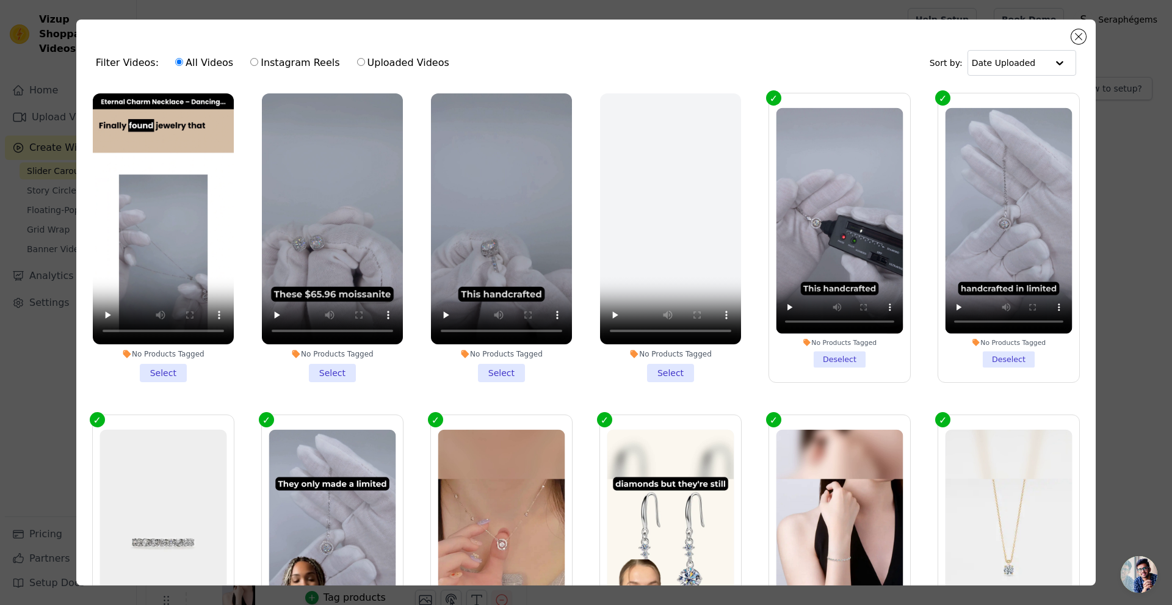
click at [163, 366] on li "No Products Tagged Select" at bounding box center [163, 237] width 141 height 289
click at [0, 0] on input "No Products Tagged Select" at bounding box center [0, 0] width 0 height 0
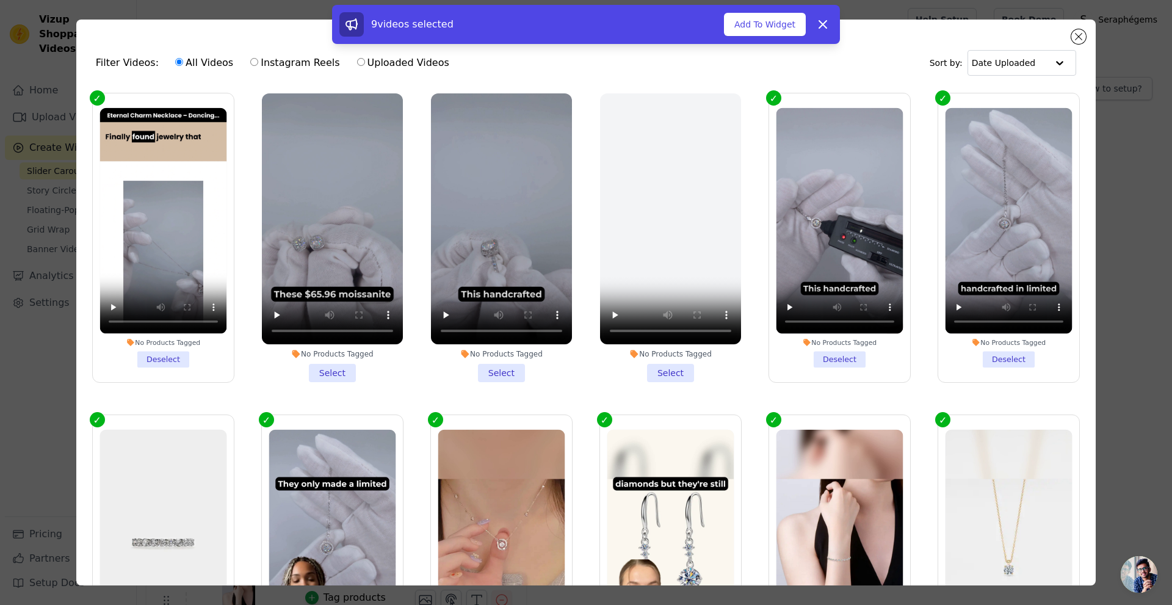
click at [338, 369] on li "No Products Tagged Select" at bounding box center [332, 237] width 141 height 289
click at [0, 0] on input "No Products Tagged Select" at bounding box center [0, 0] width 0 height 0
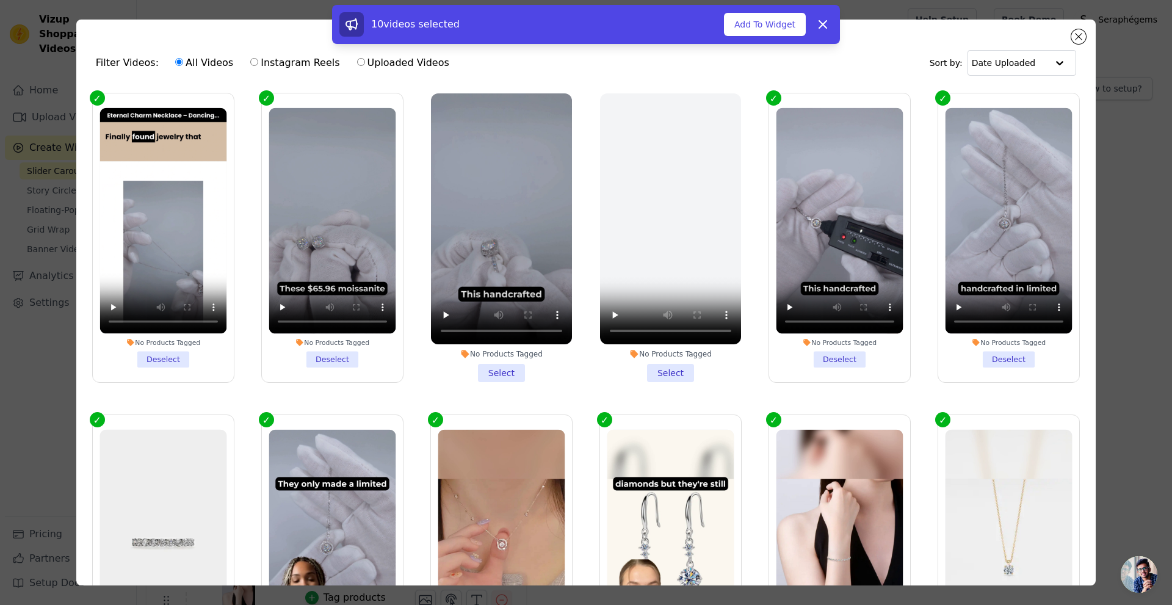
click at [504, 367] on li "No Products Tagged Select" at bounding box center [501, 237] width 141 height 289
click at [0, 0] on input "No Products Tagged Select" at bounding box center [0, 0] width 0 height 0
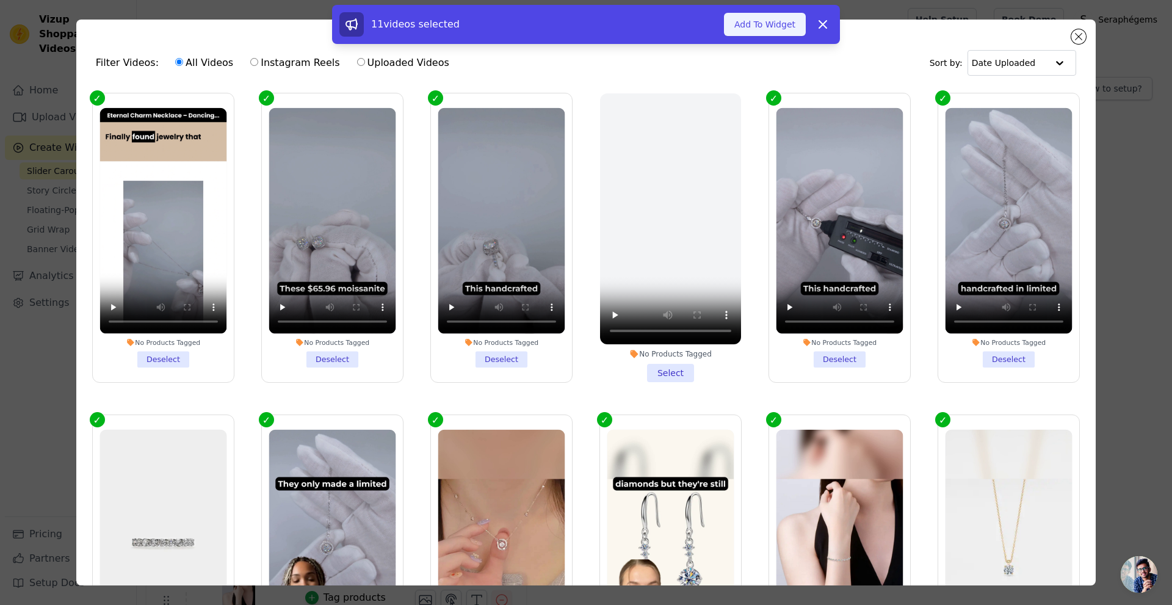
click at [769, 27] on button "Add To Widget" at bounding box center [765, 24] width 82 height 23
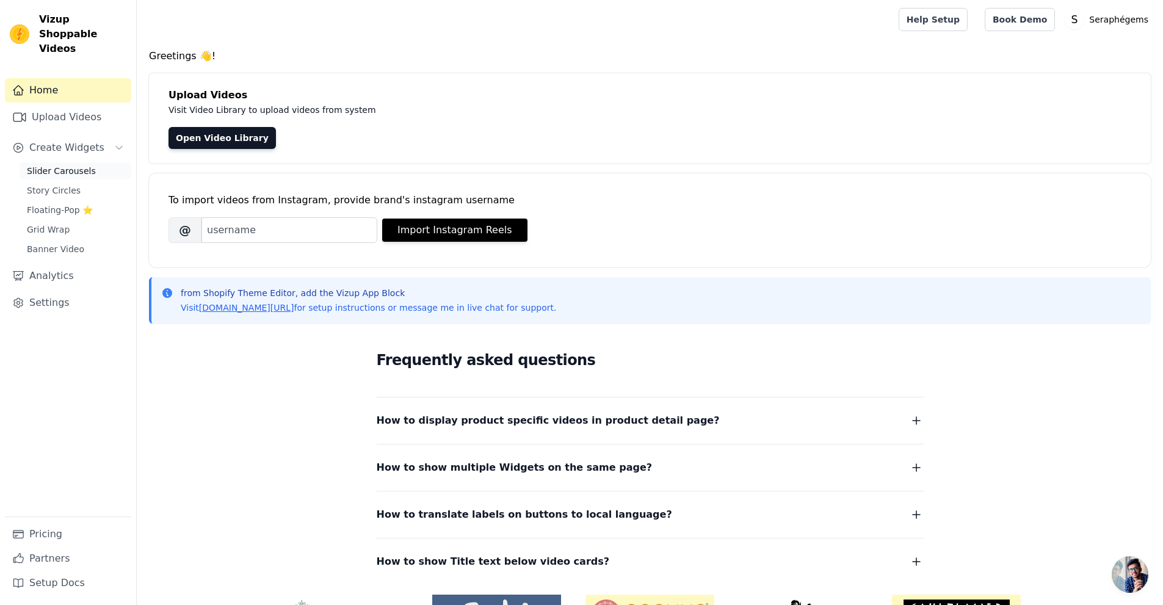
click at [62, 162] on link "Slider Carousels" at bounding box center [76, 170] width 112 height 17
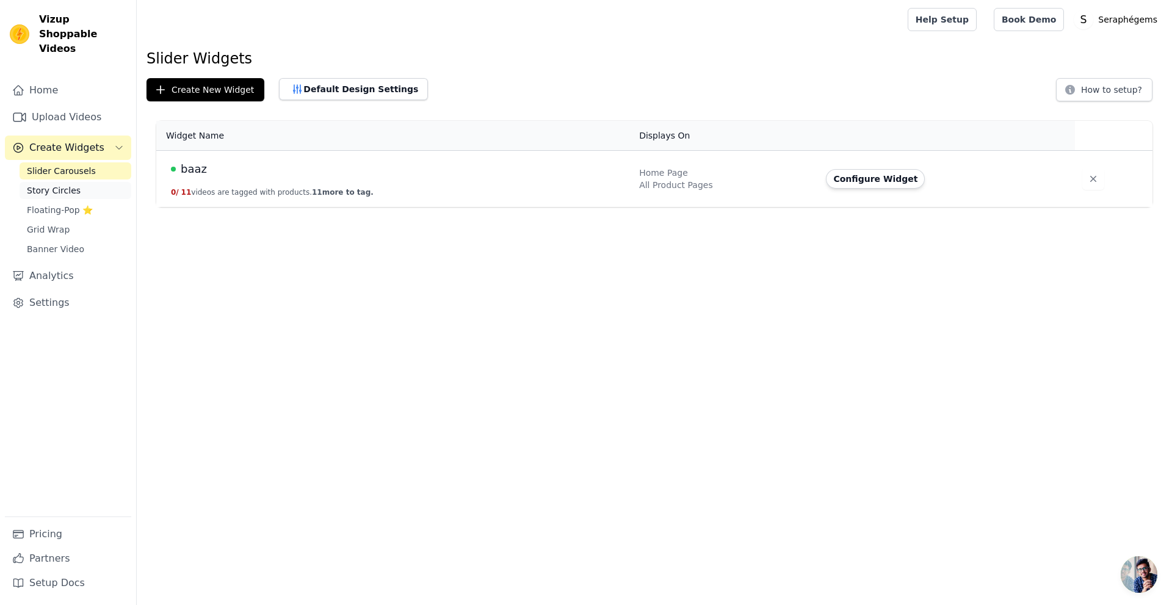
click at [57, 184] on span "Story Circles" at bounding box center [54, 190] width 54 height 12
click at [45, 165] on span "Slider Carousels" at bounding box center [61, 171] width 69 height 12
click at [228, 89] on button "Create New Widget" at bounding box center [205, 89] width 118 height 23
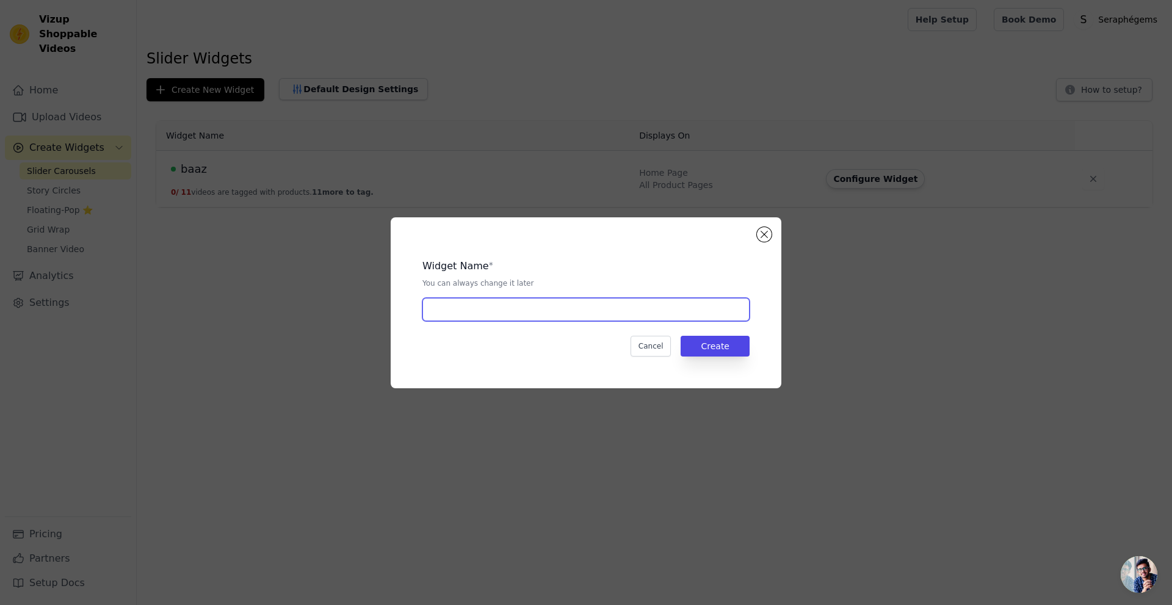
drag, startPoint x: 476, startPoint y: 295, endPoint x: 444, endPoint y: 305, distance: 33.2
paste input "The Eternal Dance"
type input "The Eternal Dance"
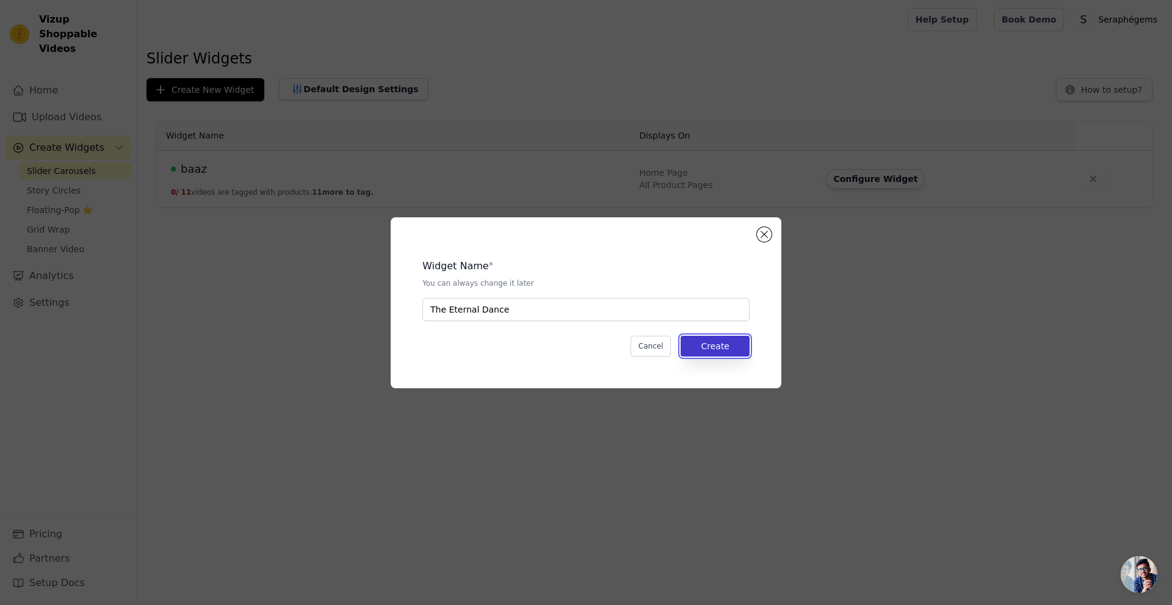
click at [710, 350] on button "Create" at bounding box center [715, 346] width 69 height 21
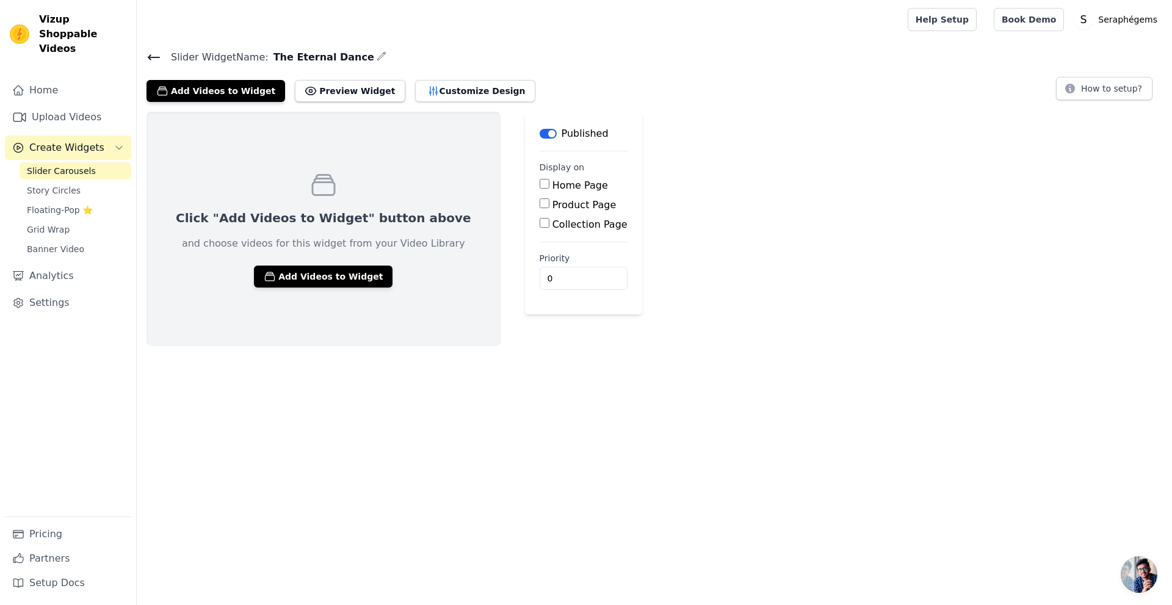
click at [552, 200] on label "Product Page" at bounding box center [584, 205] width 64 height 12
click at [540, 200] on input "Product Page" at bounding box center [545, 203] width 10 height 10
checkbox input "true"
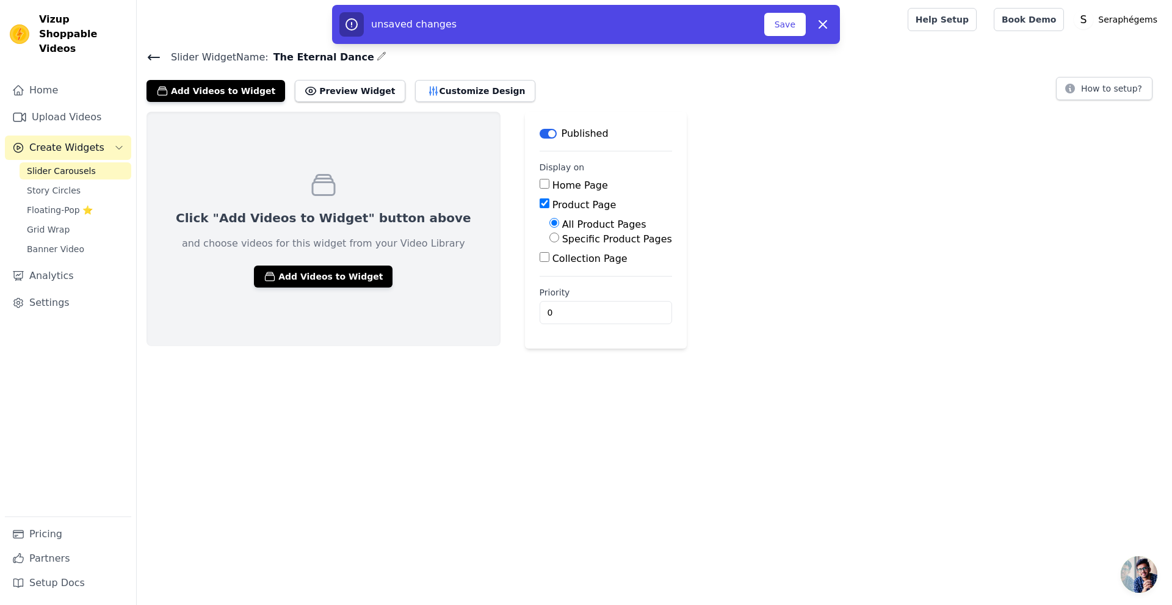
click at [562, 240] on label "Specific Product Pages" at bounding box center [617, 239] width 110 height 12
click at [549, 240] on input "Specific Product Pages" at bounding box center [554, 238] width 10 height 10
radio input "true"
click at [549, 278] on div "Select Products" at bounding box center [610, 271] width 123 height 31
click at [549, 274] on button "Select Products" at bounding box center [590, 266] width 82 height 21
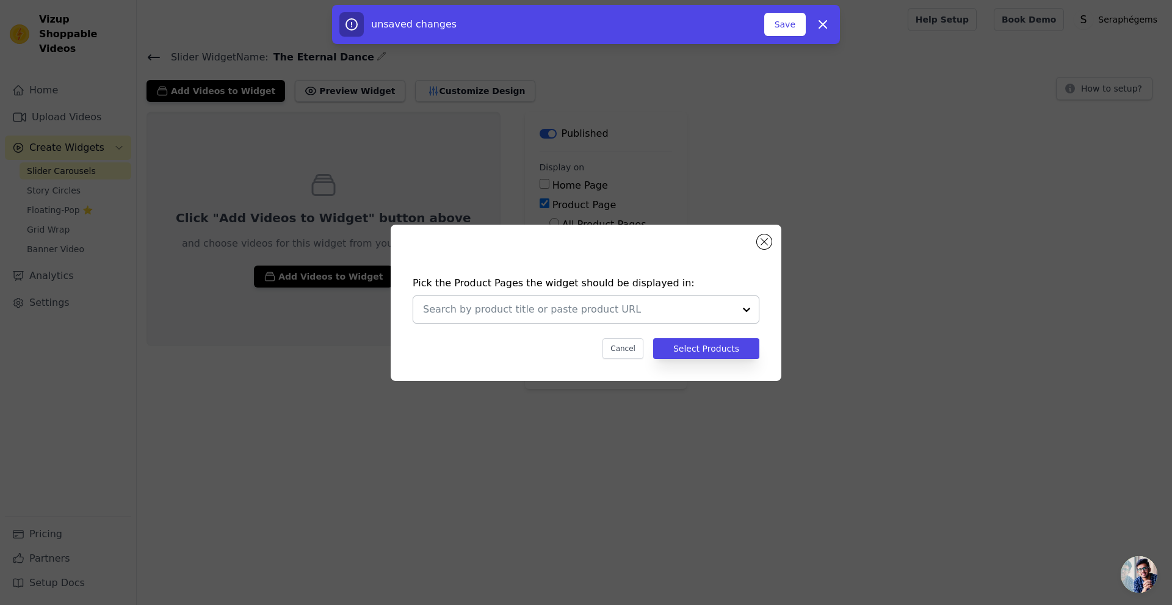
click at [543, 311] on input "text" at bounding box center [578, 309] width 311 height 15
paste input "https://seraphegems.com/products/dancing-moissanite-charm-necklace-in-925-sterl…"
type input "https://seraphegems.com/products/dancing-moissanite-charm-necklace-in-925-sterl…"
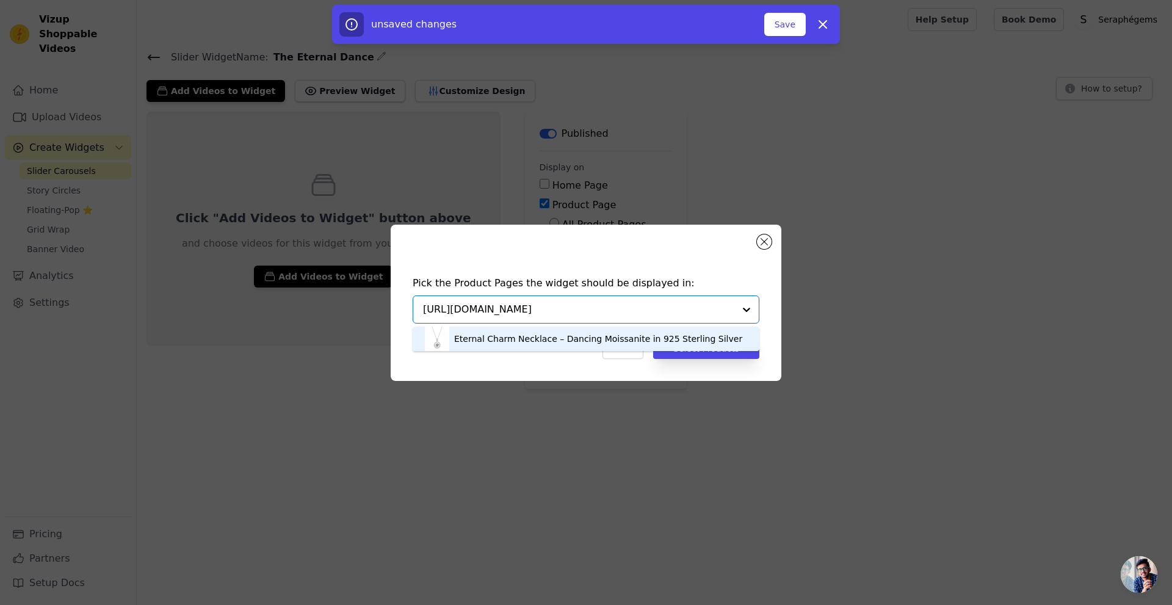
click at [596, 334] on div "Eternal Charm Necklace – Dancing Moissanite in 925 Sterling Silver" at bounding box center [598, 339] width 288 height 12
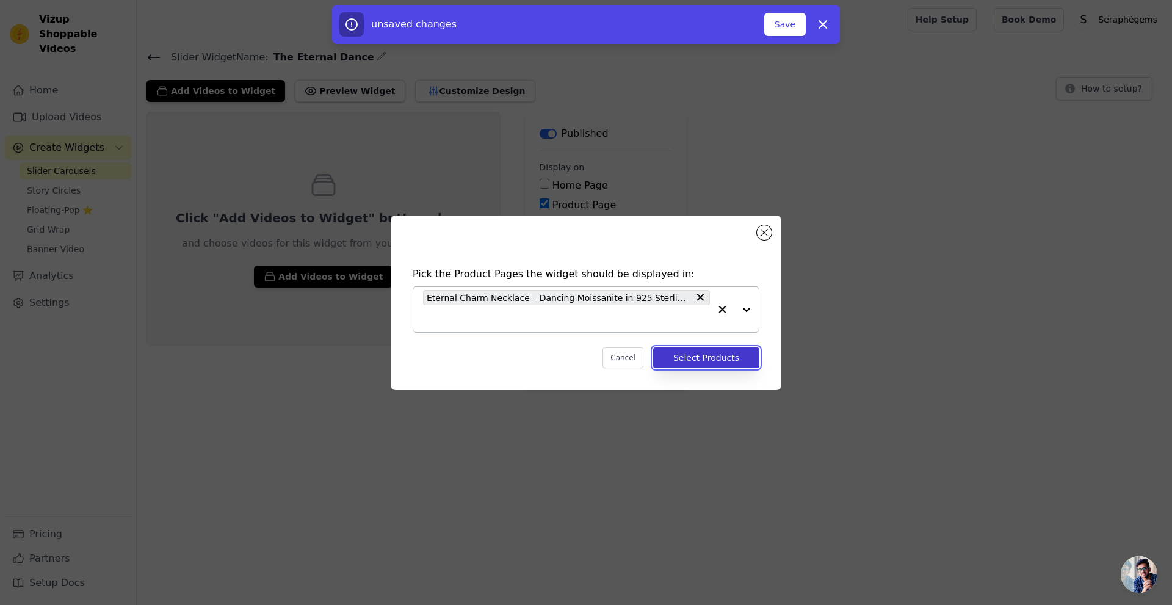
click at [707, 360] on button "Select Products" at bounding box center [706, 357] width 106 height 21
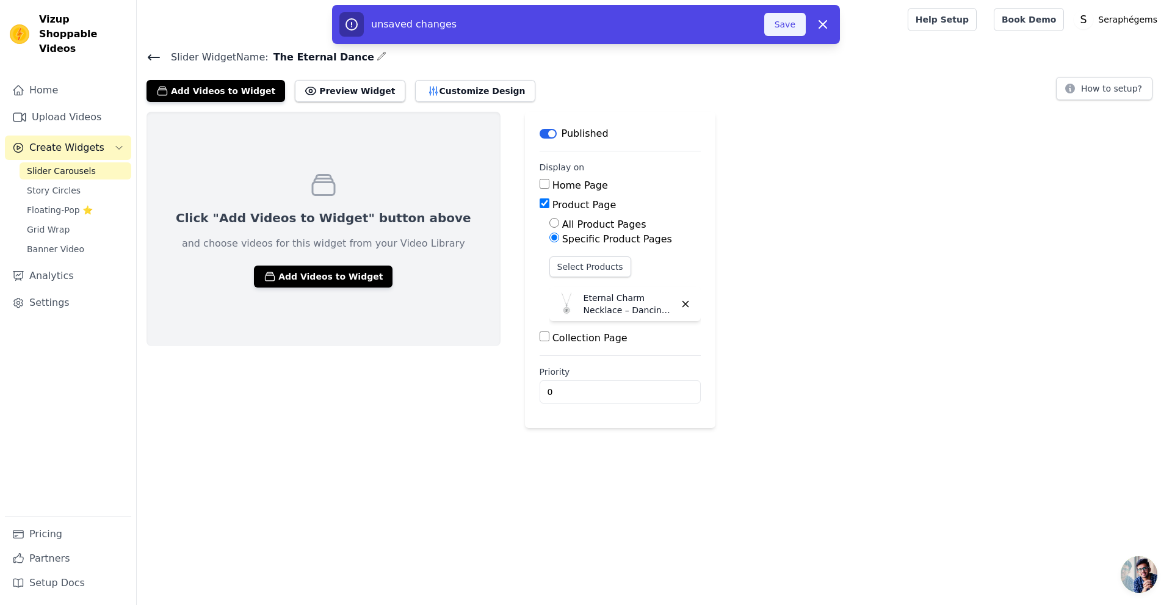
click at [776, 25] on button "Save" at bounding box center [785, 24] width 42 height 23
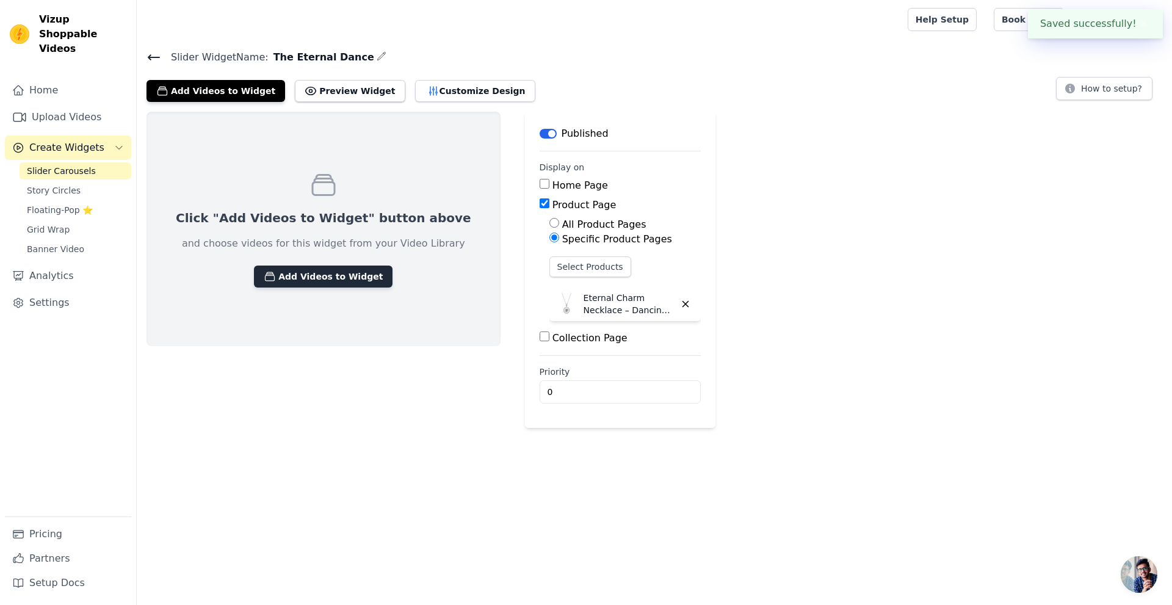
click at [295, 276] on button "Add Videos to Widget" at bounding box center [323, 277] width 139 height 22
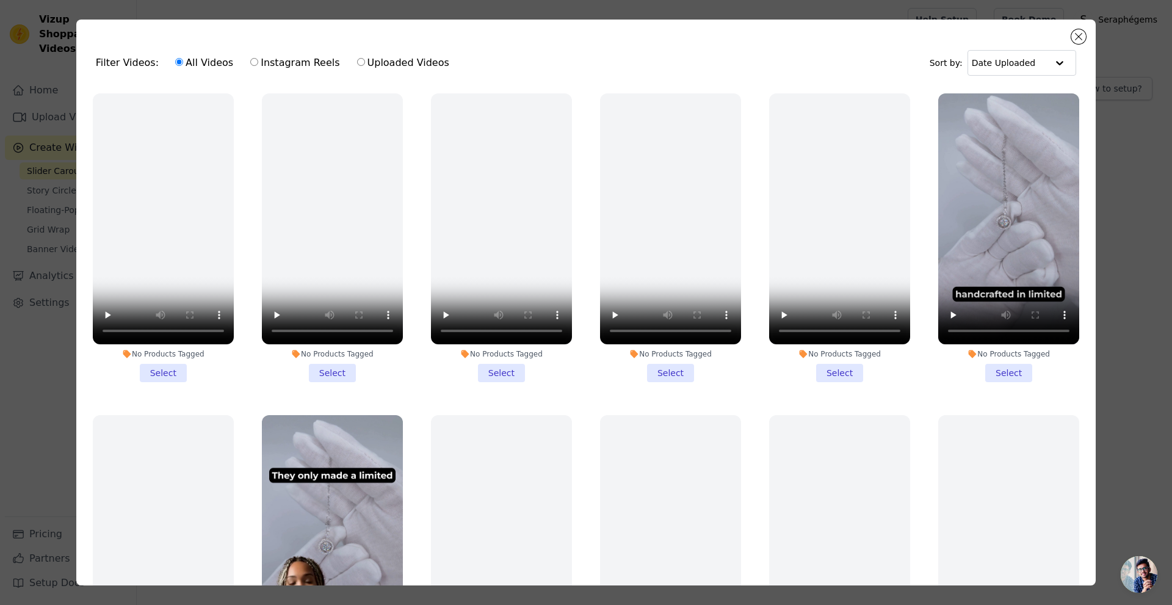
click at [659, 369] on li "No Products Tagged Select" at bounding box center [670, 237] width 141 height 289
click at [0, 0] on input "No Products Tagged Select" at bounding box center [0, 0] width 0 height 0
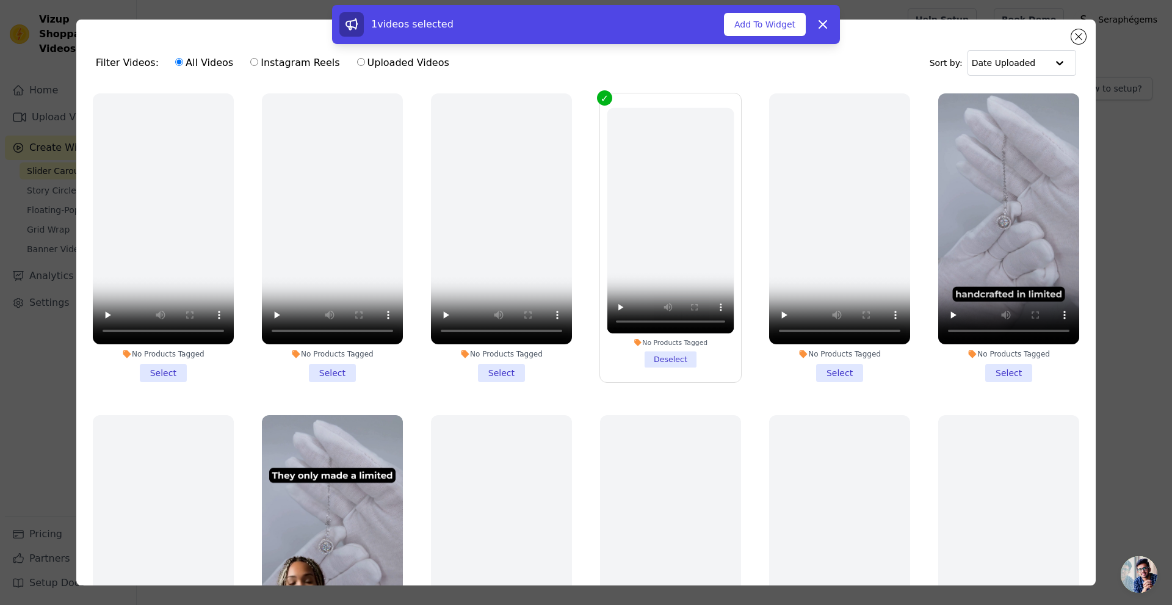
click at [999, 371] on li "No Products Tagged Select" at bounding box center [1008, 237] width 141 height 289
click at [0, 0] on input "No Products Tagged Select" at bounding box center [0, 0] width 0 height 0
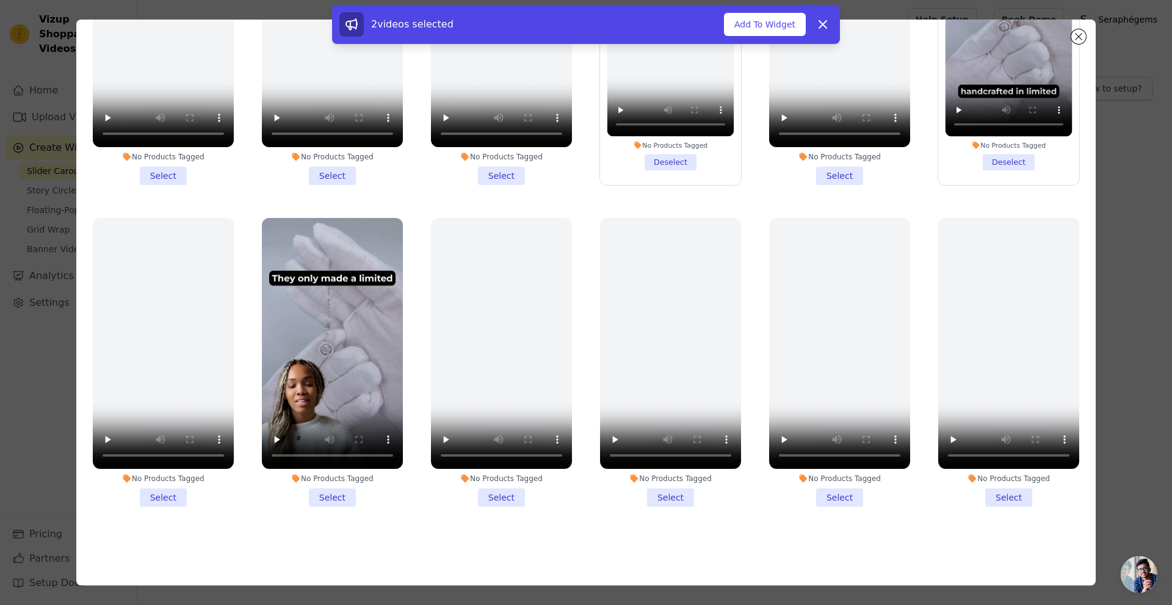
scroll to position [106, 0]
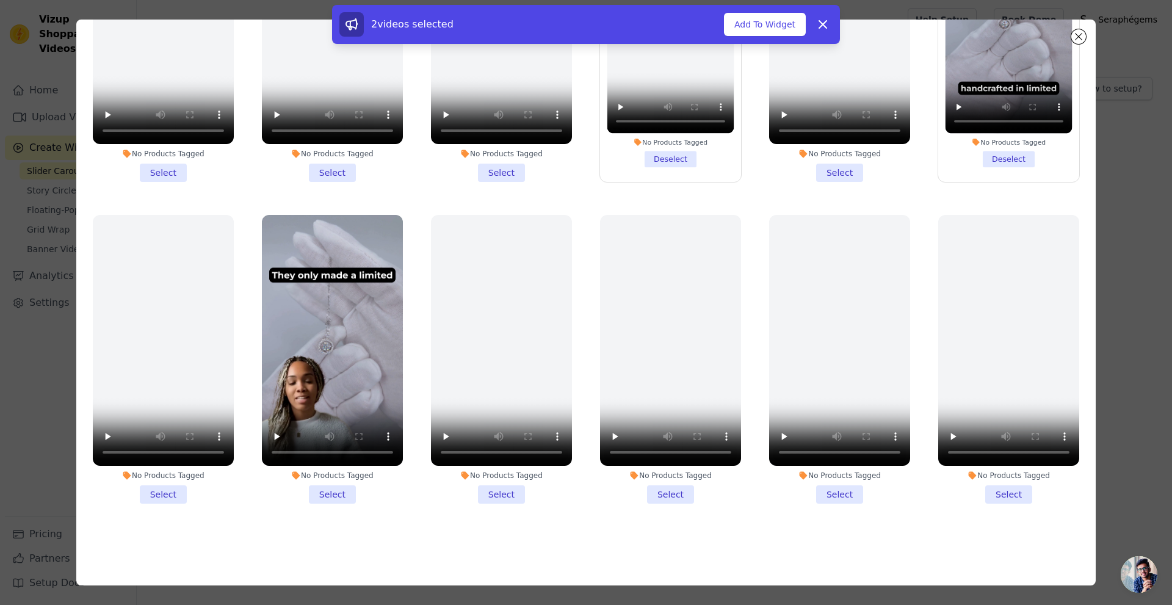
click at [320, 489] on li "No Products Tagged Select" at bounding box center [332, 359] width 141 height 289
click at [0, 0] on input "No Products Tagged Select" at bounding box center [0, 0] width 0 height 0
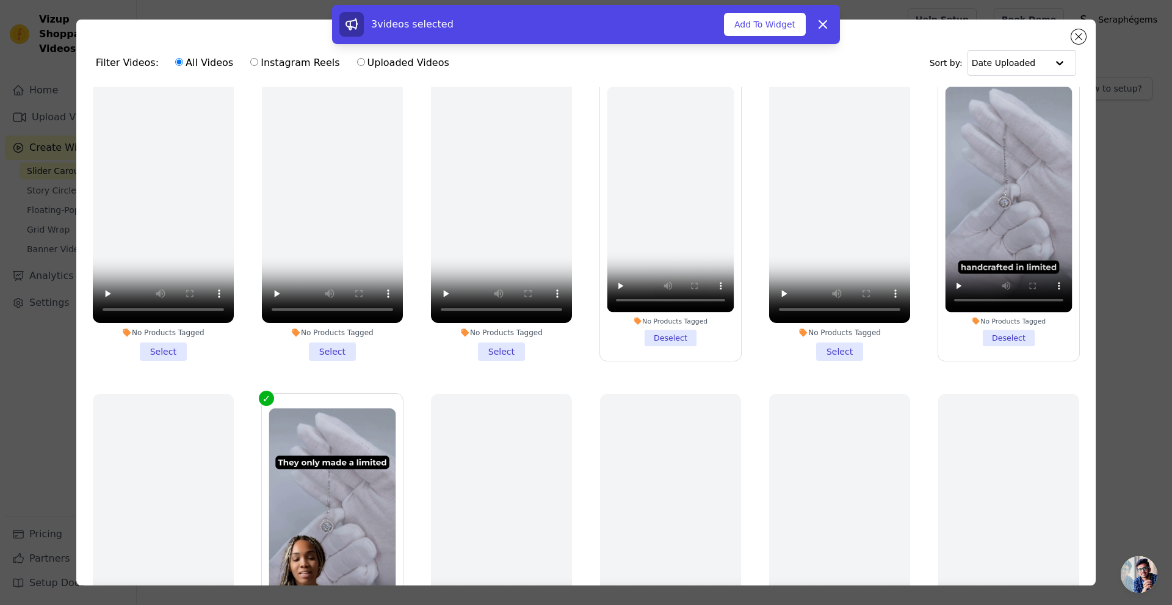
scroll to position [0, 0]
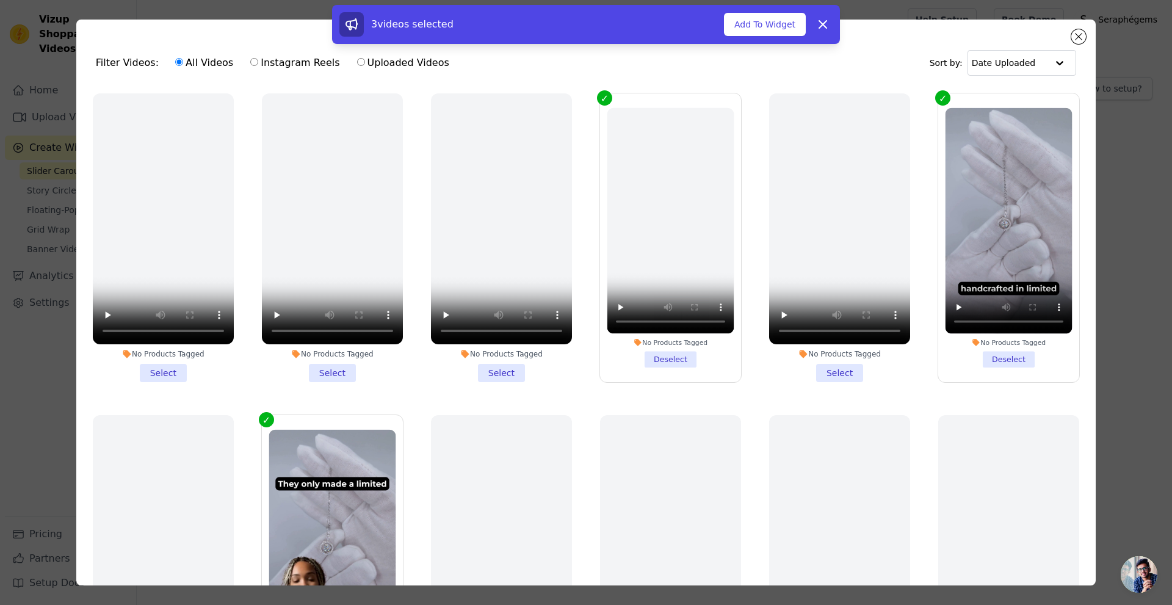
click at [667, 358] on li "No Products Tagged Deselect" at bounding box center [670, 237] width 127 height 259
click at [0, 0] on input "No Products Tagged Deselect" at bounding box center [0, 0] width 0 height 0
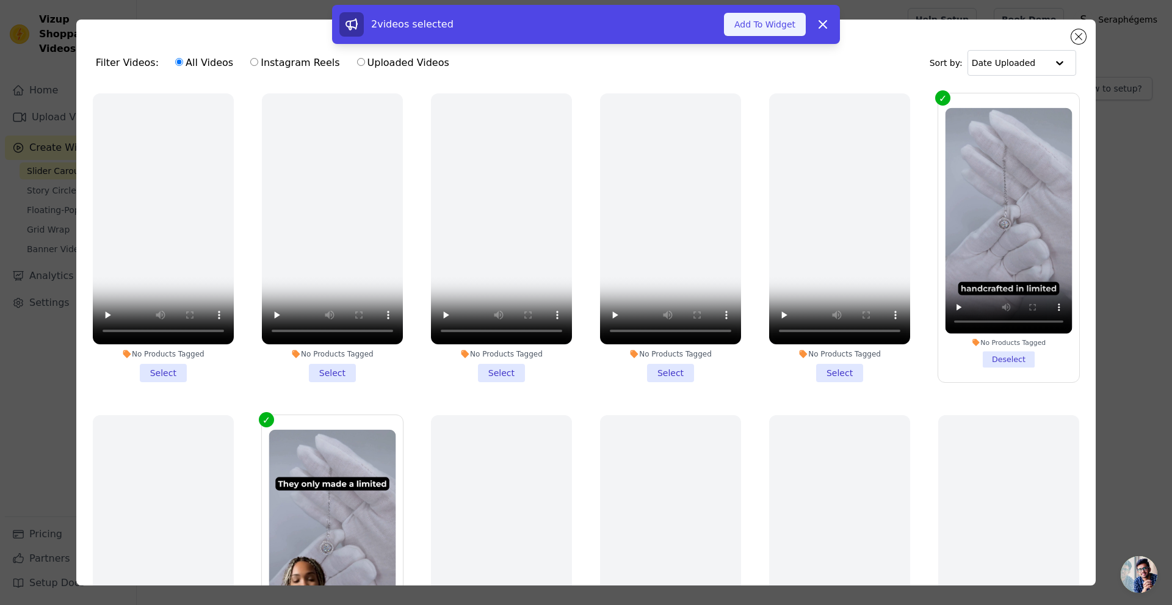
click at [757, 23] on button "Add To Widget" at bounding box center [765, 24] width 82 height 23
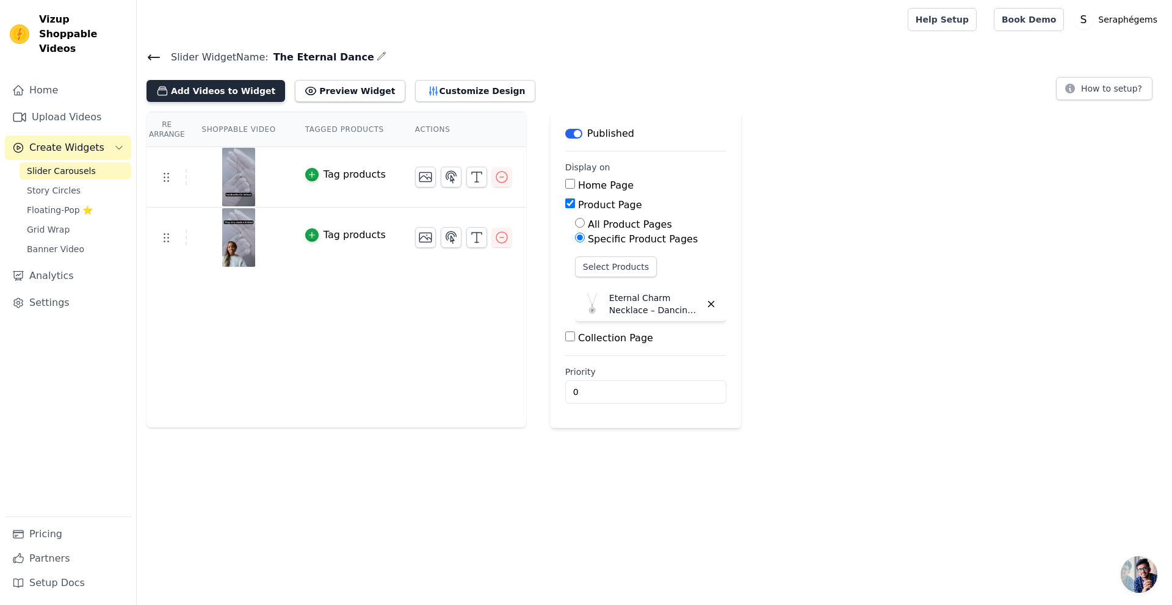
click at [212, 96] on button "Add Videos to Widget" at bounding box center [215, 91] width 139 height 22
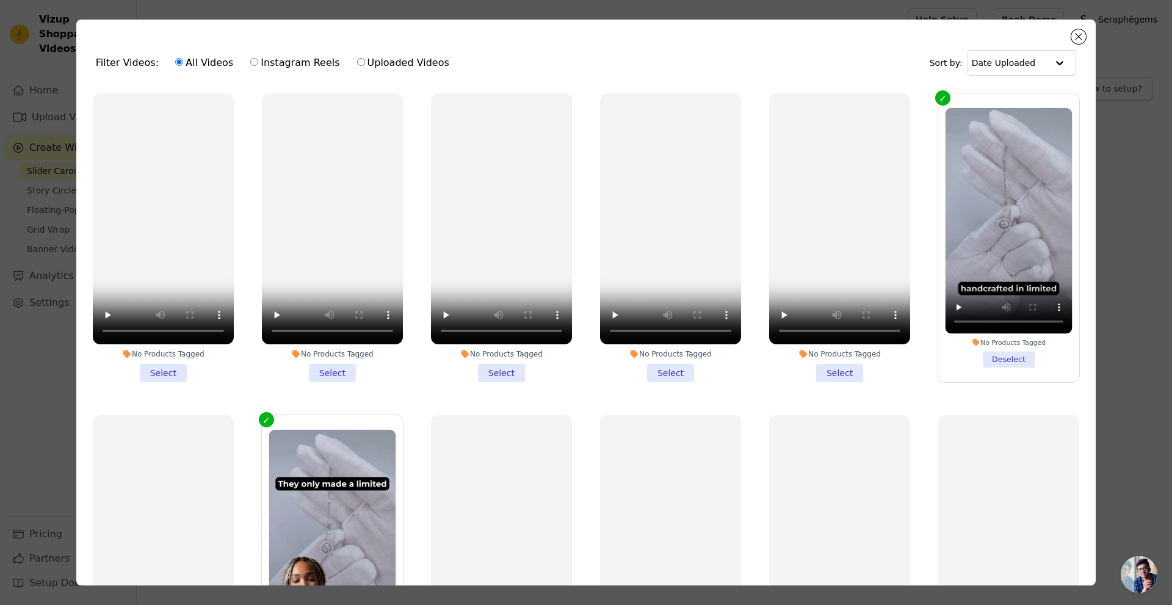
drag, startPoint x: 164, startPoint y: 369, endPoint x: 153, endPoint y: 369, distance: 11.0
click at [161, 369] on li "No Products Tagged Select" at bounding box center [163, 237] width 141 height 289
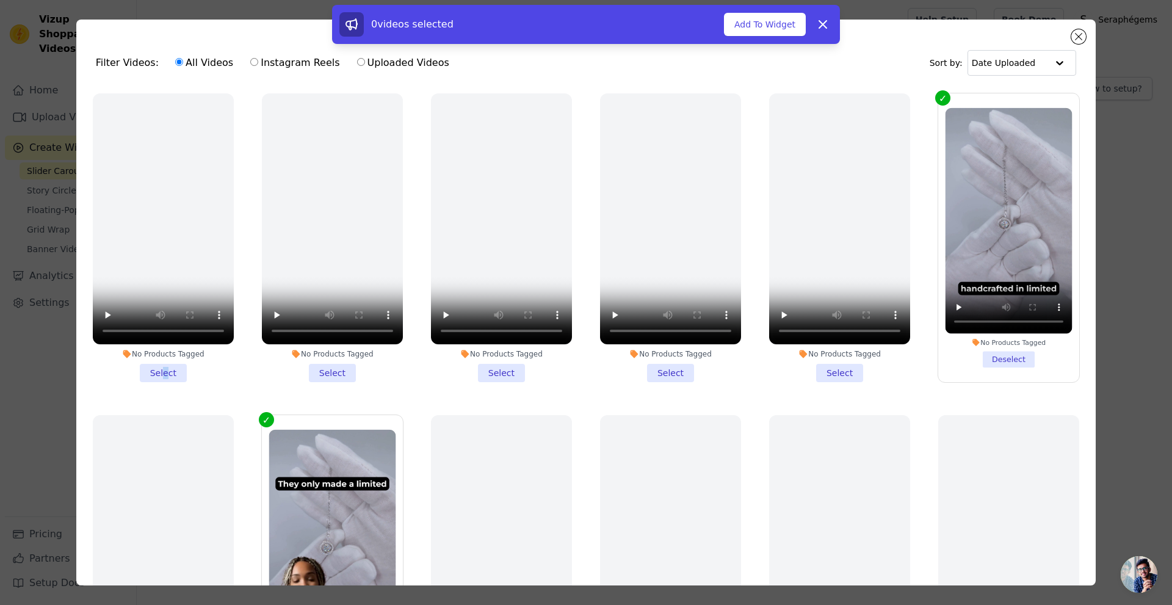
copy button "e"
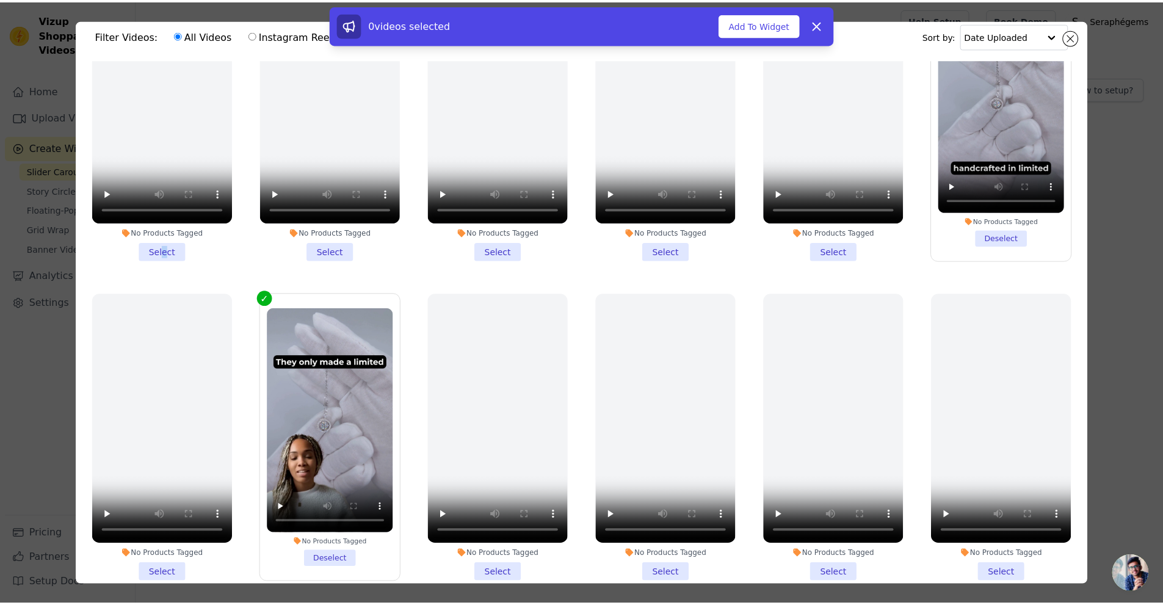
scroll to position [106, 0]
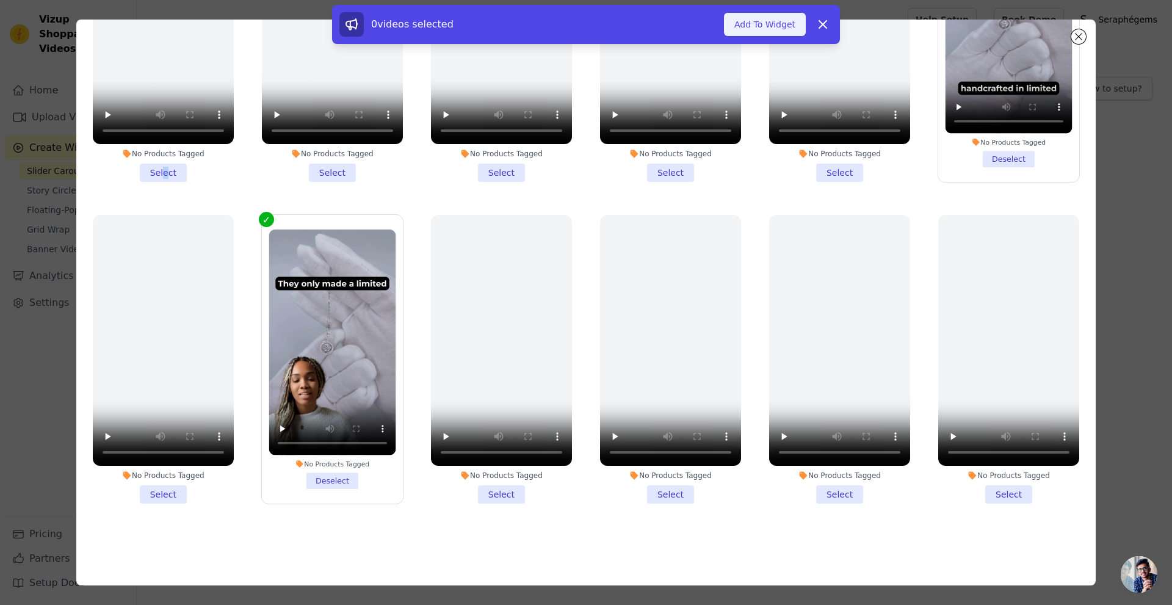
click at [767, 22] on button "Add To Widget" at bounding box center [765, 24] width 82 height 23
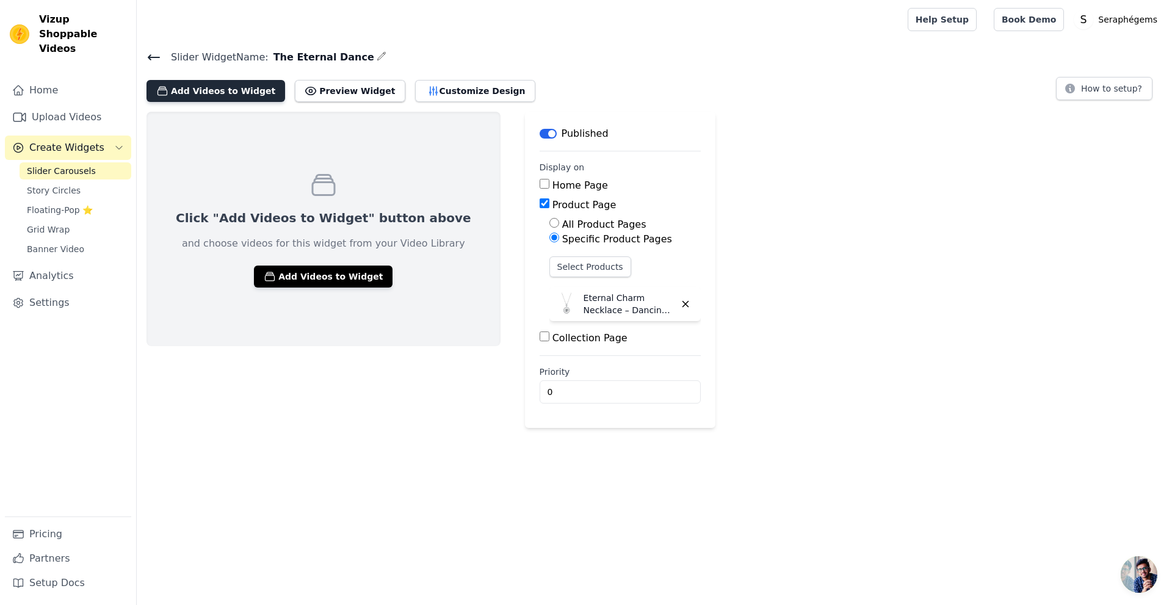
click at [222, 98] on button "Add Videos to Widget" at bounding box center [215, 91] width 139 height 22
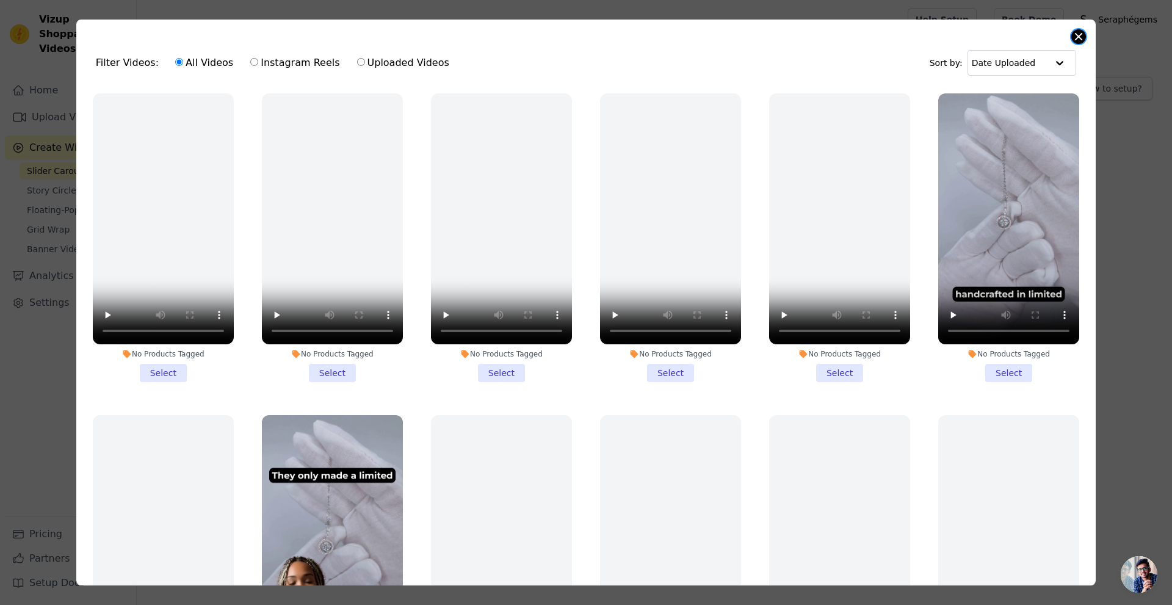
click at [1075, 42] on button "Close modal" at bounding box center [1078, 36] width 15 height 15
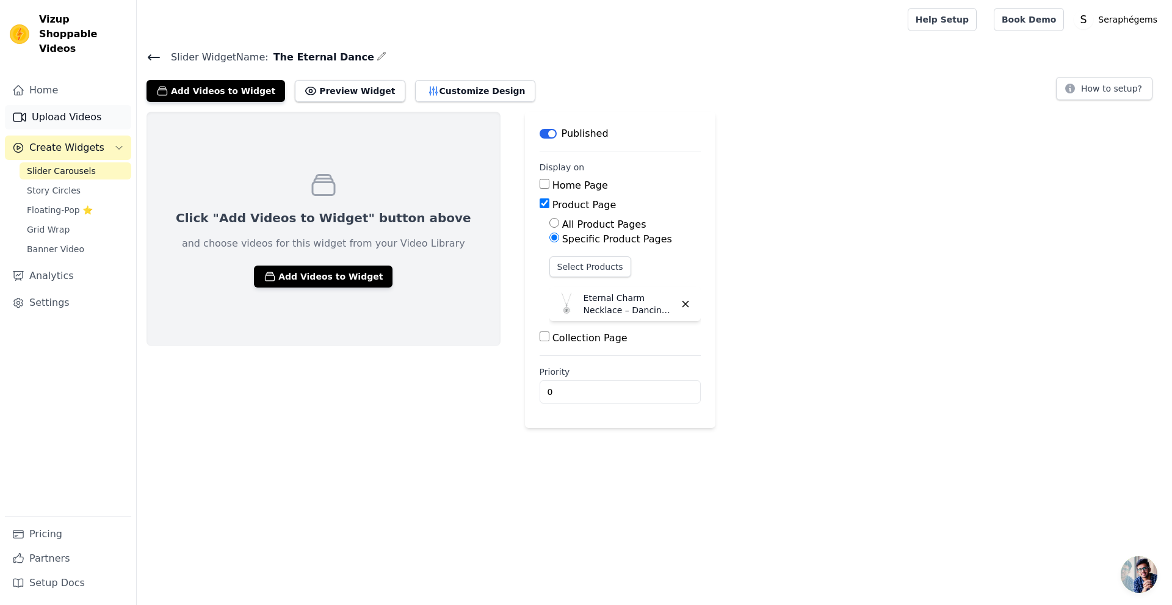
click at [73, 107] on link "Upload Videos" at bounding box center [68, 117] width 126 height 24
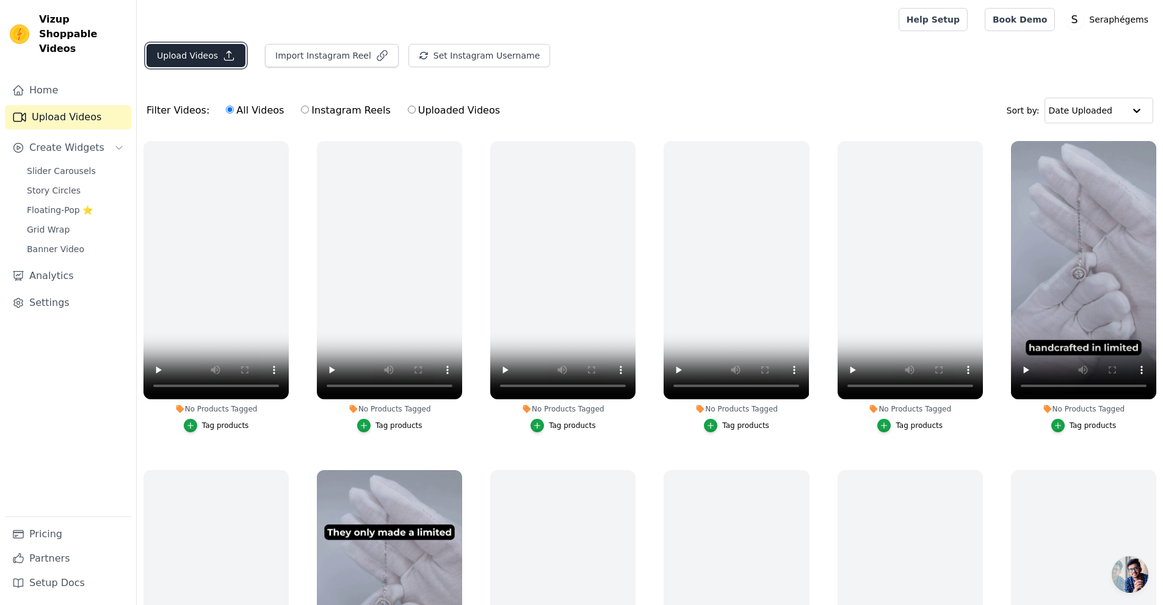
click at [203, 54] on button "Upload Videos" at bounding box center [195, 55] width 99 height 23
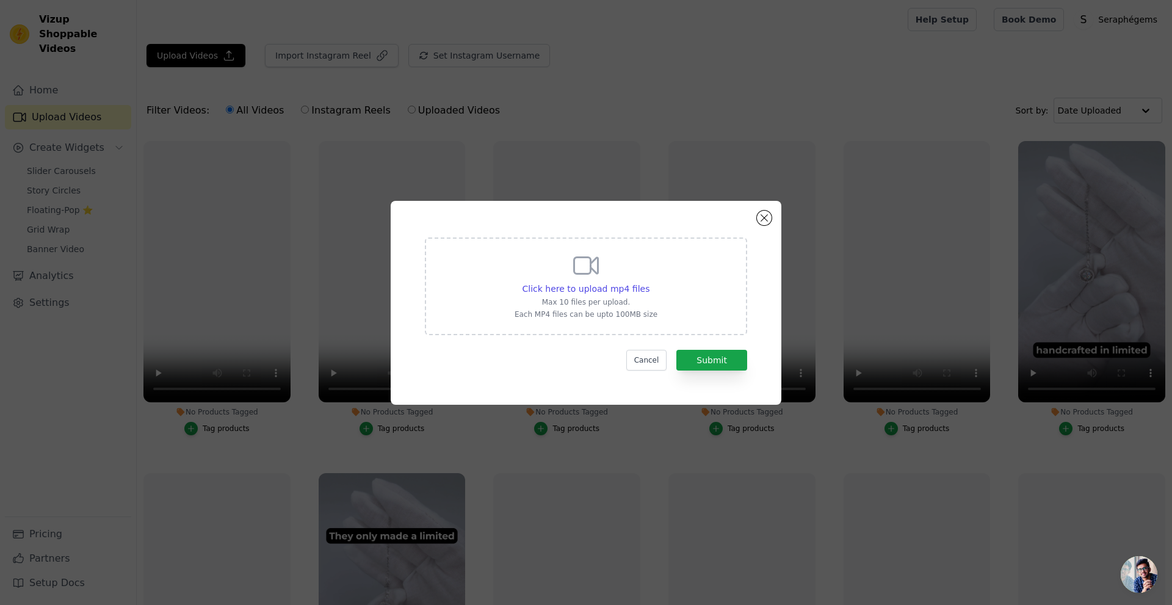
click at [621, 306] on p "Max 10 files per upload." at bounding box center [586, 302] width 143 height 10
click at [649, 283] on input "Click here to upload mp4 files Max 10 files per upload. Each MP4 files can be u…" at bounding box center [649, 282] width 1 height 1
type input "C:\fakepath\Eternal Charm Necklace – Dancing Moissanite in 925 Sterling Silver …"
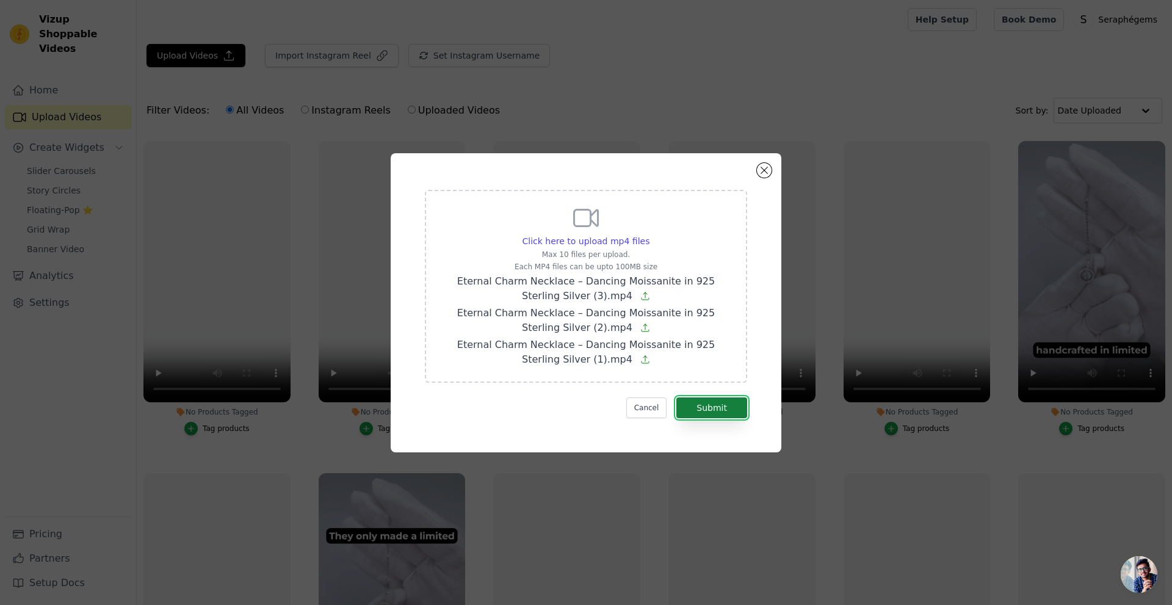
click at [723, 413] on button "Submit" at bounding box center [711, 407] width 71 height 21
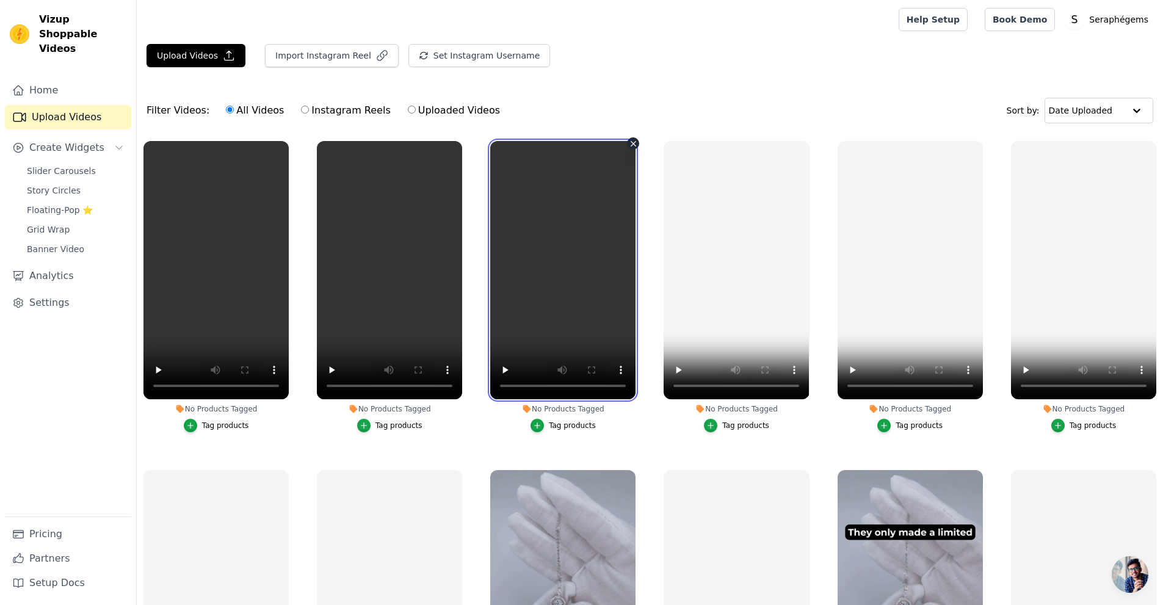
click at [560, 212] on video at bounding box center [562, 270] width 145 height 258
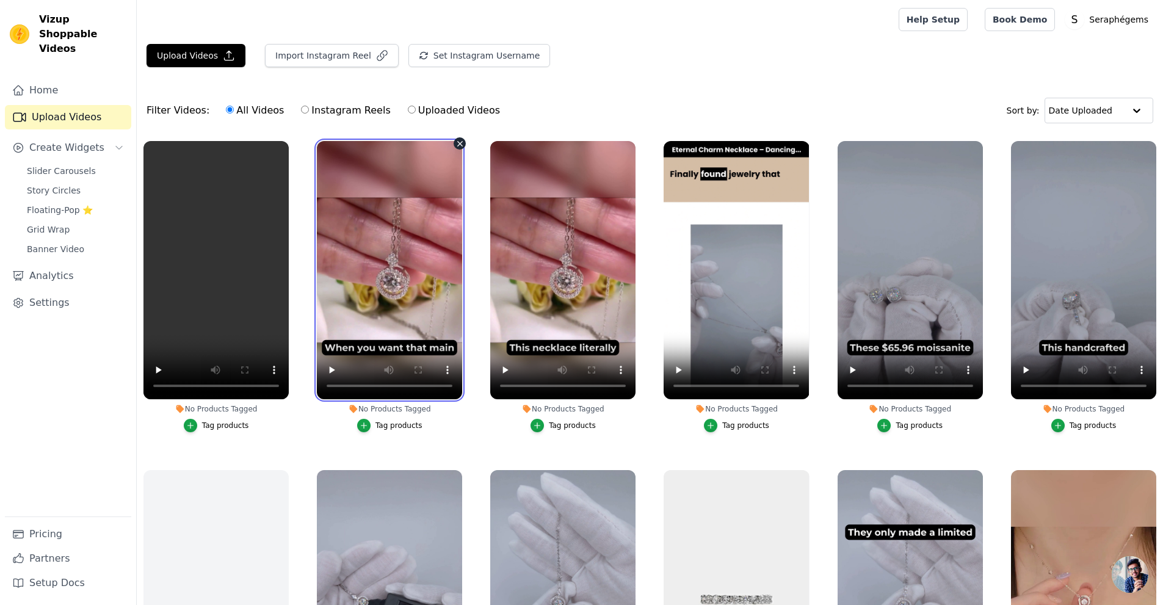
click at [378, 257] on video at bounding box center [389, 270] width 145 height 258
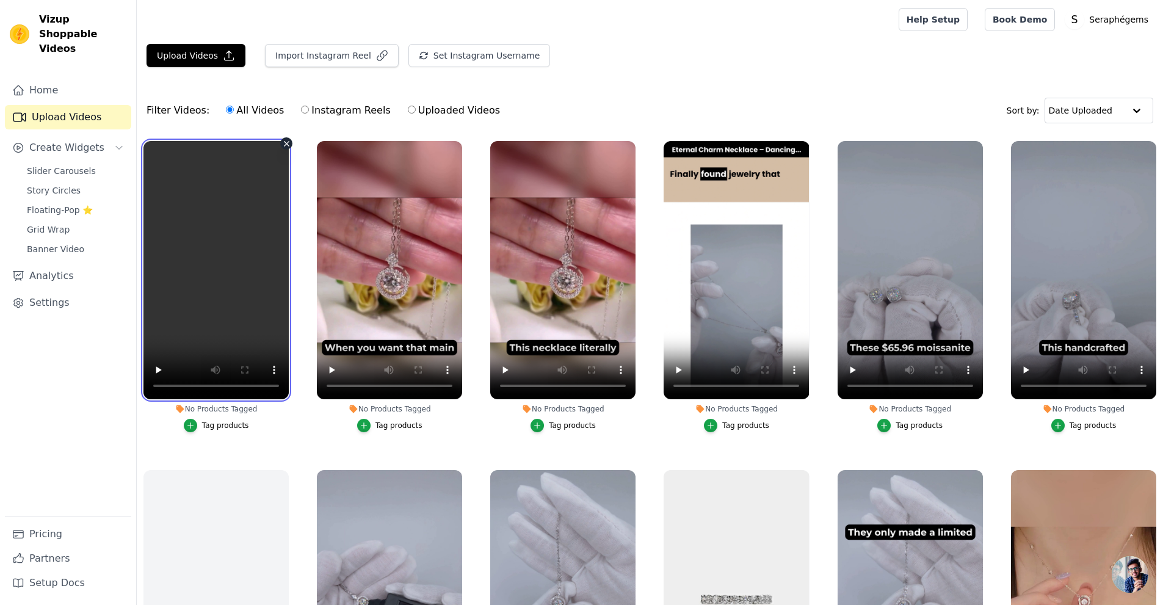
click at [198, 244] on video at bounding box center [215, 270] width 145 height 258
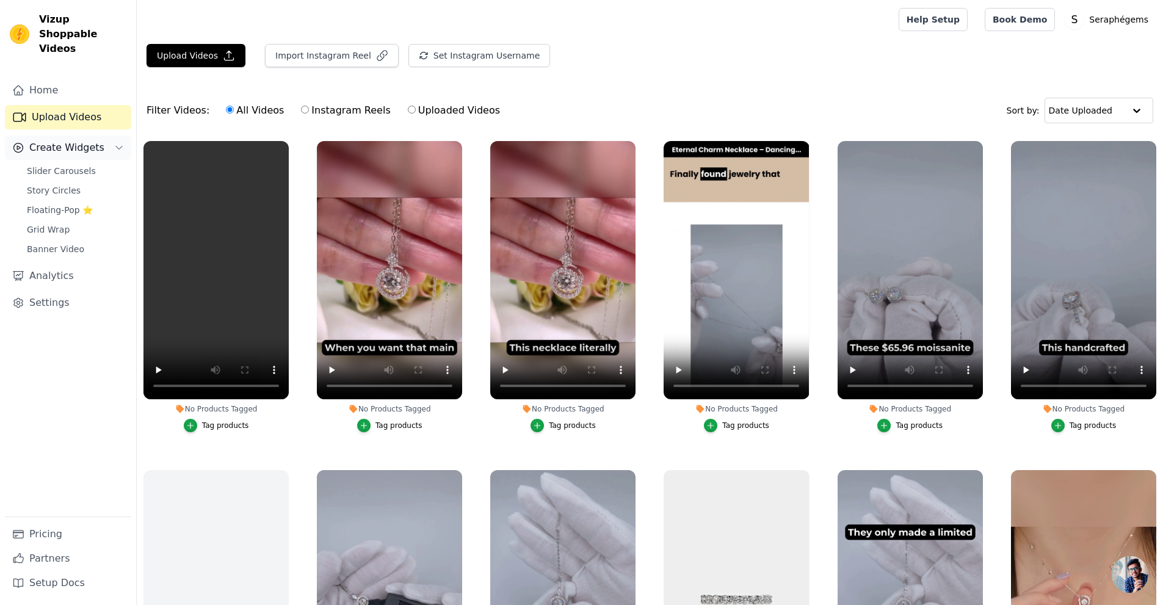
click at [61, 140] on span "Create Widgets" at bounding box center [66, 147] width 75 height 15
click at [75, 165] on span "Slider Carousels" at bounding box center [61, 171] width 69 height 12
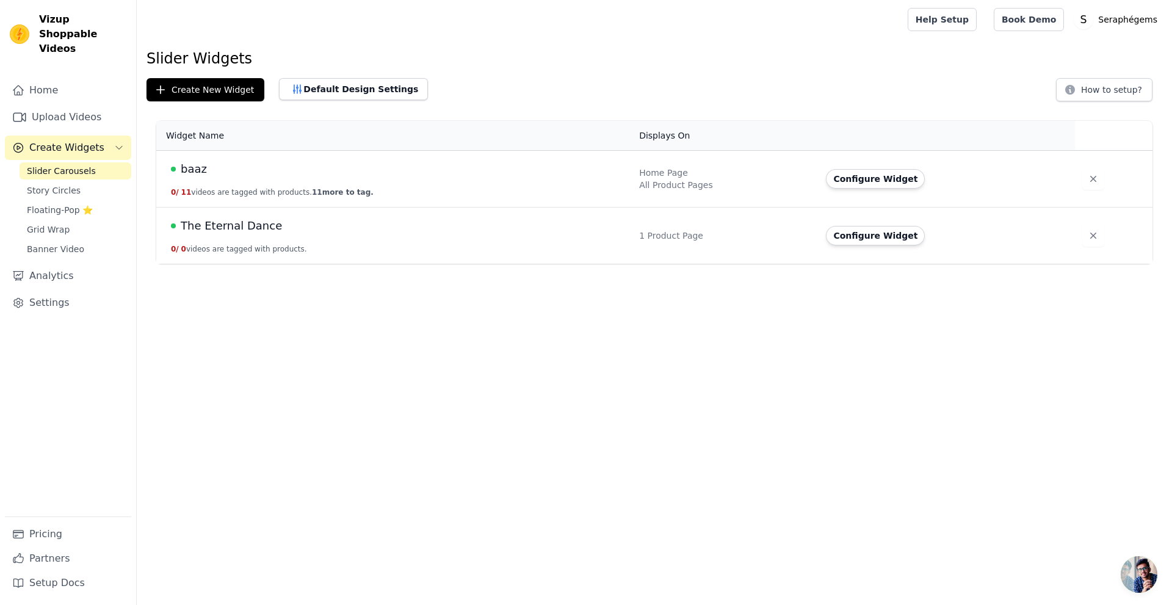
click at [256, 228] on span "The Eternal Dance" at bounding box center [231, 225] width 101 height 17
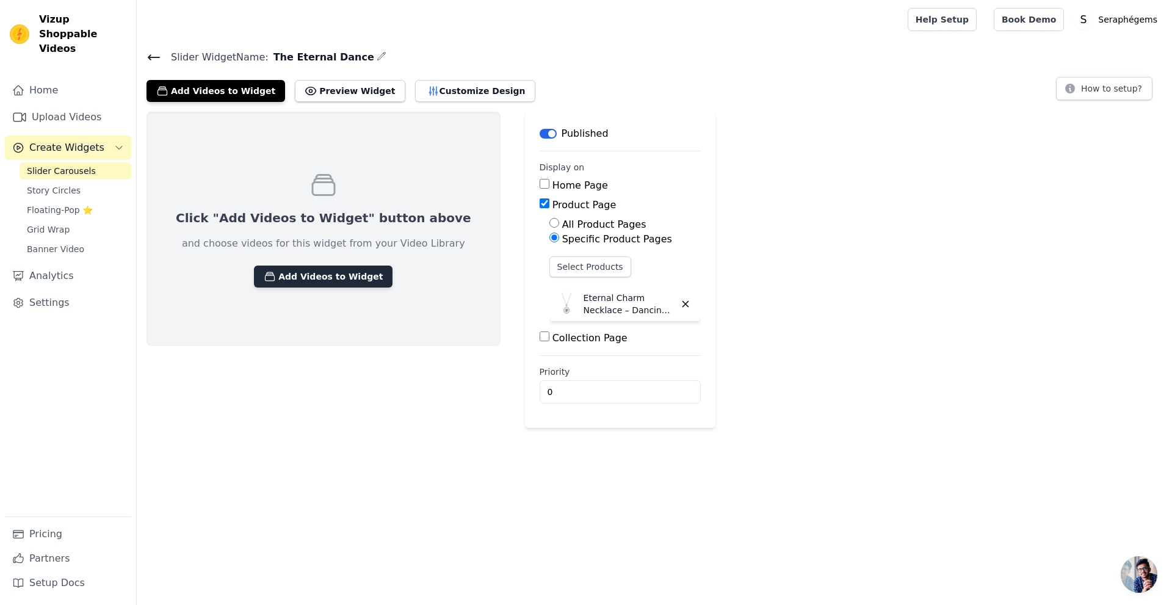
click at [303, 278] on button "Add Videos to Widget" at bounding box center [323, 277] width 139 height 22
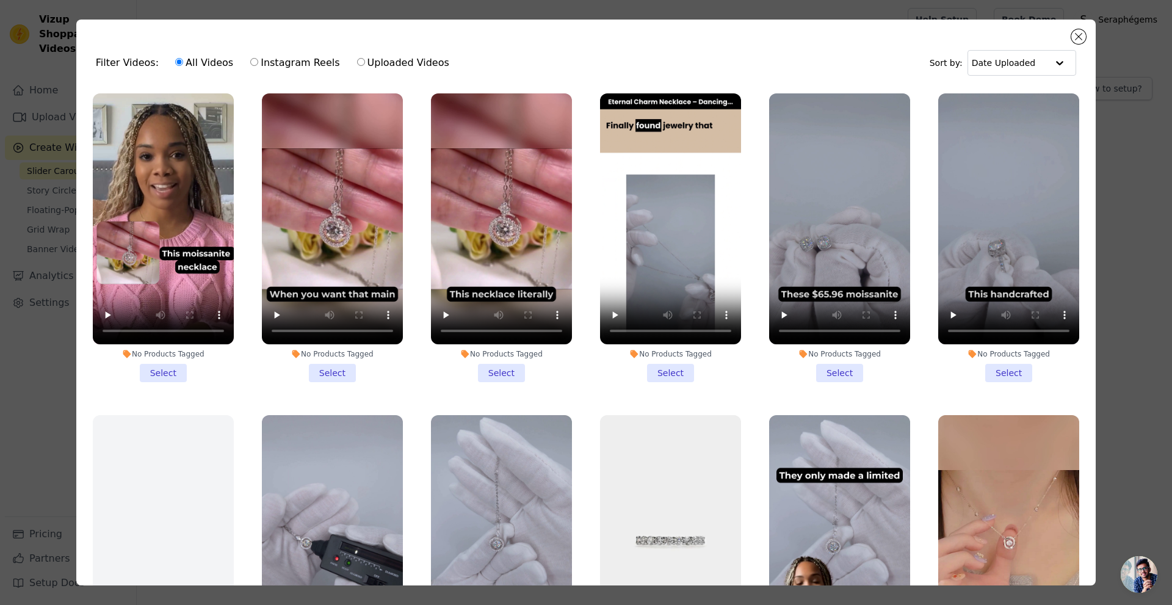
click at [167, 369] on li "No Products Tagged Select" at bounding box center [163, 237] width 141 height 289
click at [0, 0] on input "No Products Tagged Select" at bounding box center [0, 0] width 0 height 0
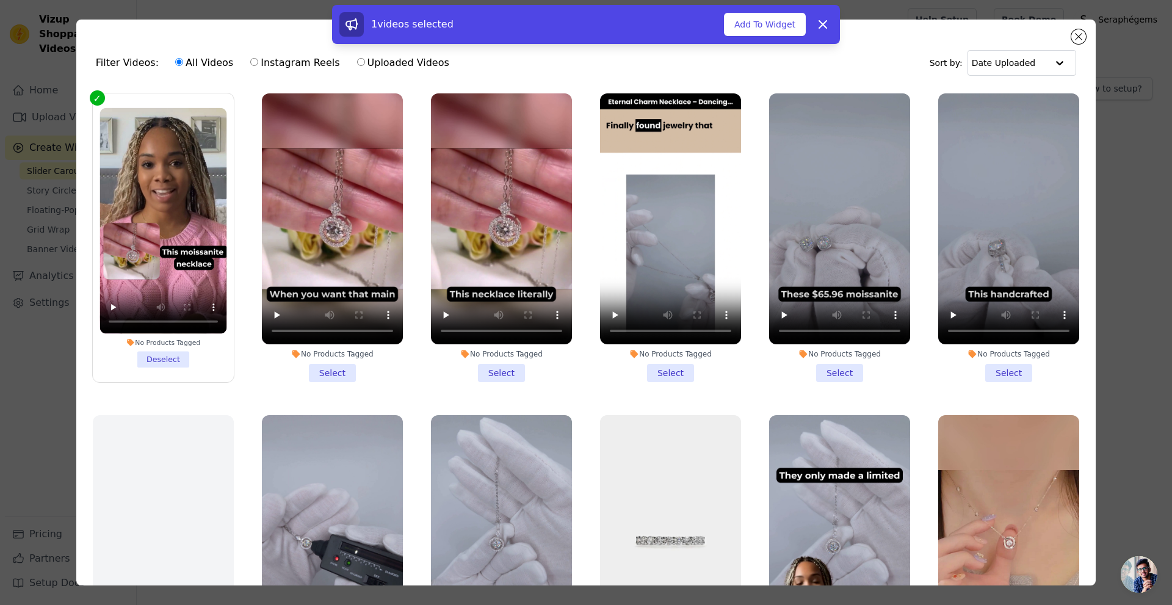
click at [308, 370] on li "No Products Tagged Select" at bounding box center [332, 237] width 141 height 289
click at [0, 0] on input "No Products Tagged Select" at bounding box center [0, 0] width 0 height 0
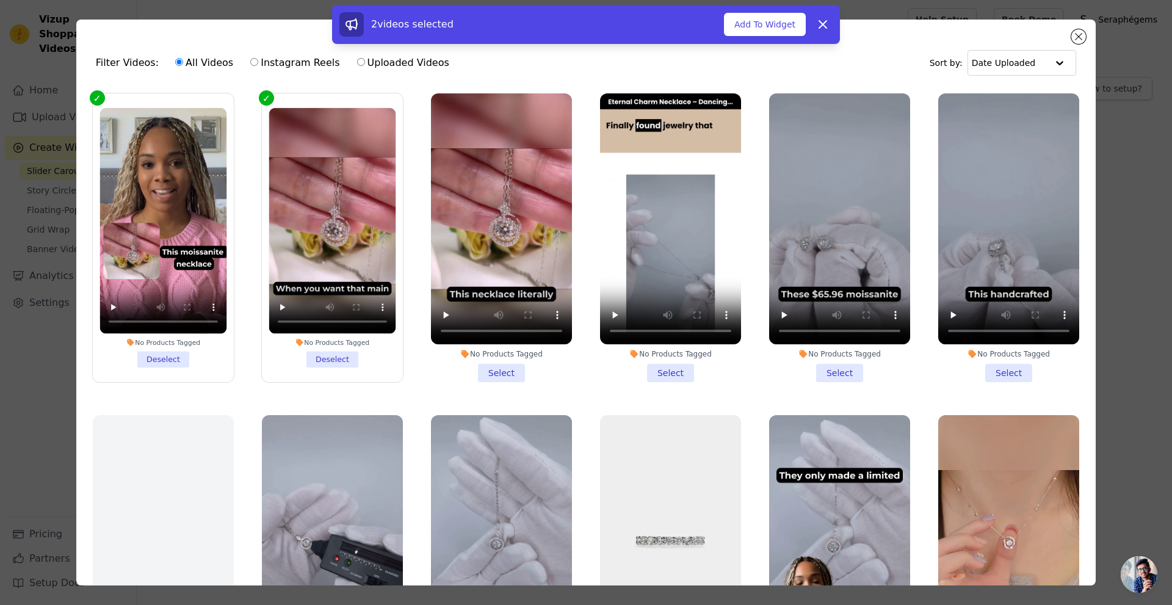
click at [484, 361] on li "No Products Tagged Select" at bounding box center [501, 237] width 141 height 289
click at [0, 0] on input "No Products Tagged Select" at bounding box center [0, 0] width 0 height 0
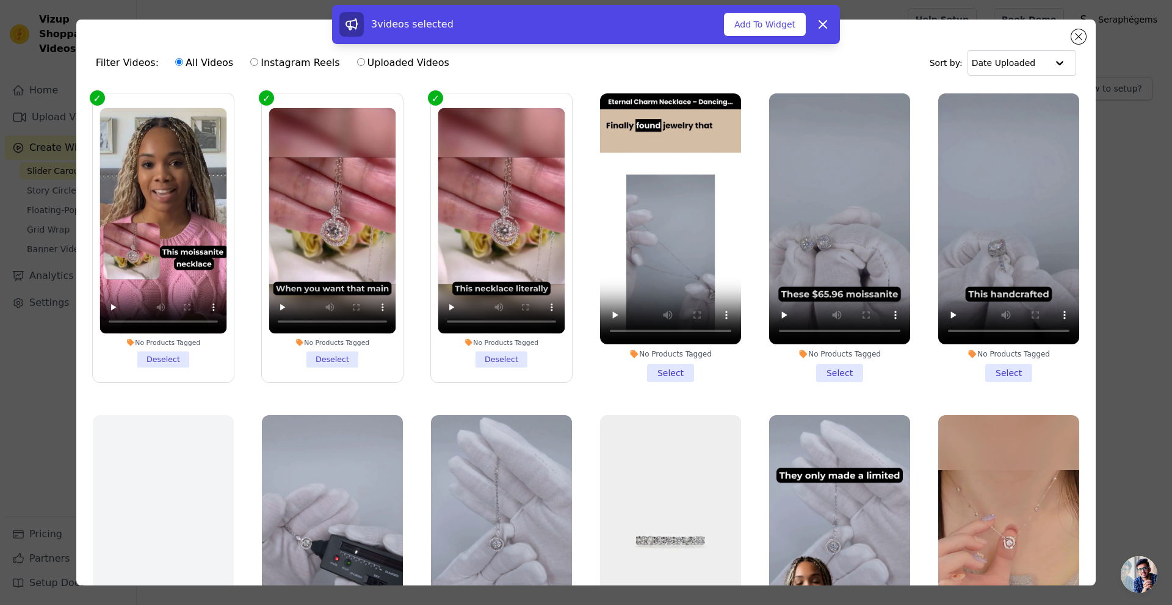
click at [664, 363] on li "No Products Tagged Select" at bounding box center [670, 237] width 141 height 289
click at [0, 0] on input "No Products Tagged Select" at bounding box center [0, 0] width 0 height 0
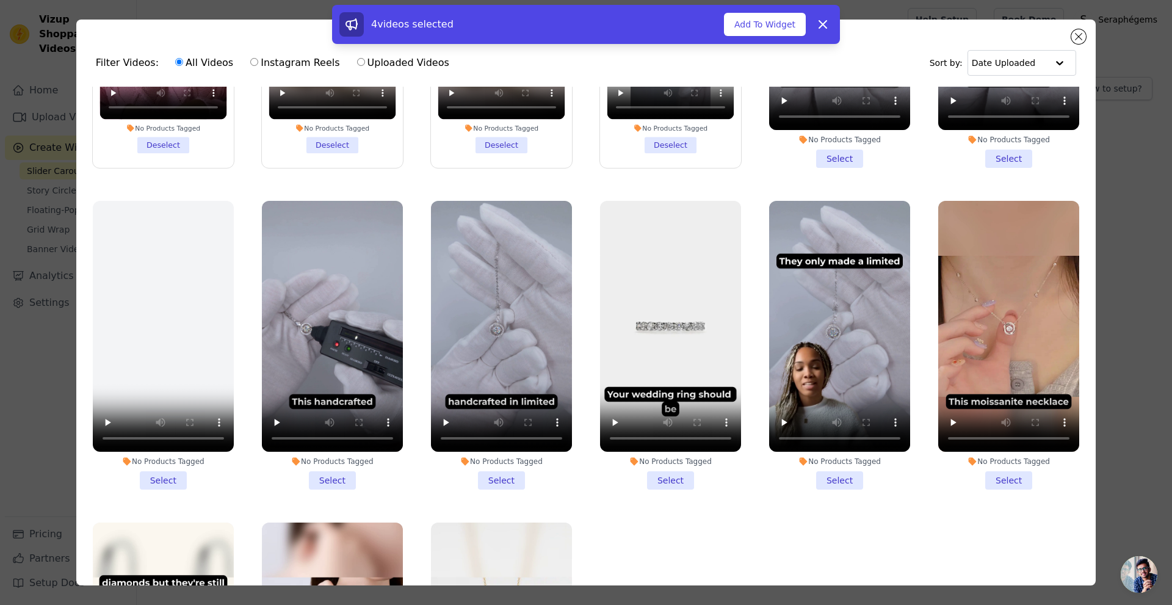
scroll to position [244, 0]
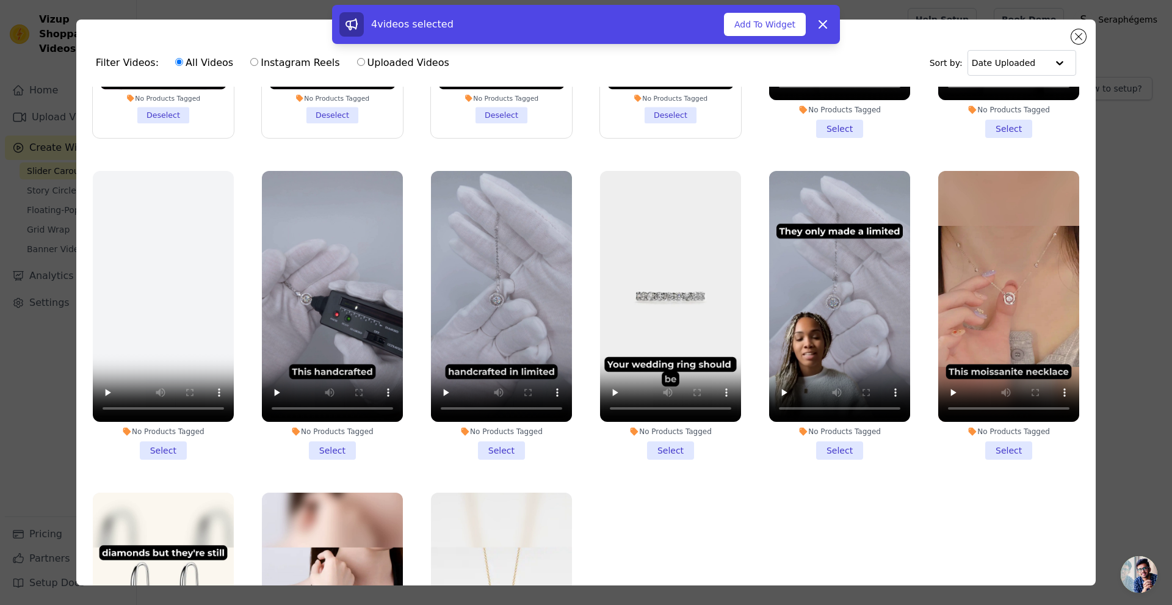
click at [827, 438] on li "No Products Tagged Select" at bounding box center [839, 315] width 141 height 289
click at [0, 0] on input "No Products Tagged Select" at bounding box center [0, 0] width 0 height 0
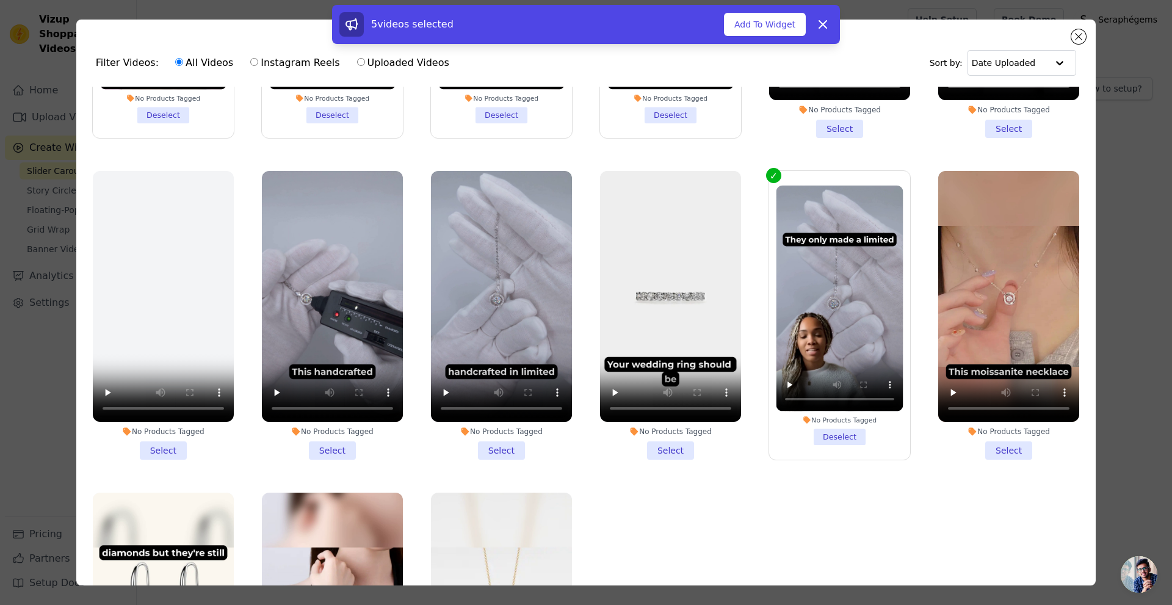
drag, startPoint x: 489, startPoint y: 447, endPoint x: 477, endPoint y: 444, distance: 12.0
click at [485, 445] on li "No Products Tagged Select" at bounding box center [501, 315] width 141 height 289
copy button "S"
click at [492, 447] on li "No Products Tagged Select" at bounding box center [501, 315] width 141 height 289
click at [0, 0] on input "No Products Tagged Select" at bounding box center [0, 0] width 0 height 0
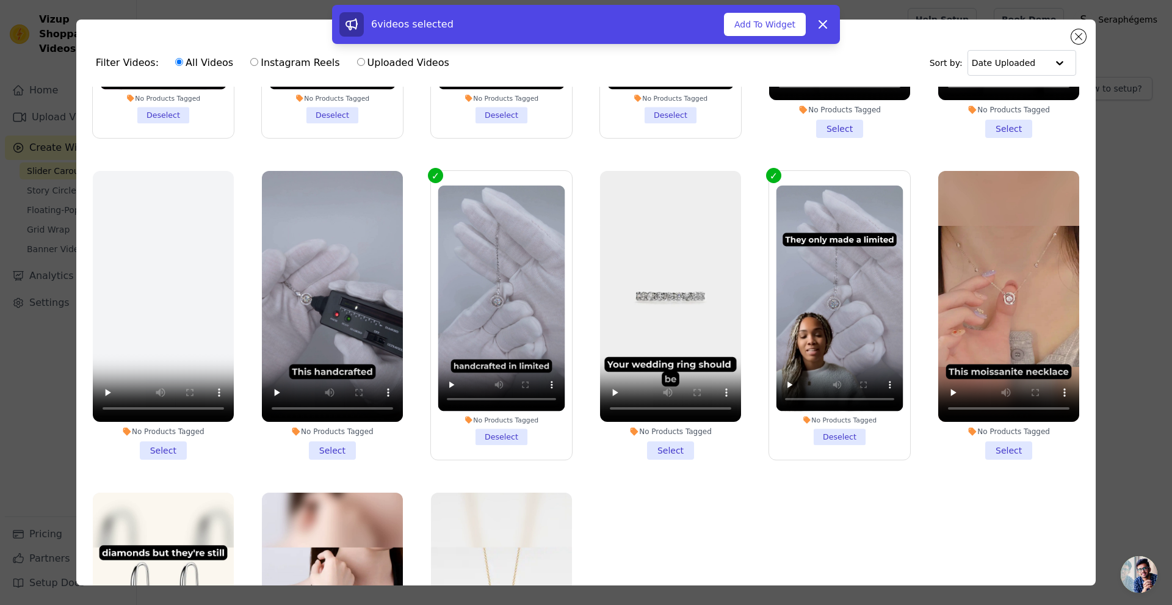
click at [333, 448] on li "No Products Tagged Select" at bounding box center [332, 315] width 141 height 289
click at [0, 0] on input "No Products Tagged Select" at bounding box center [0, 0] width 0 height 0
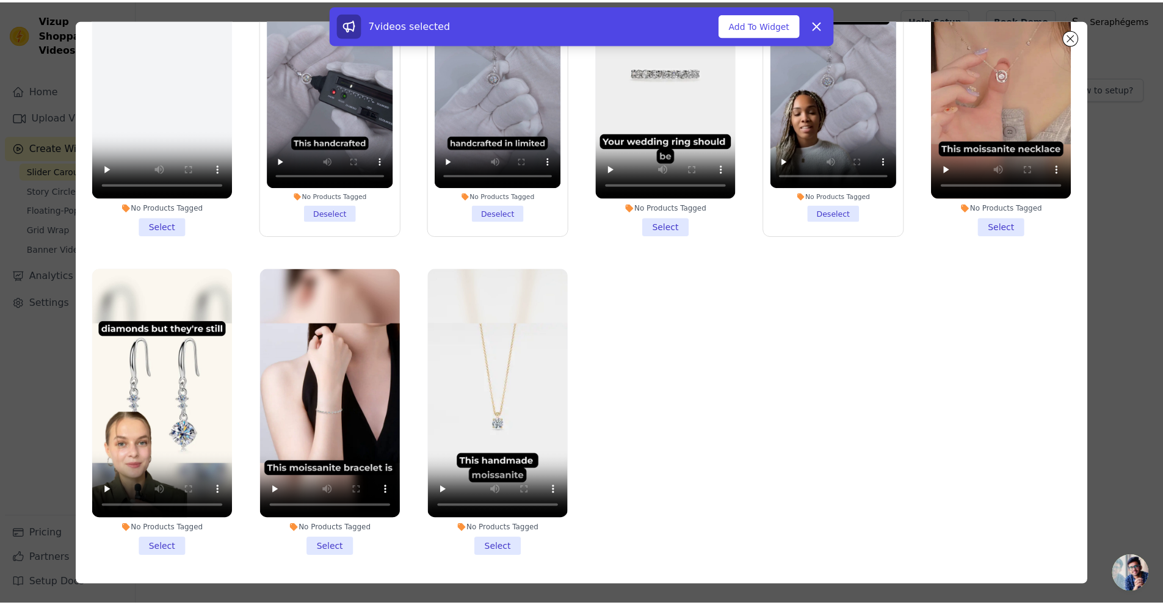
scroll to position [106, 0]
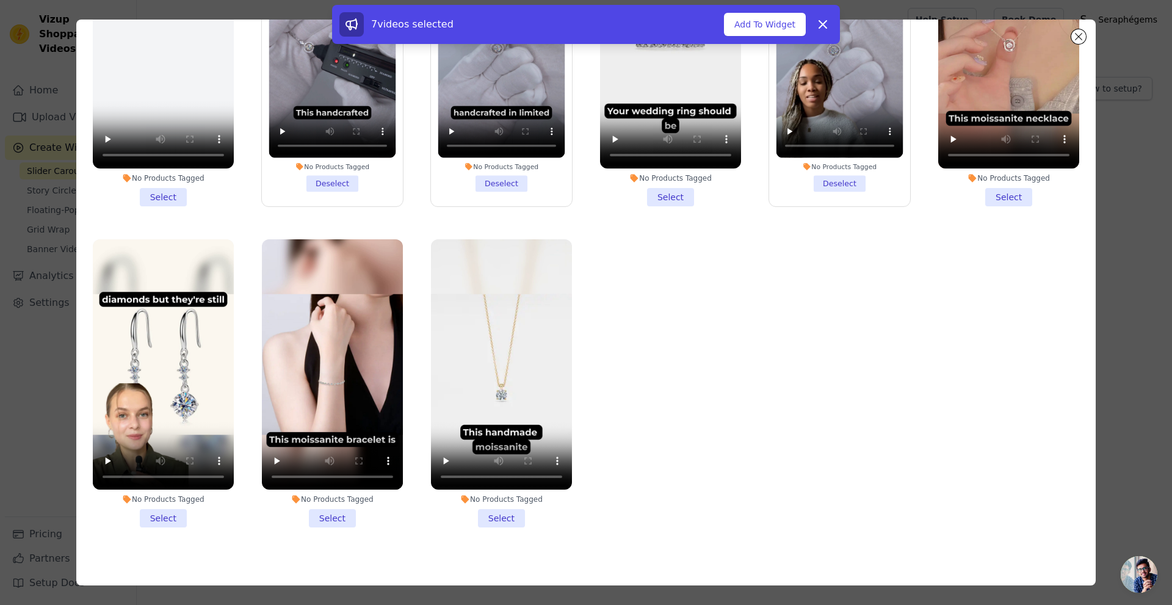
click at [759, 12] on div "7 videos selected Add To Widget Dismiss" at bounding box center [585, 24] width 493 height 24
click at [758, 15] on button "Add To Widget" at bounding box center [765, 24] width 82 height 23
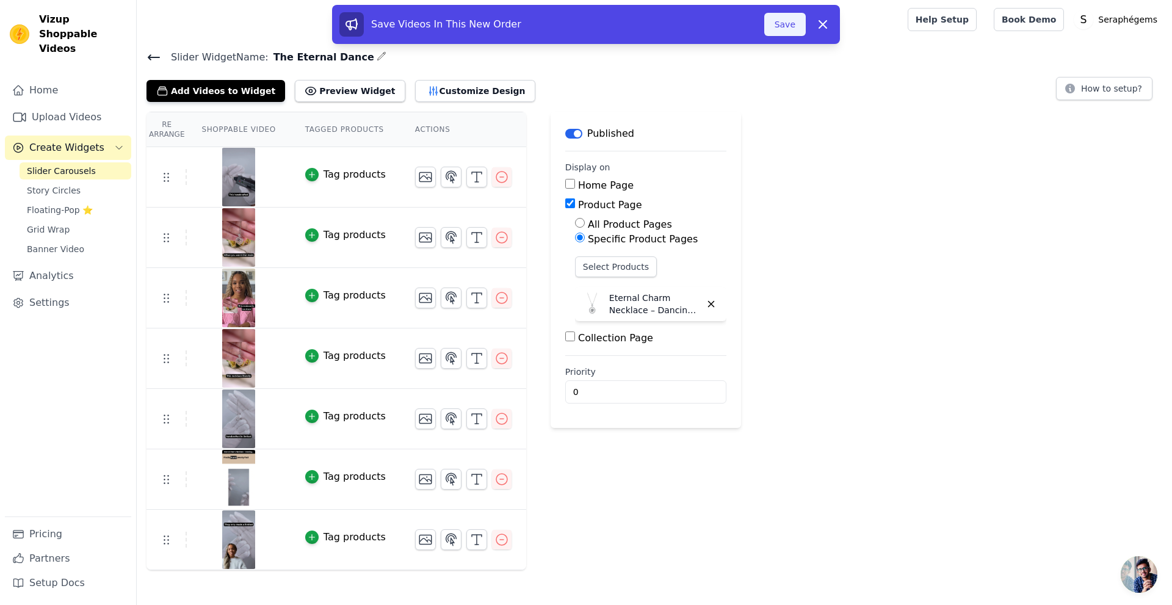
click at [793, 35] on button "Save" at bounding box center [785, 24] width 42 height 23
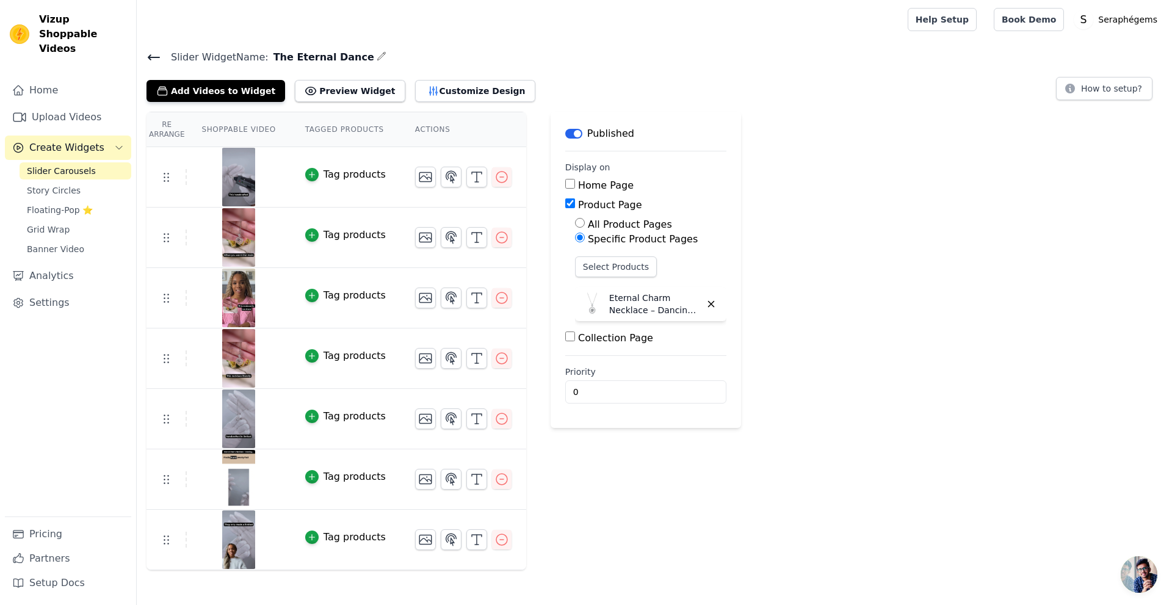
click at [65, 165] on span "Slider Carousels" at bounding box center [61, 171] width 69 height 12
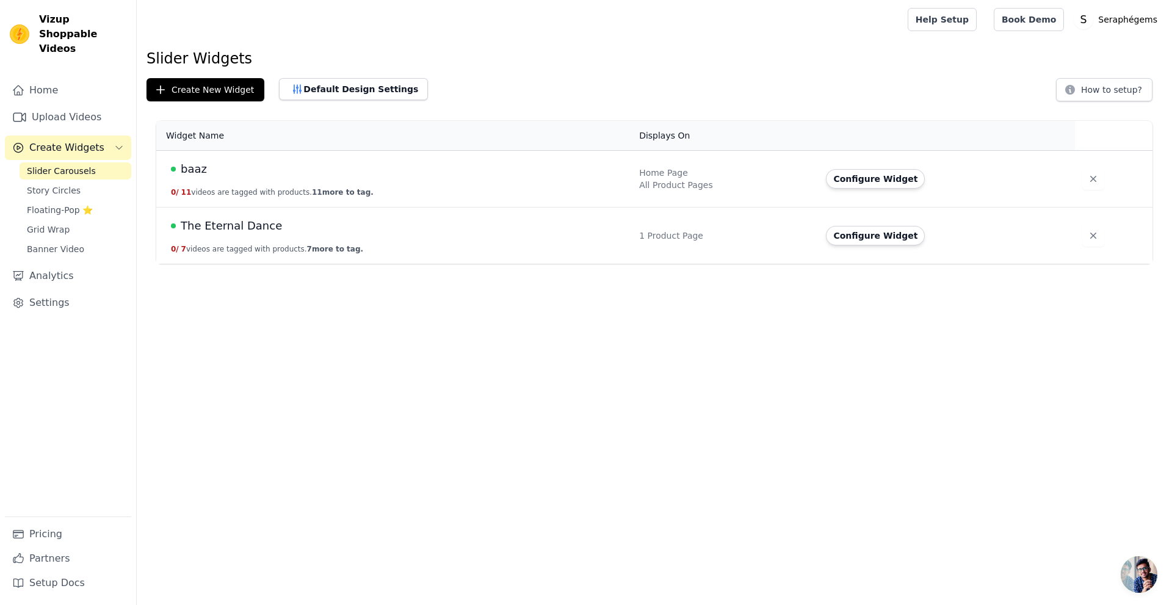
click at [189, 168] on span "baaz" at bounding box center [194, 169] width 26 height 17
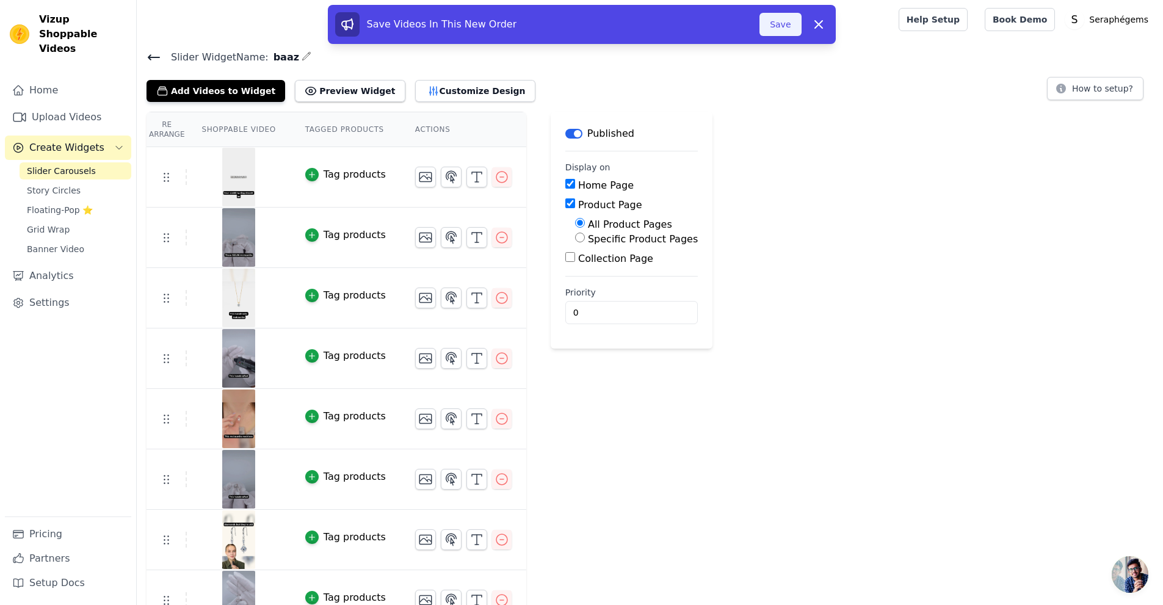
click at [784, 23] on button "Save" at bounding box center [780, 24] width 42 height 23
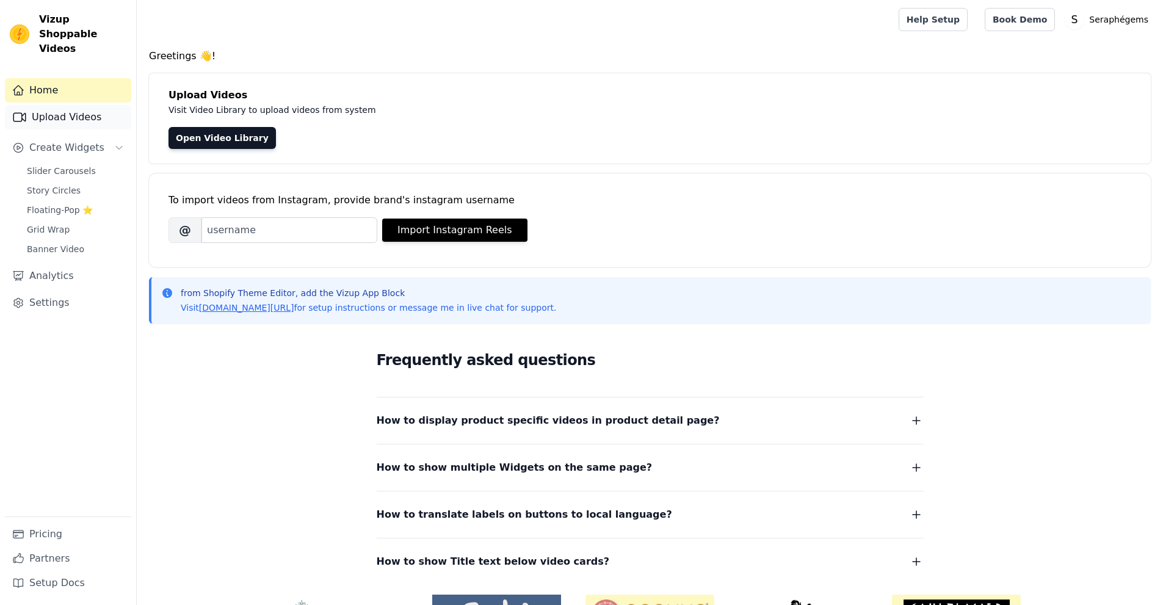
click at [51, 105] on link "Upload Videos" at bounding box center [68, 117] width 126 height 24
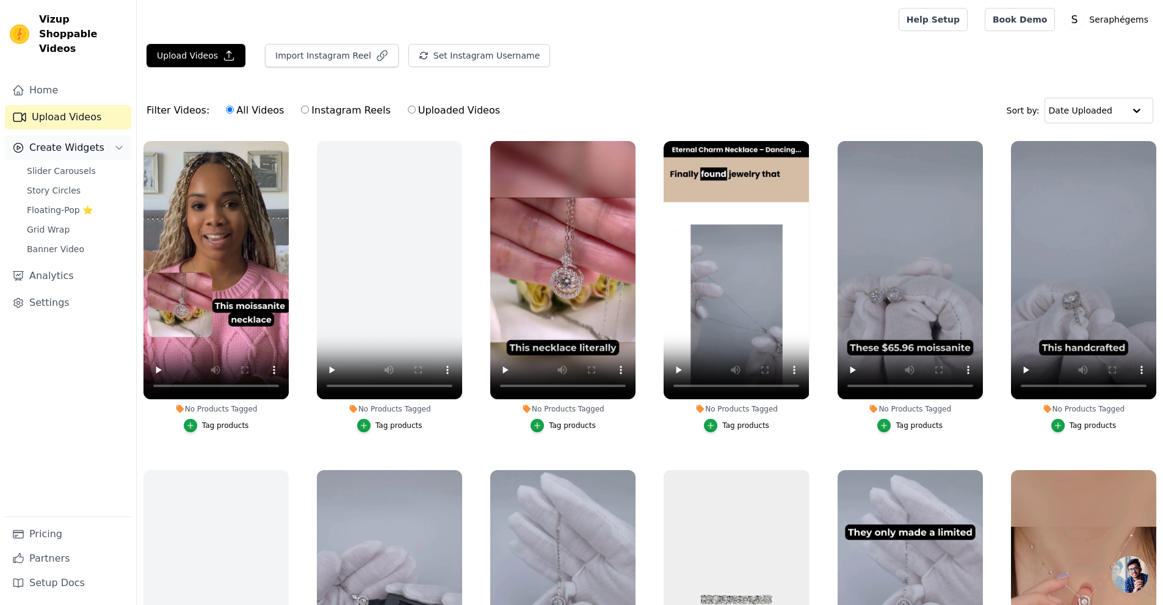
click at [85, 140] on span "Create Widgets" at bounding box center [66, 147] width 75 height 15
click at [66, 165] on span "Slider Carousels" at bounding box center [61, 171] width 69 height 12
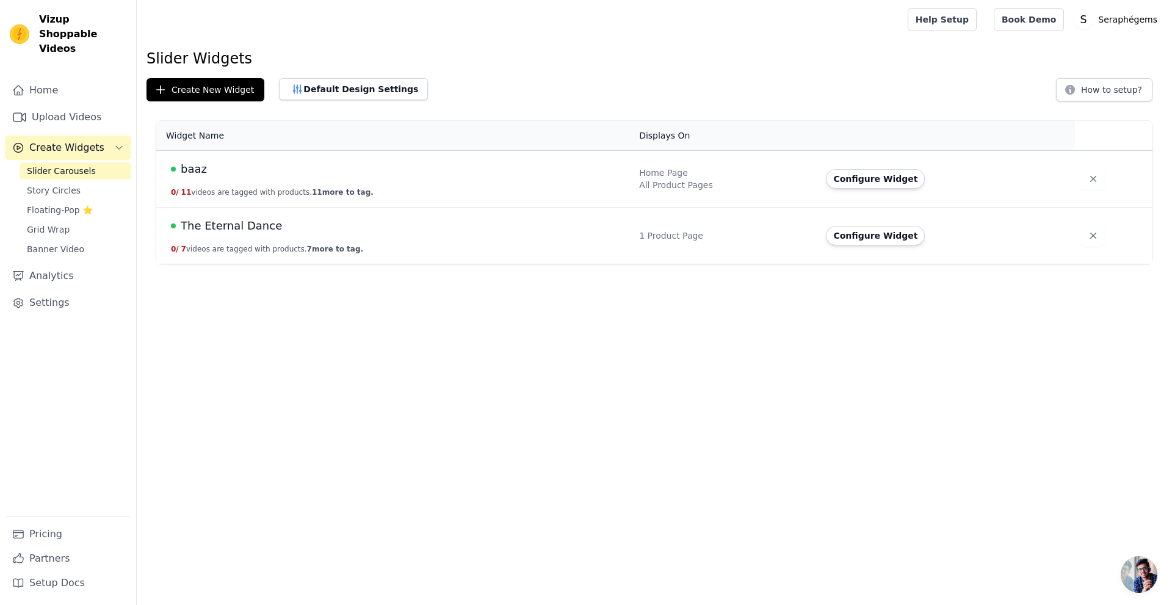
click at [193, 174] on span "baaz" at bounding box center [194, 169] width 26 height 17
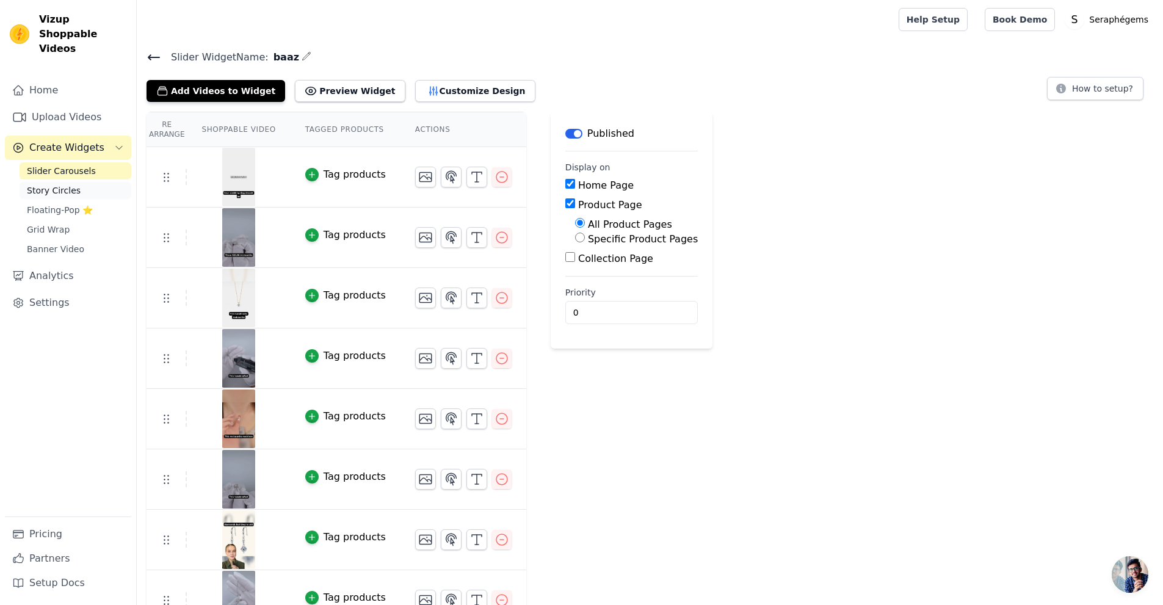
click at [56, 184] on span "Story Circles" at bounding box center [54, 190] width 54 height 12
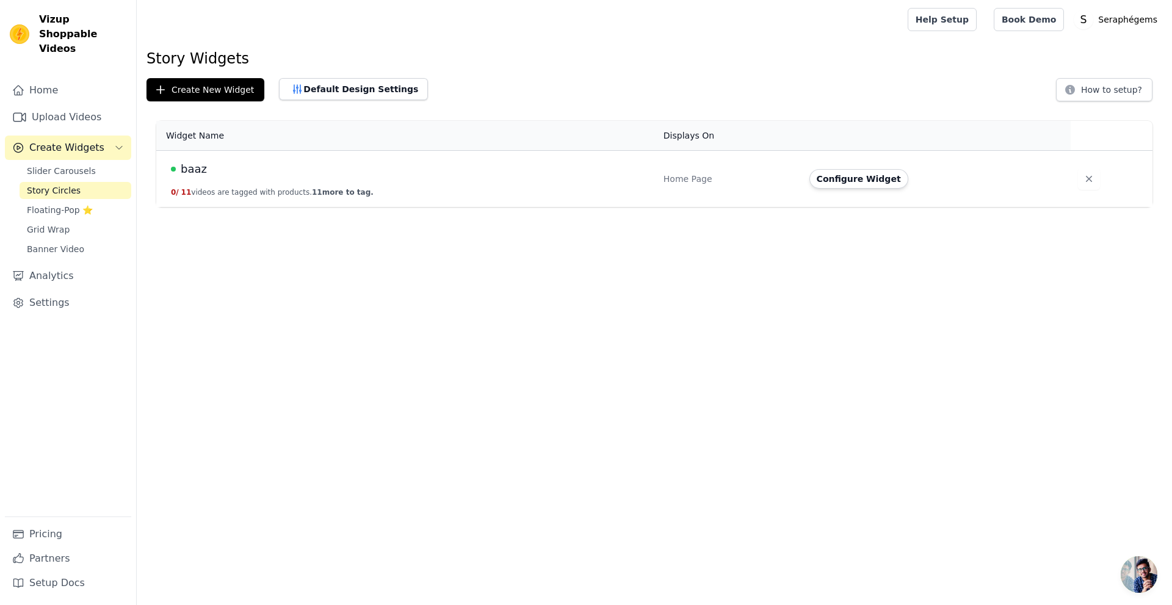
click at [204, 175] on div "baaz" at bounding box center [410, 169] width 478 height 17
click at [186, 166] on span "baaz" at bounding box center [194, 169] width 26 height 17
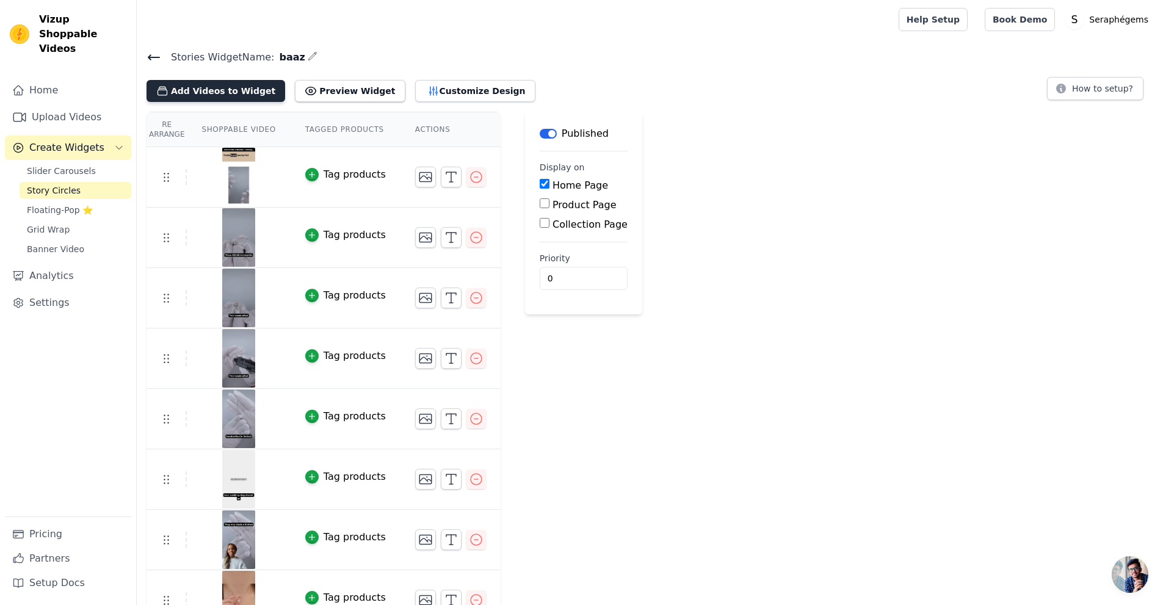
click at [225, 96] on button "Add Videos to Widget" at bounding box center [215, 91] width 139 height 22
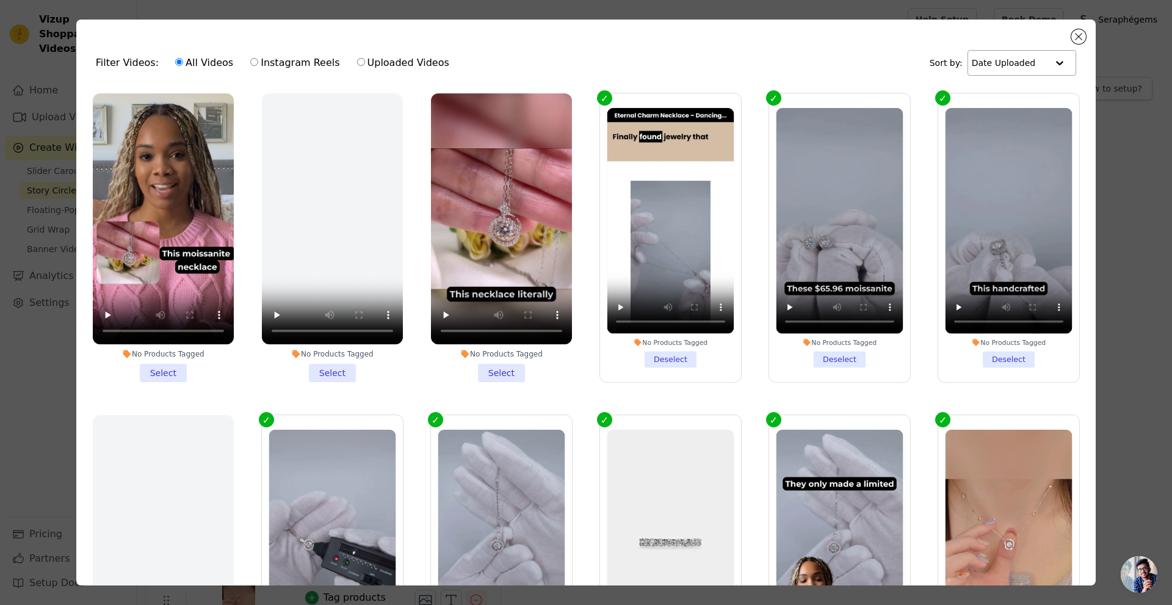
click at [1005, 49] on div "Filter Videos: All Videos Instagram Reels Uploaded Videos Sort by: Date Uploaded" at bounding box center [586, 63] width 1000 height 48
click at [997, 63] on input "text" at bounding box center [1009, 63] width 76 height 24
click at [1077, 40] on button "Close modal" at bounding box center [1078, 36] width 15 height 15
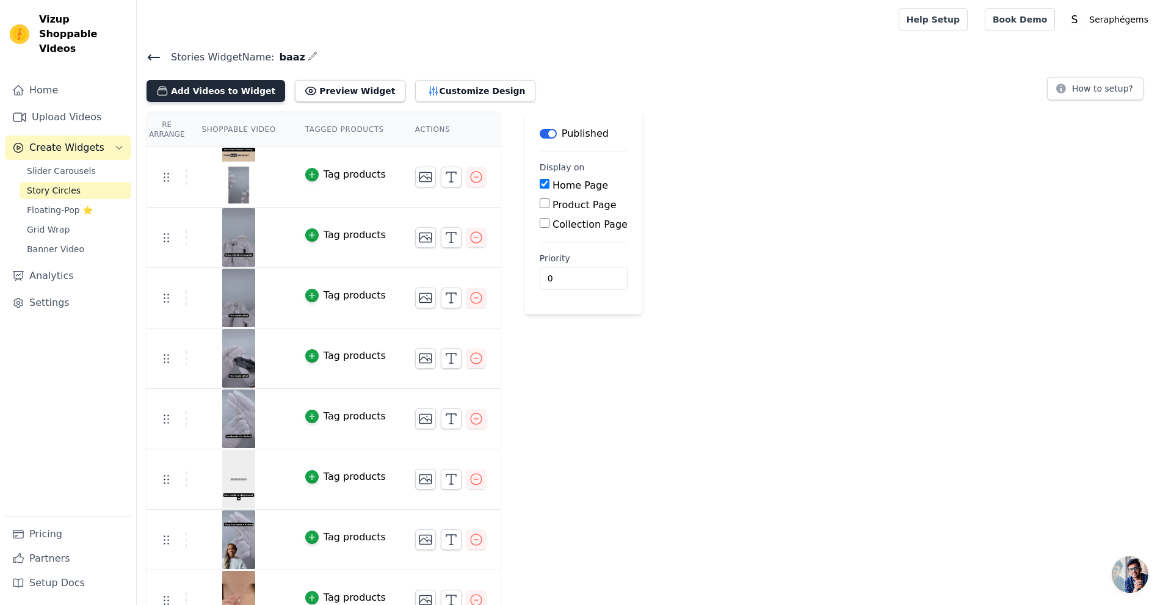
click at [181, 83] on button "Add Videos to Widget" at bounding box center [215, 91] width 139 height 22
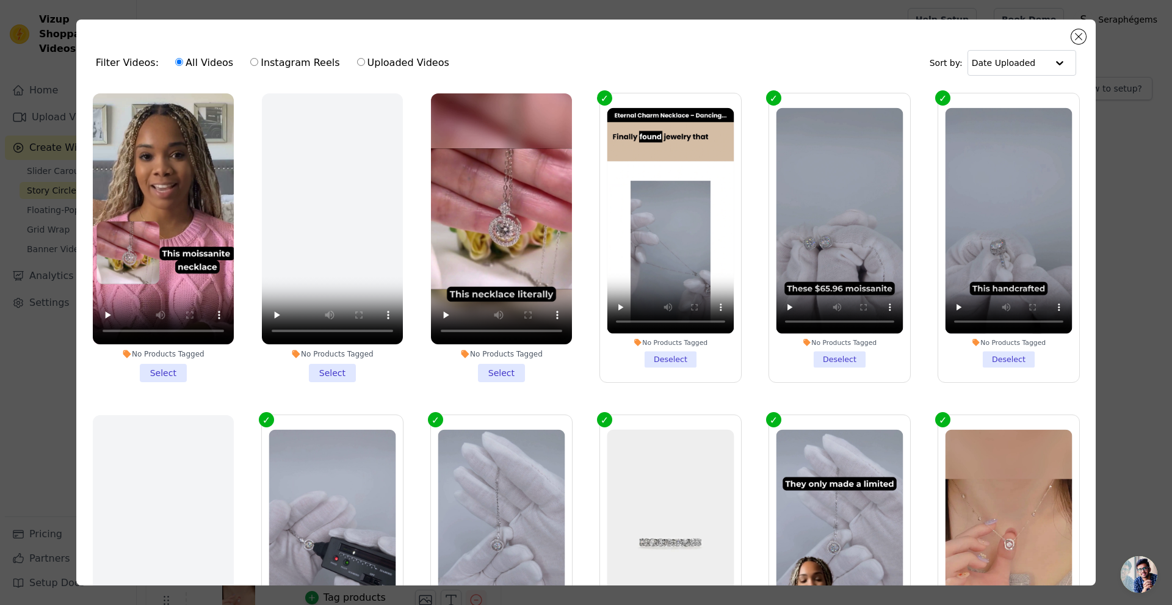
drag, startPoint x: 496, startPoint y: 369, endPoint x: 486, endPoint y: 368, distance: 10.4
click at [496, 369] on li "No Products Tagged Select" at bounding box center [501, 237] width 141 height 289
click at [0, 0] on input "No Products Tagged Select" at bounding box center [0, 0] width 0 height 0
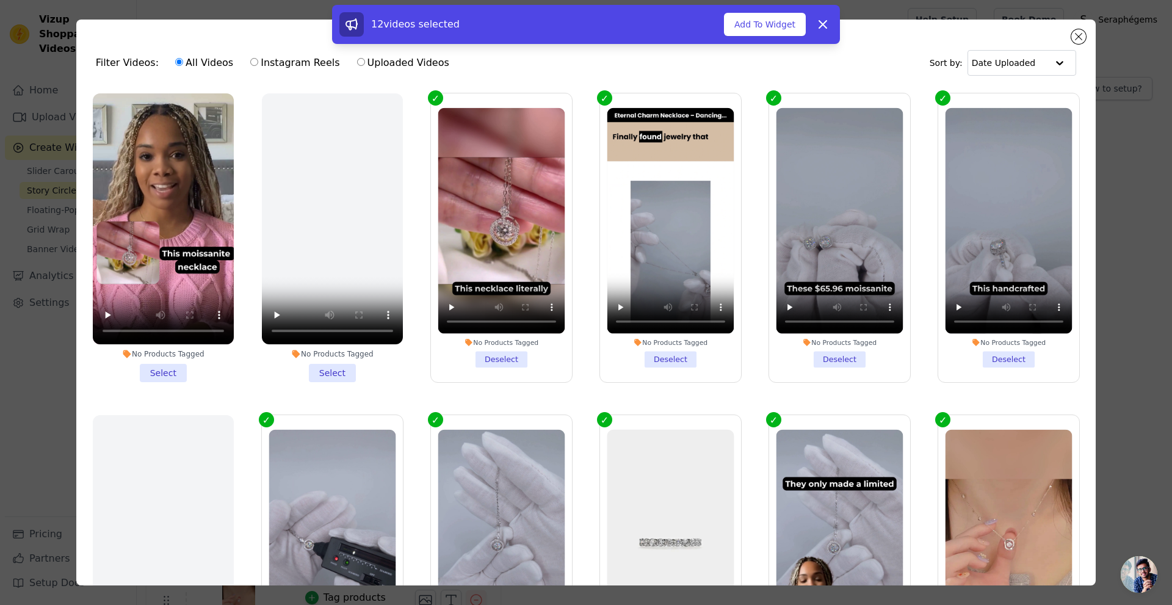
click at [173, 373] on li "No Products Tagged Select" at bounding box center [163, 237] width 141 height 289
click at [0, 0] on input "No Products Tagged Select" at bounding box center [0, 0] width 0 height 0
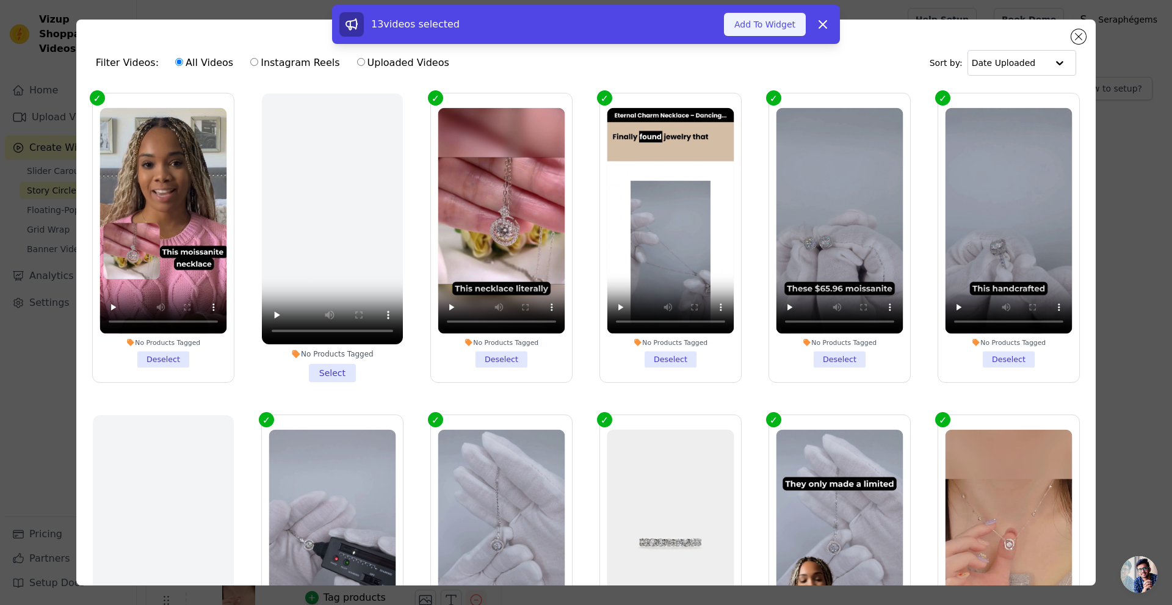
click at [779, 26] on button "Add To Widget" at bounding box center [765, 24] width 82 height 23
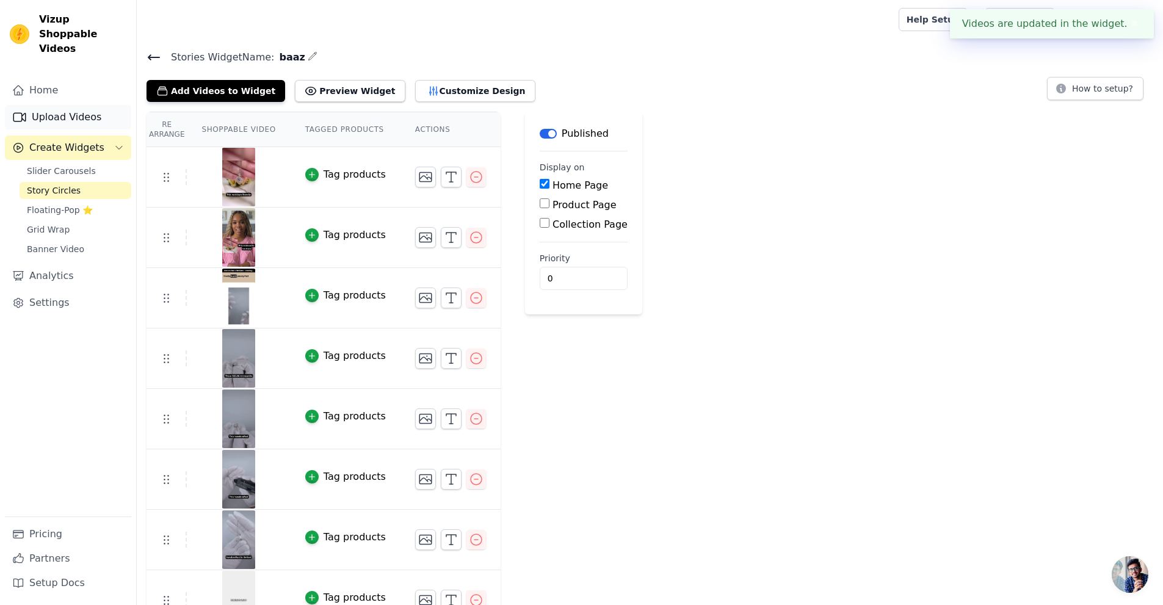
click at [42, 105] on link "Upload Videos" at bounding box center [68, 117] width 126 height 24
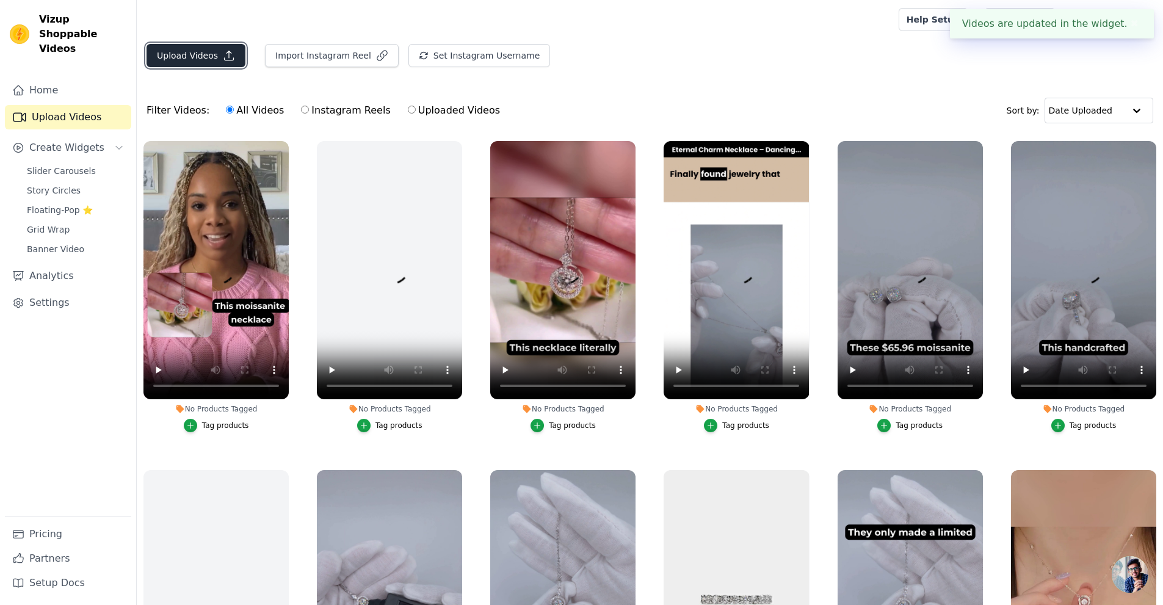
click at [225, 63] on button "Upload Videos" at bounding box center [195, 55] width 99 height 23
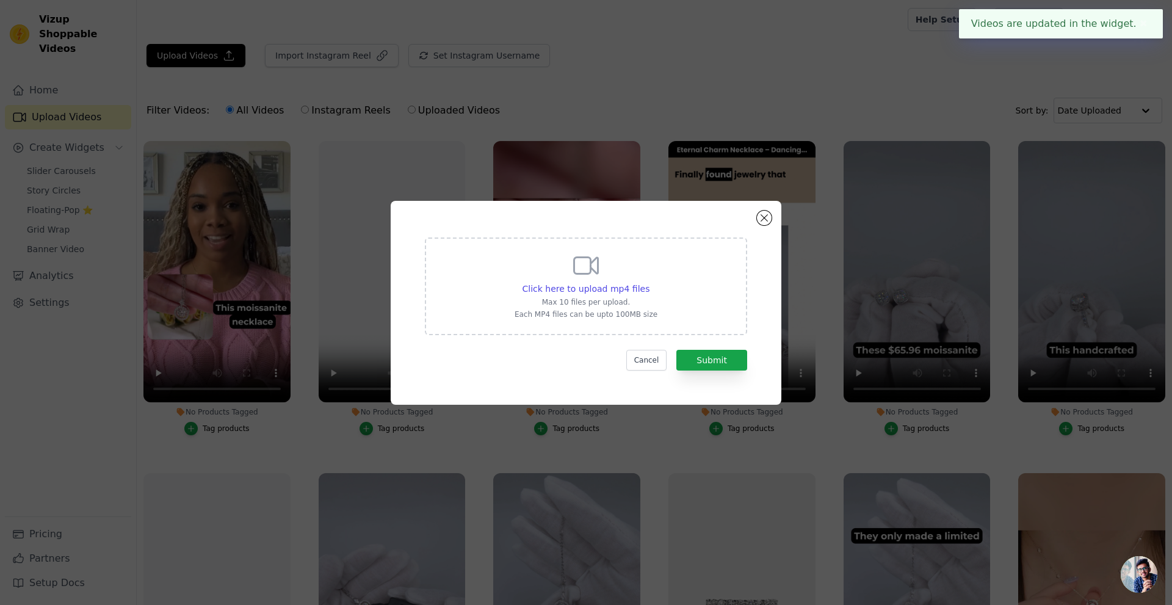
click at [604, 298] on p "Max 10 files per upload." at bounding box center [586, 302] width 143 height 10
click at [649, 283] on input "Click here to upload mp4 files Max 10 files per upload. Each MP4 files can be u…" at bounding box center [649, 282] width 1 height 1
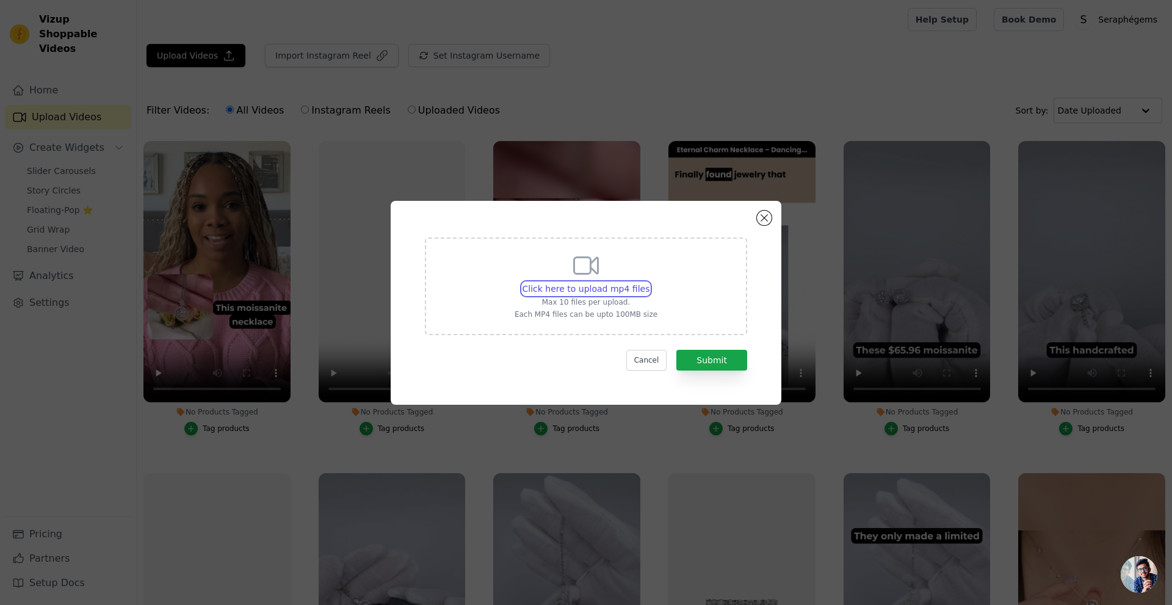
type input "C:\fakepath\0319(4).mp4"
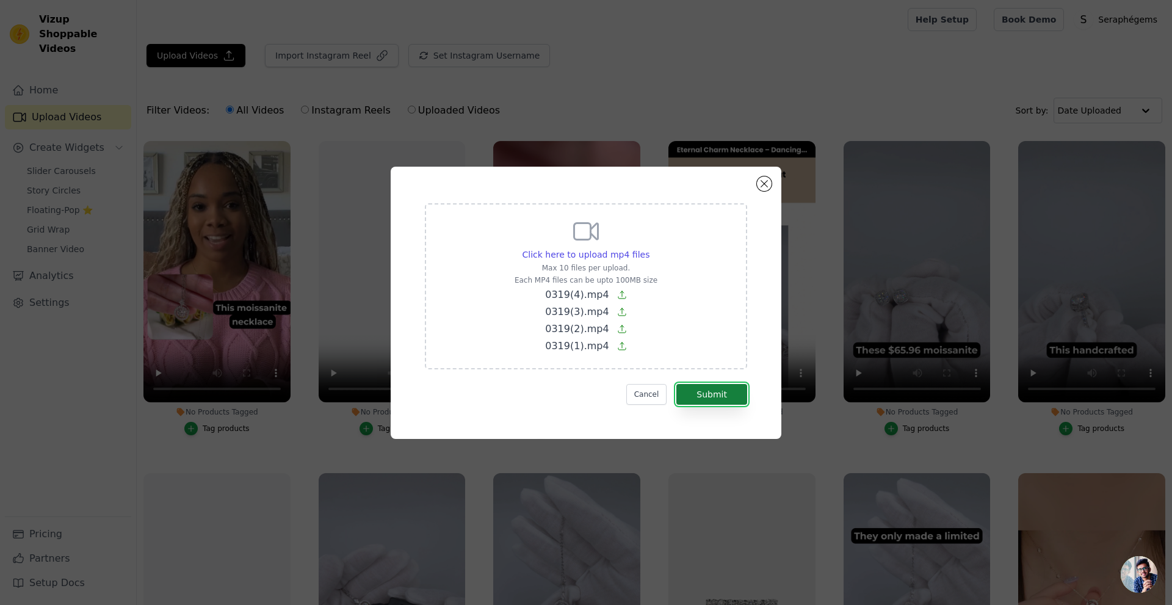
click at [698, 387] on button "Submit" at bounding box center [711, 394] width 71 height 21
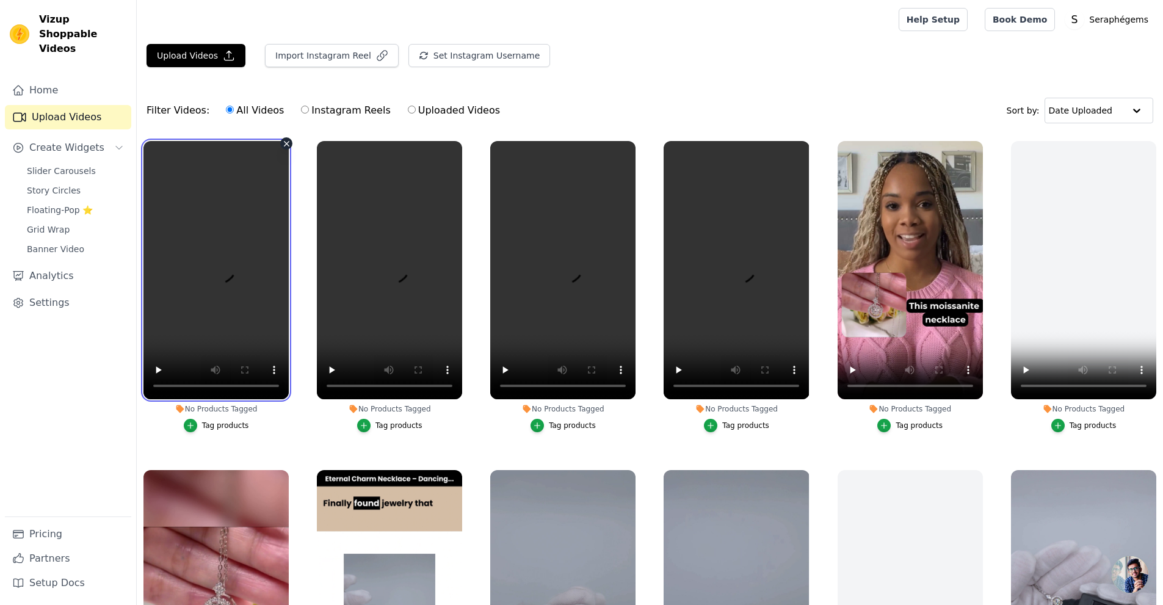
click at [204, 228] on video at bounding box center [215, 270] width 145 height 258
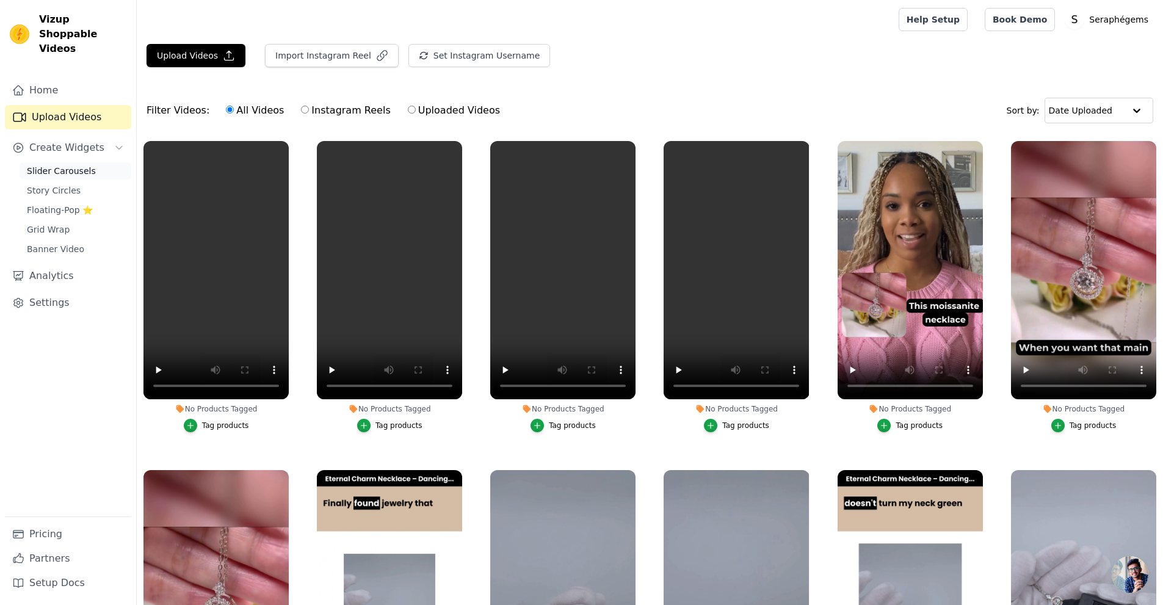
click at [44, 165] on span "Slider Carousels" at bounding box center [61, 171] width 69 height 12
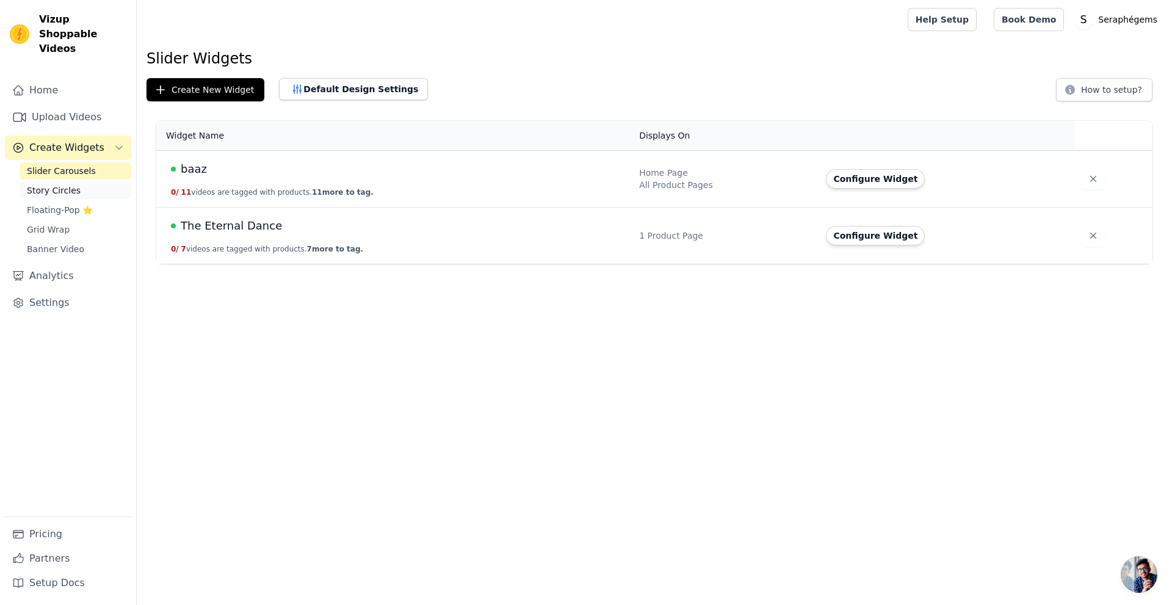
click at [51, 184] on span "Story Circles" at bounding box center [54, 190] width 54 height 12
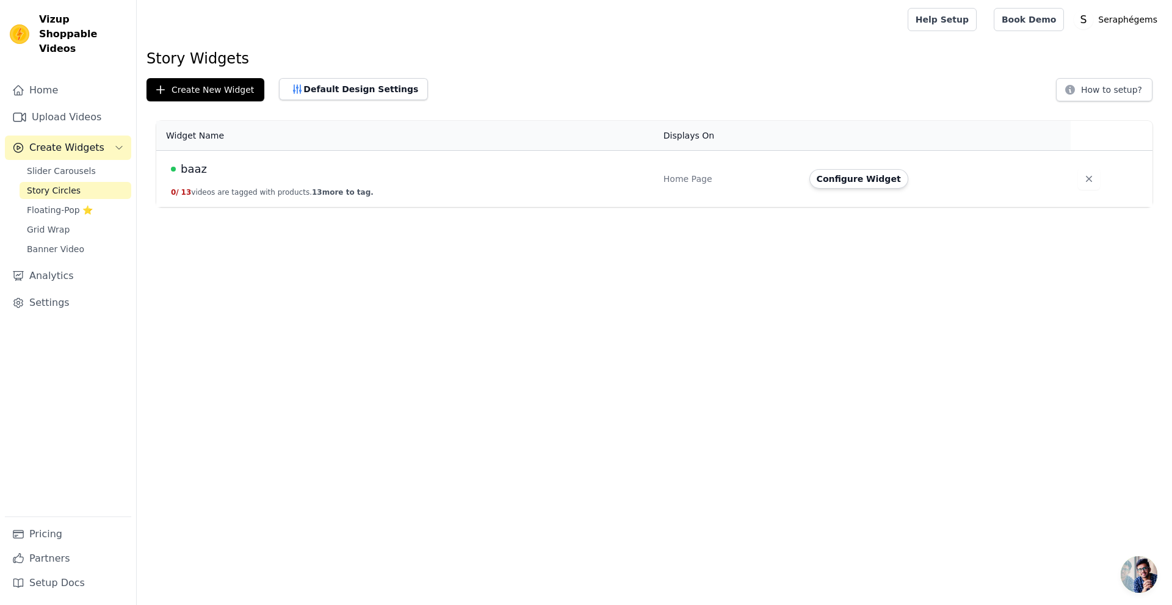
click at [345, 181] on td "baaz 0 / 13 videos are tagged with products. 13 more to tag." at bounding box center [406, 179] width 500 height 57
click at [195, 170] on span "baaz" at bounding box center [194, 169] width 26 height 17
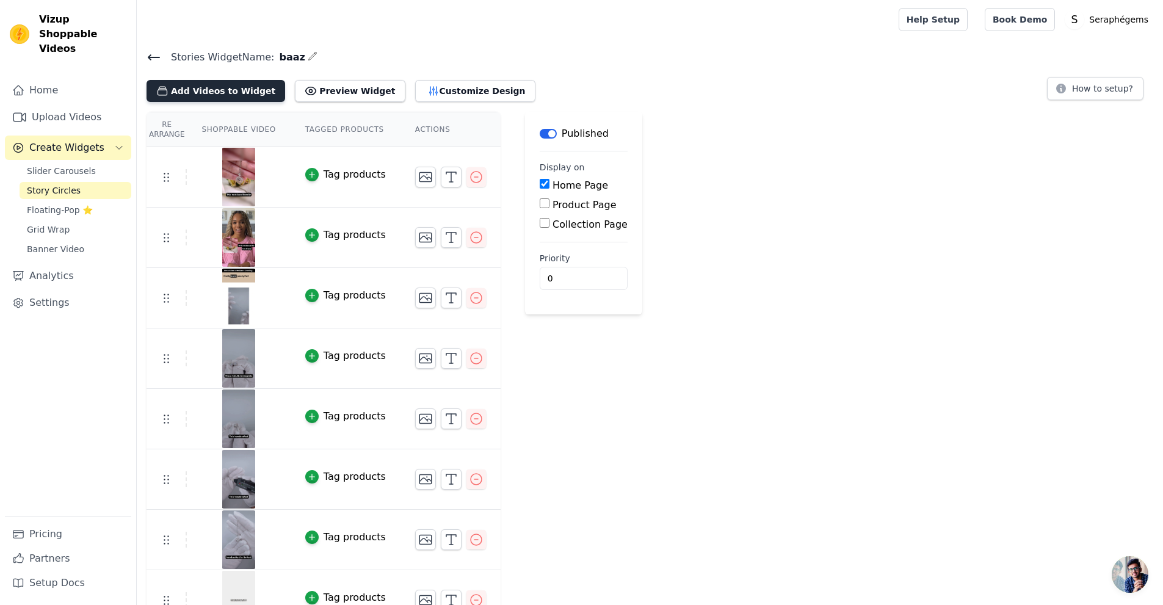
click at [217, 95] on button "Add Videos to Widget" at bounding box center [215, 91] width 139 height 22
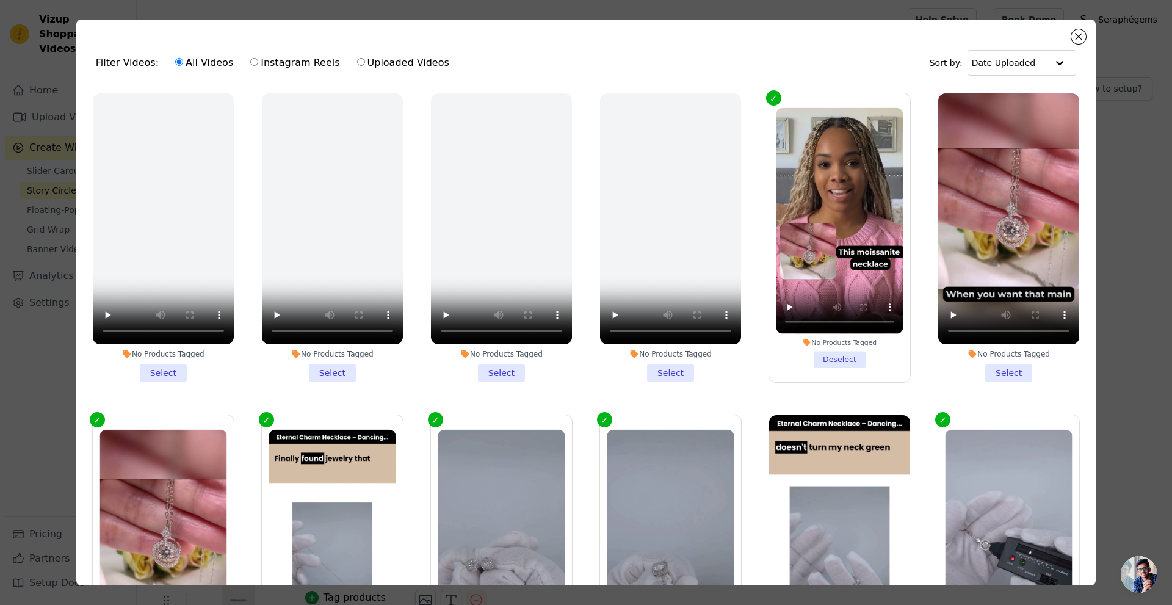
click at [154, 369] on li "No Products Tagged Select" at bounding box center [163, 237] width 141 height 289
click at [0, 0] on input "No Products Tagged Select" at bounding box center [0, 0] width 0 height 0
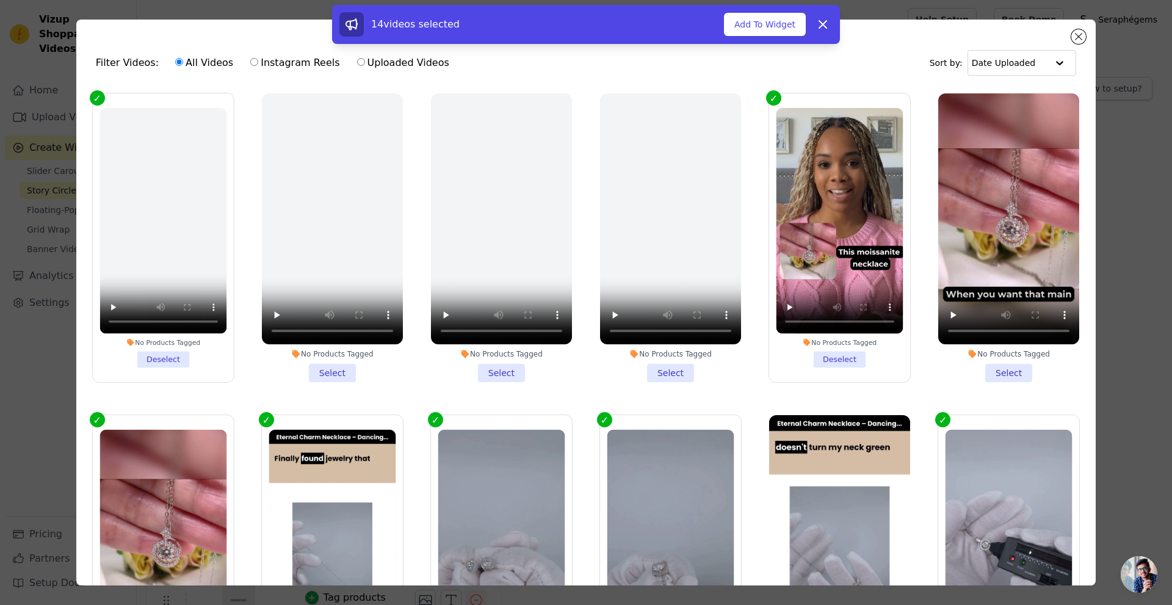
click at [162, 358] on li "No Products Tagged Deselect" at bounding box center [162, 237] width 127 height 259
click at [0, 0] on input "No Products Tagged Deselect" at bounding box center [0, 0] width 0 height 0
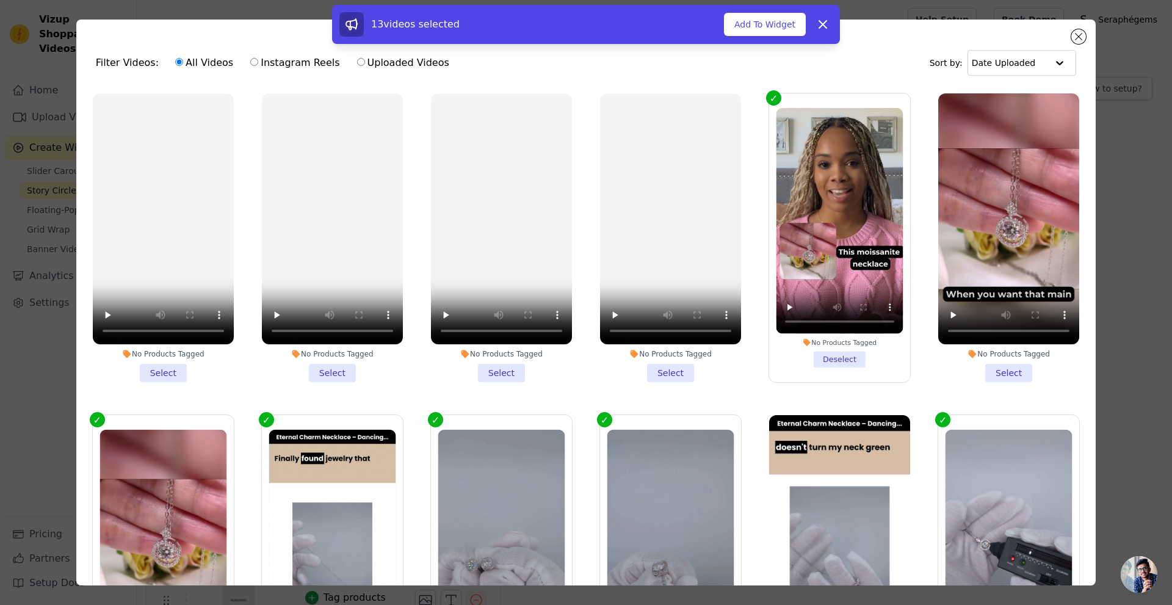
click at [986, 370] on li "No Products Tagged Select" at bounding box center [1008, 237] width 141 height 289
click at [0, 0] on input "No Products Tagged Select" at bounding box center [0, 0] width 0 height 0
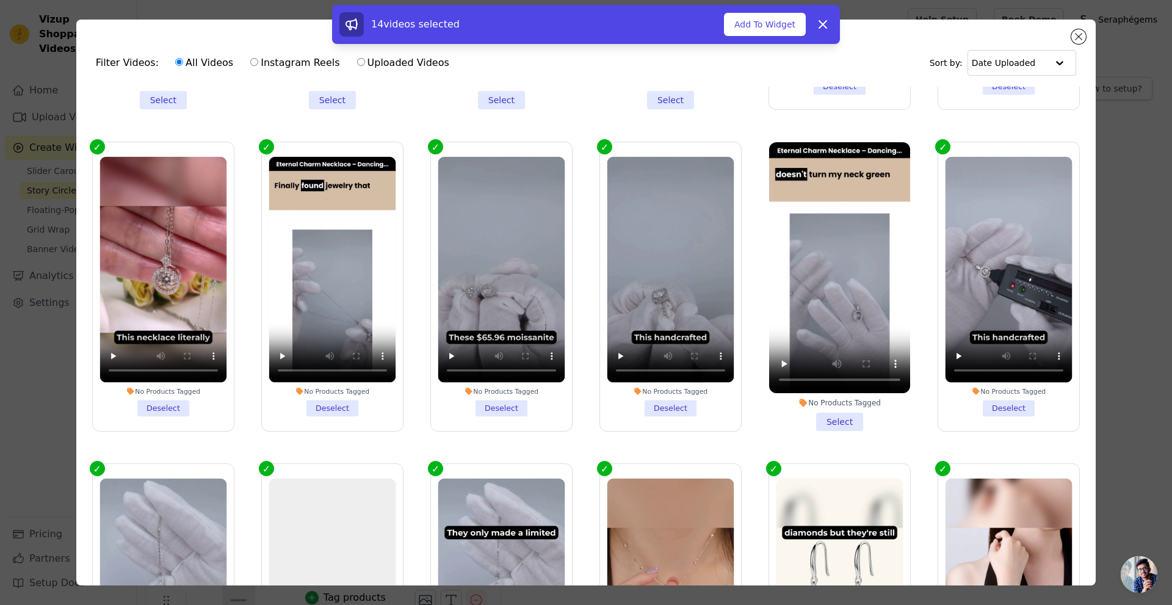
scroll to position [305, 0]
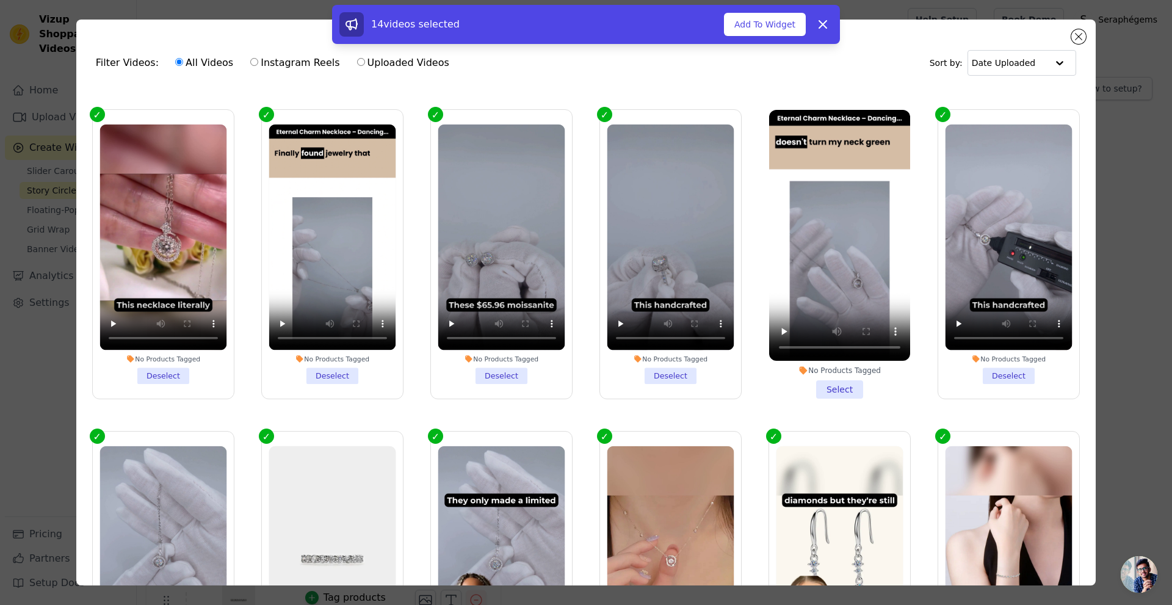
click at [812, 384] on li "No Products Tagged Select" at bounding box center [839, 254] width 141 height 289
click at [0, 0] on input "No Products Tagged Select" at bounding box center [0, 0] width 0 height 0
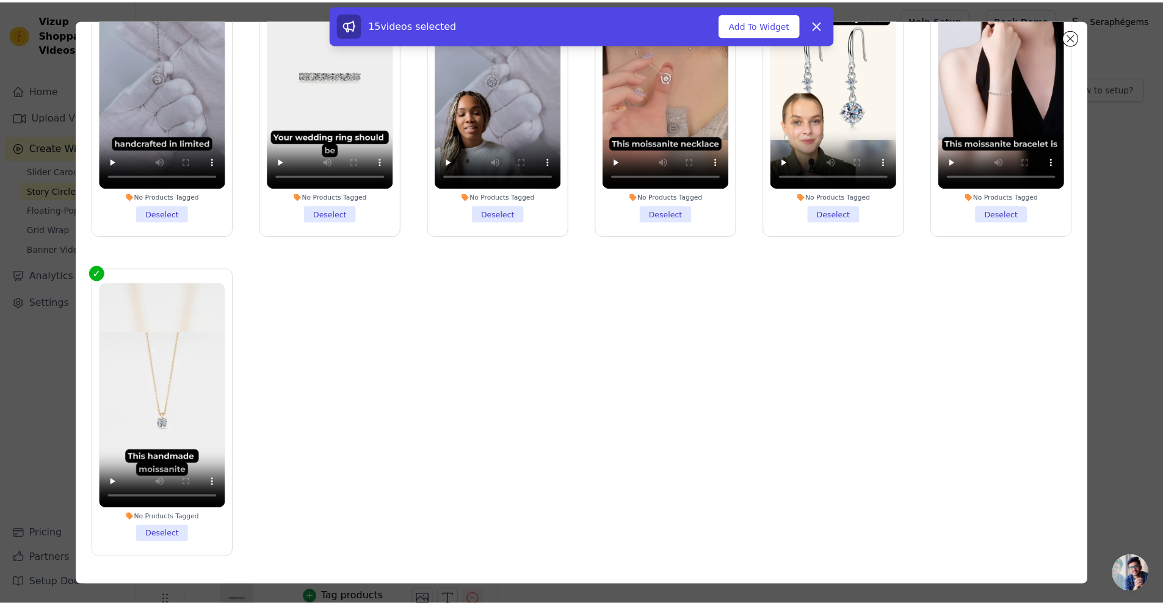
scroll to position [106, 0]
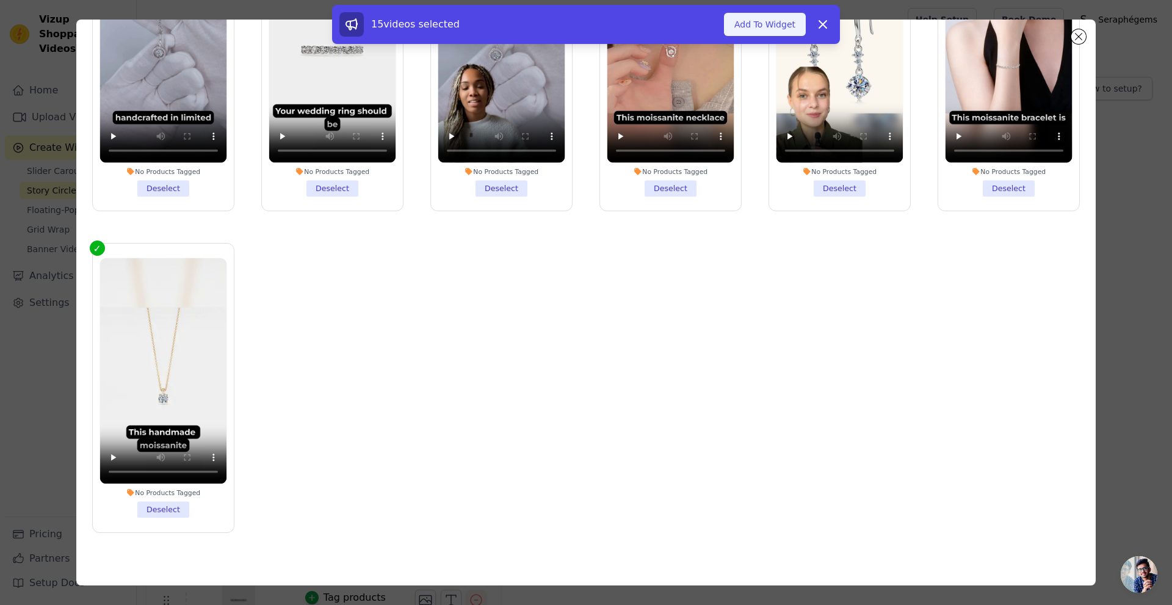
click at [765, 21] on button "Add To Widget" at bounding box center [765, 24] width 82 height 23
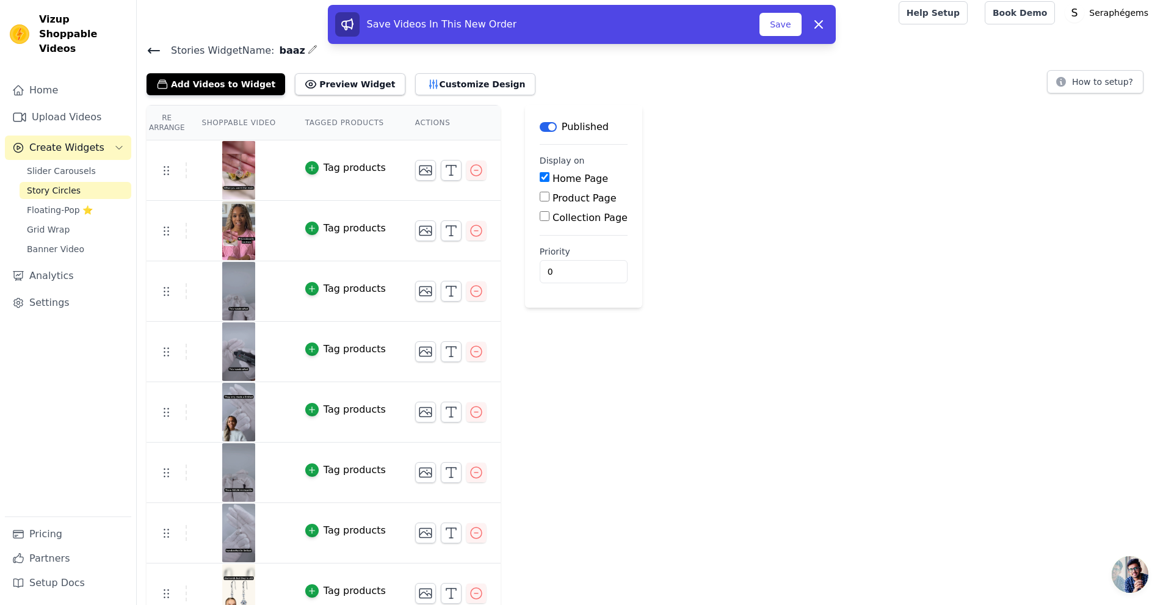
scroll to position [0, 0]
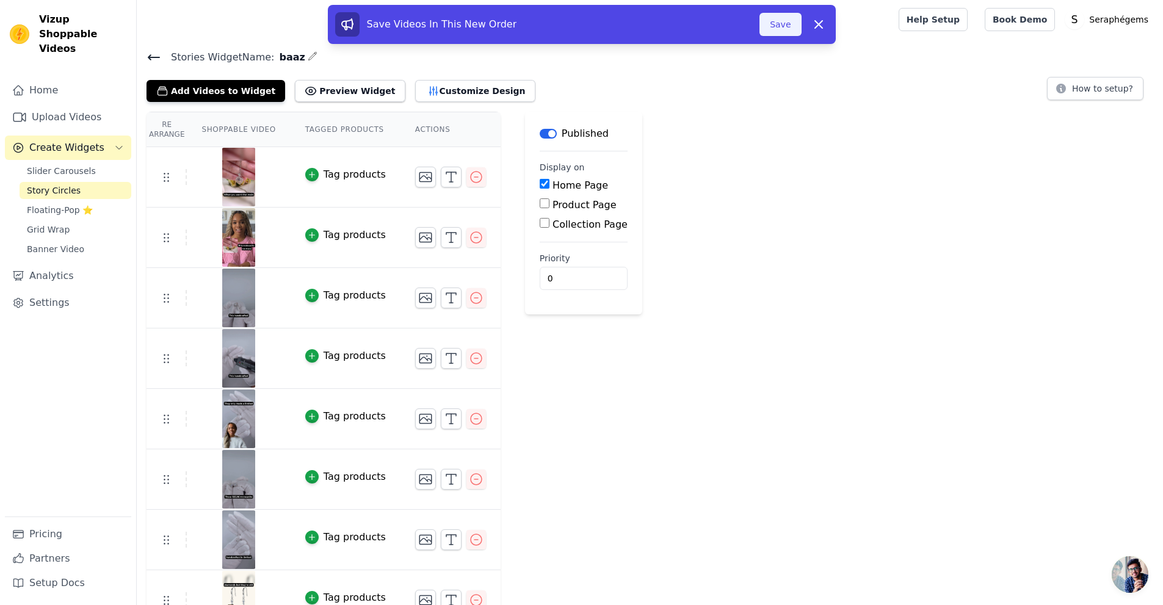
click at [769, 26] on button "Save" at bounding box center [780, 24] width 42 height 23
